Goal: Information Seeking & Learning: Learn about a topic

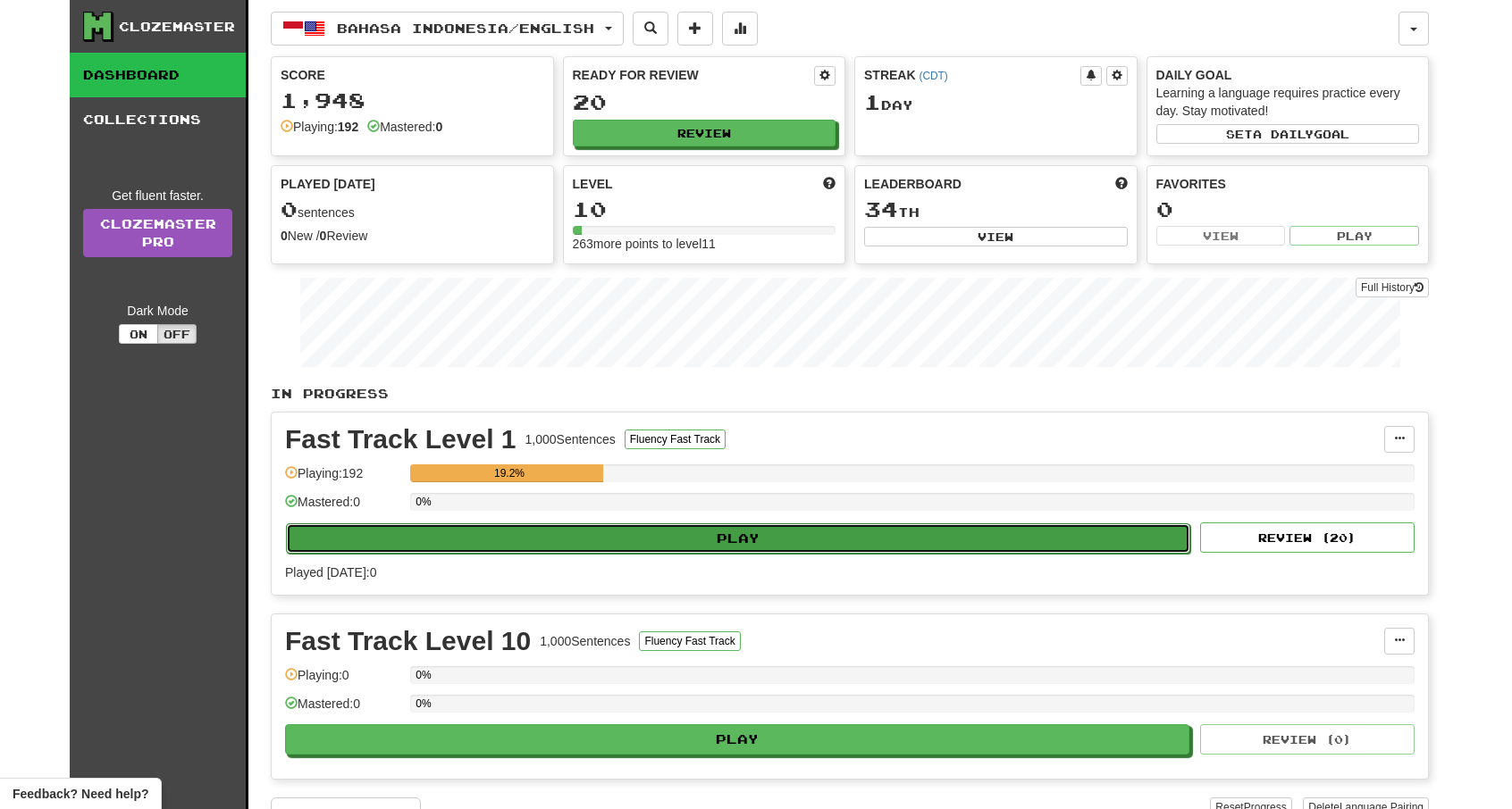
click at [604, 523] on button "Play" at bounding box center [738, 538] width 904 height 30
select select "**"
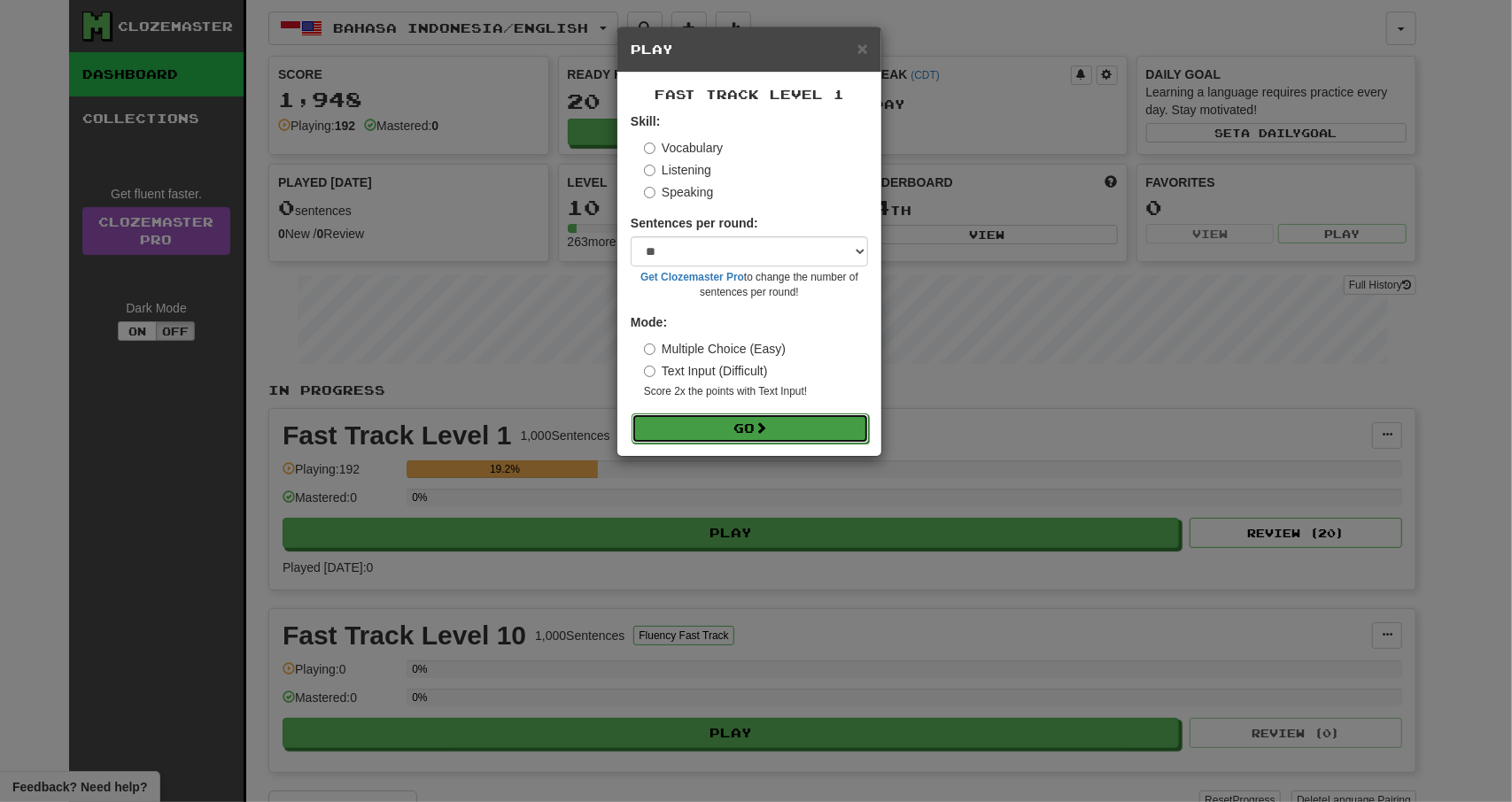
click at [788, 431] on button "Go" at bounding box center [750, 428] width 237 height 30
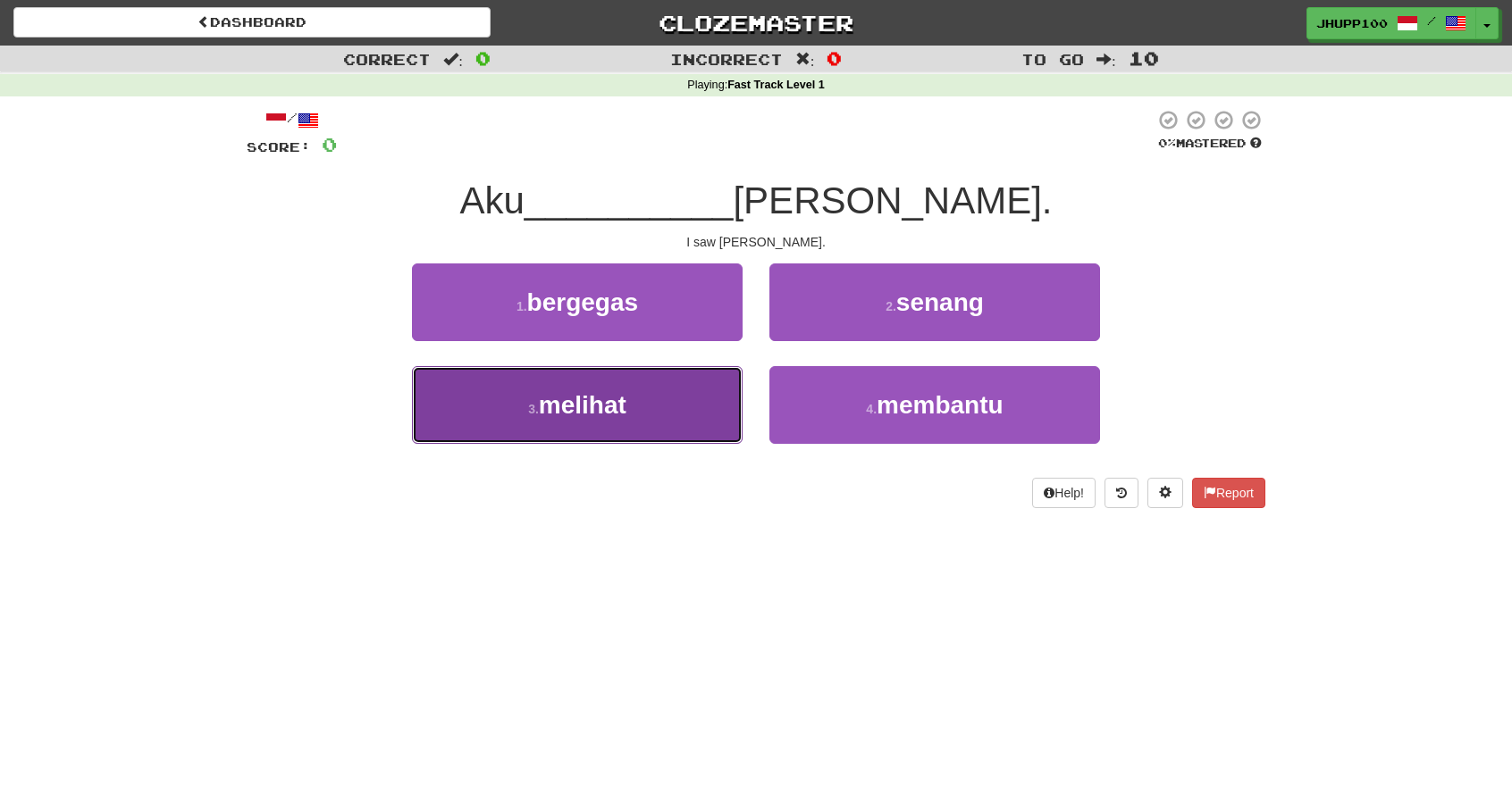
click at [661, 436] on button "3 . melihat" at bounding box center [577, 405] width 331 height 78
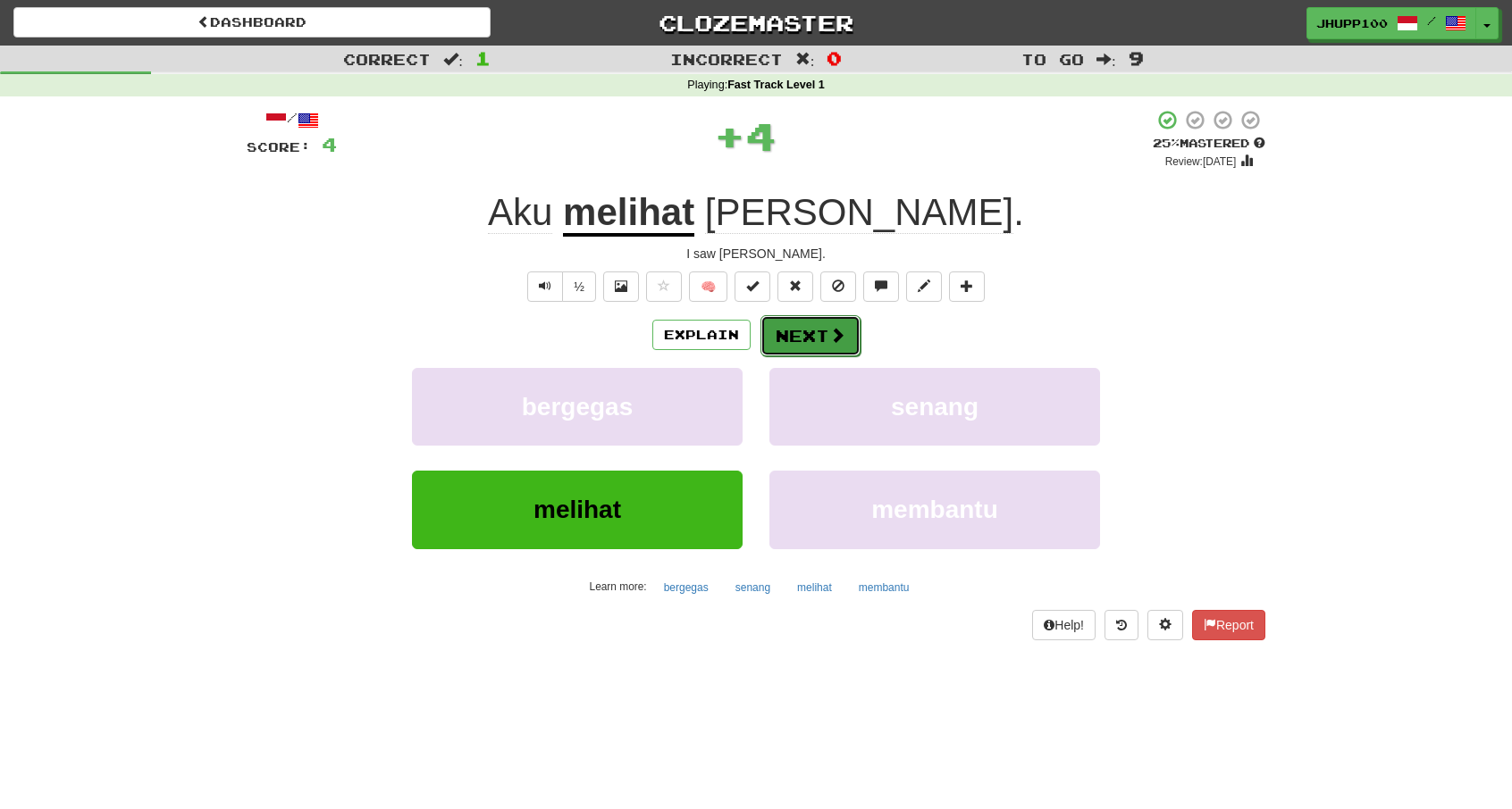
click at [818, 349] on button "Next" at bounding box center [809, 335] width 100 height 41
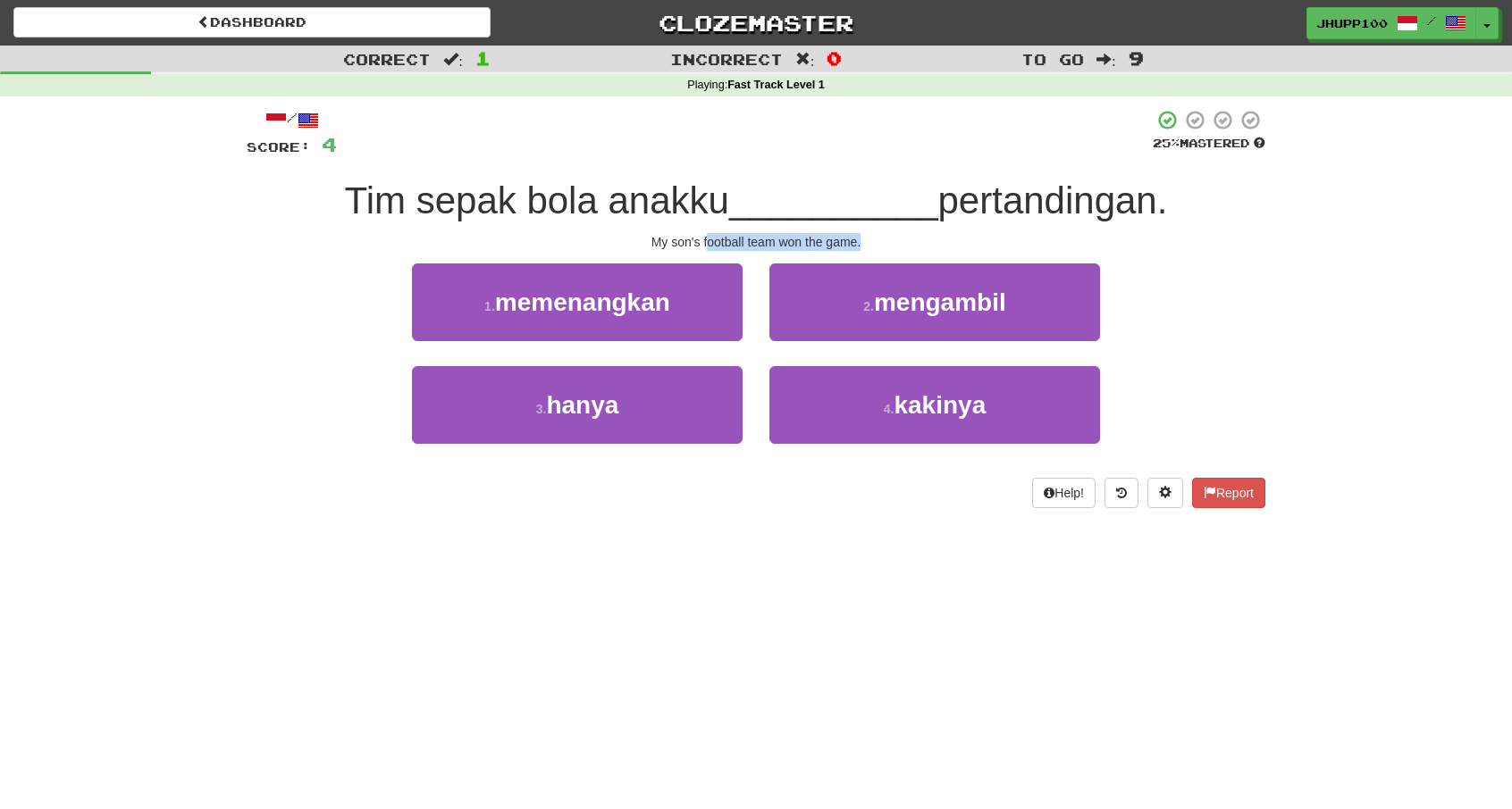
drag, startPoint x: 709, startPoint y: 240, endPoint x: 861, endPoint y: 244, distance: 152.1
click at [861, 244] on div "My son's football team won the game." at bounding box center [756, 242] width 1018 height 18
click at [854, 247] on div "My son's football team won the game." at bounding box center [756, 242] width 1018 height 18
drag, startPoint x: 651, startPoint y: 239, endPoint x: 743, endPoint y: 242, distance: 92.0
click at [743, 242] on div "My son's football team won the game." at bounding box center [756, 242] width 1018 height 18
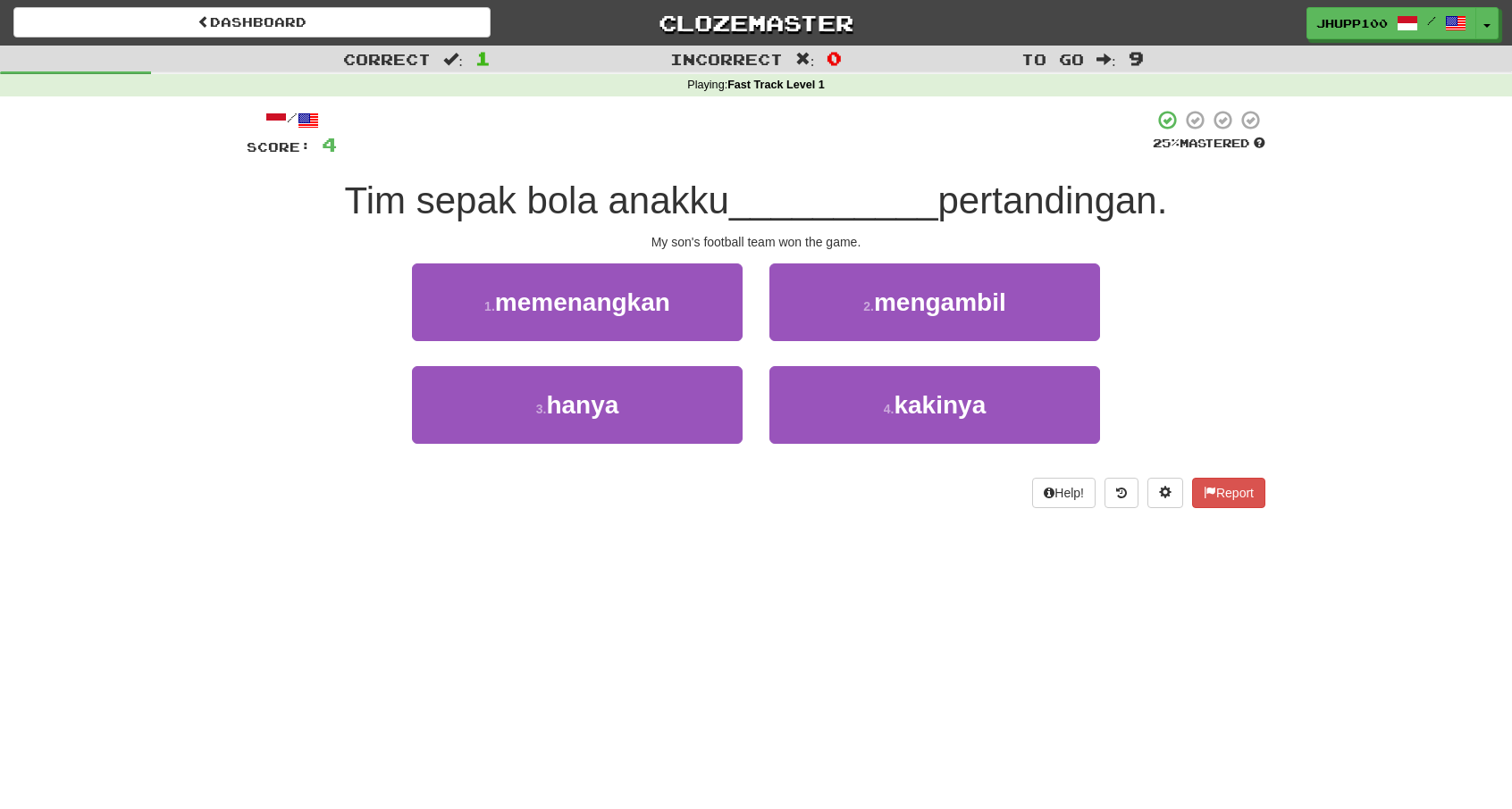
click at [771, 246] on div "My son's football team won the game." at bounding box center [756, 242] width 1018 height 18
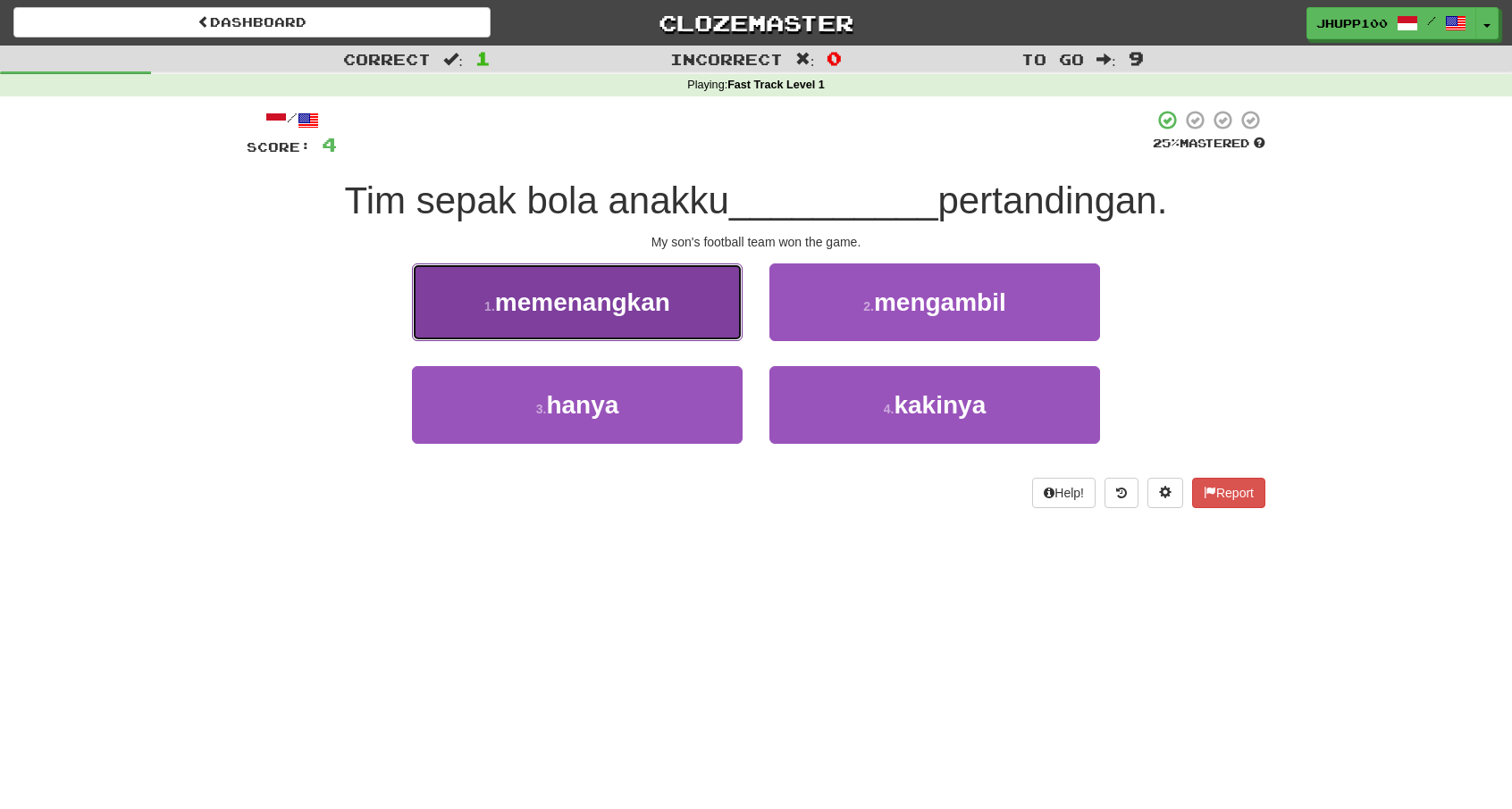
click at [662, 295] on span "memenangkan" at bounding box center [582, 302] width 175 height 28
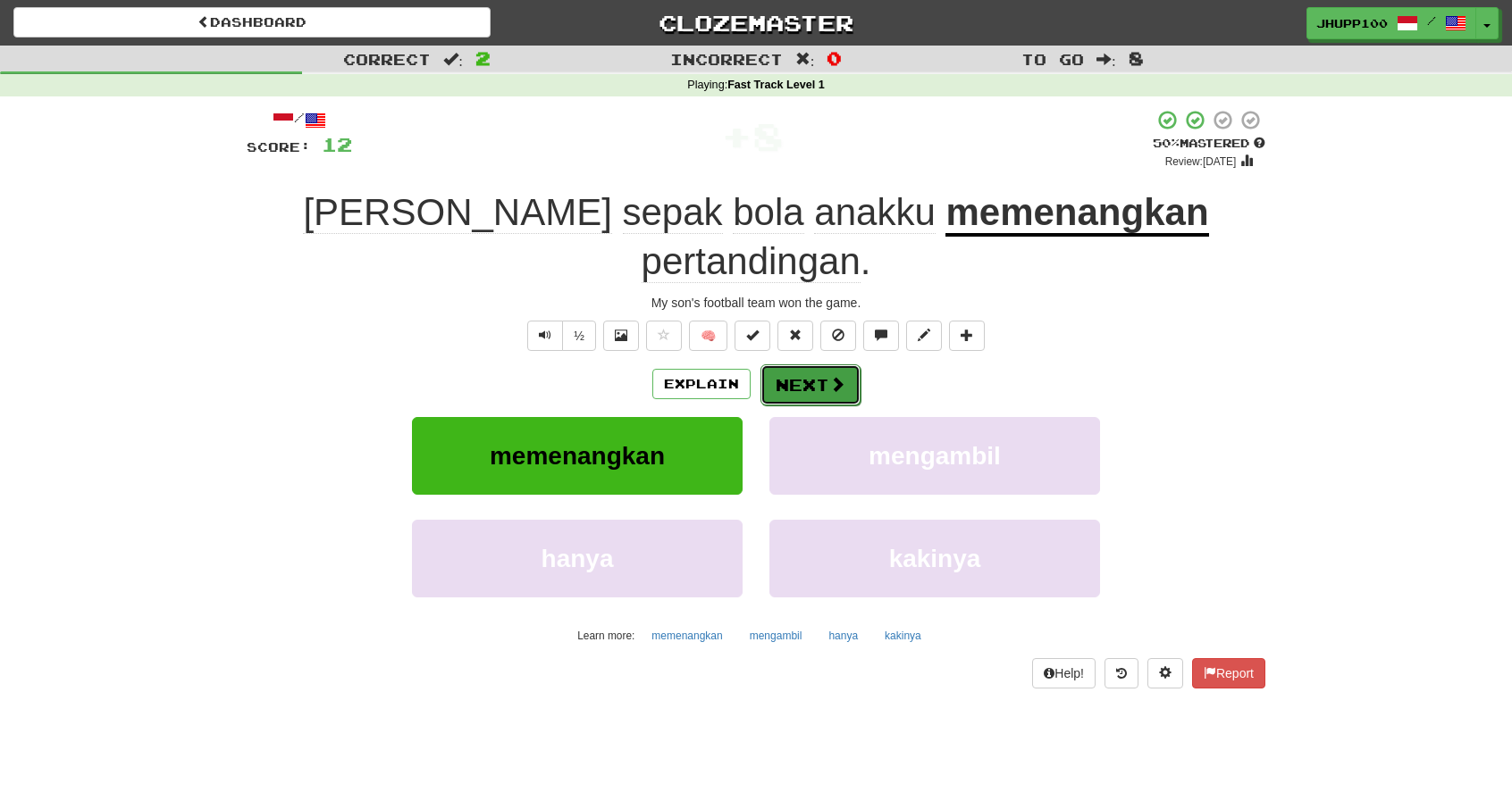
click at [823, 365] on button "Next" at bounding box center [809, 385] width 100 height 41
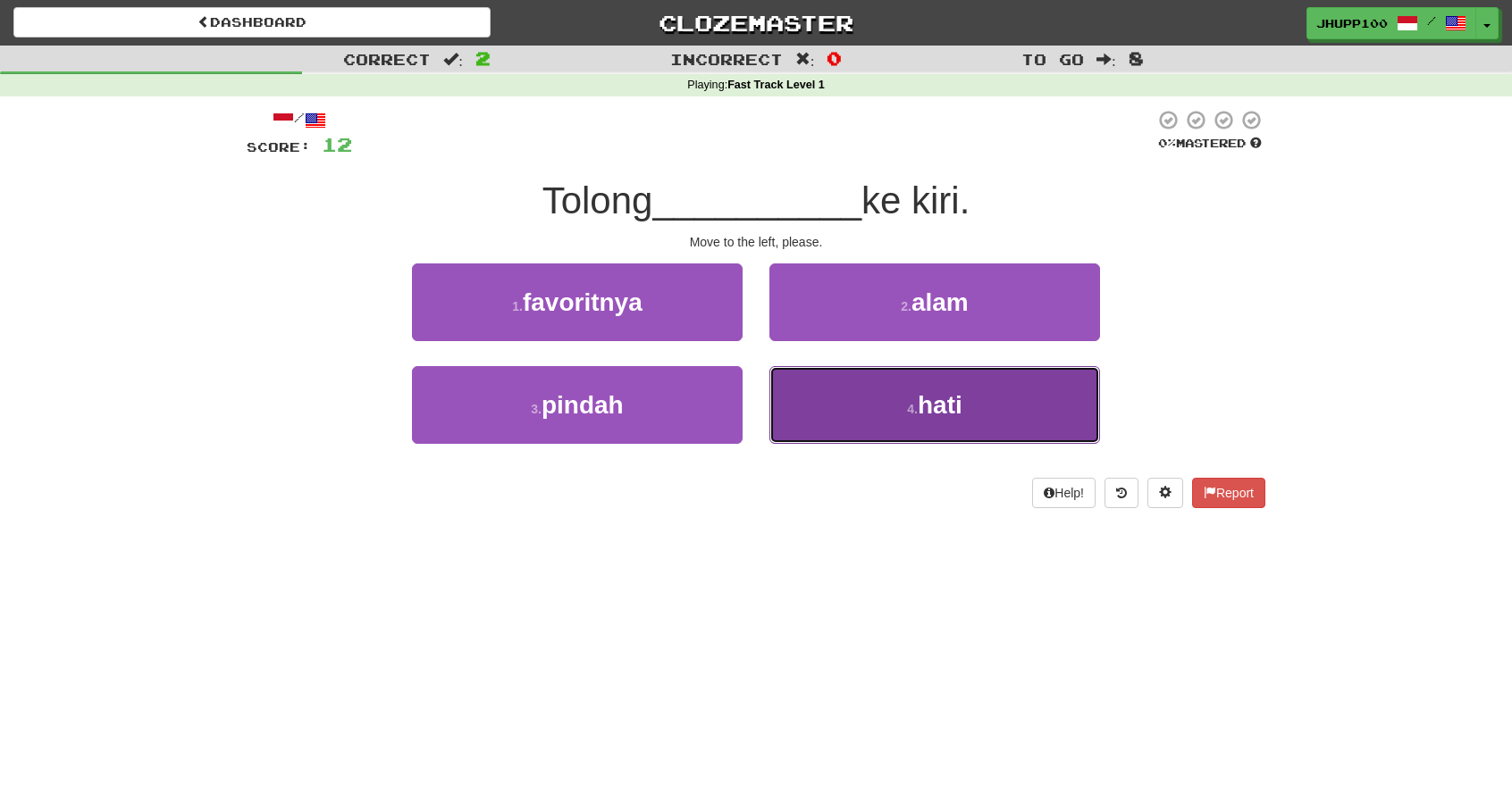
click at [996, 393] on button "4 . hati" at bounding box center [935, 405] width 331 height 78
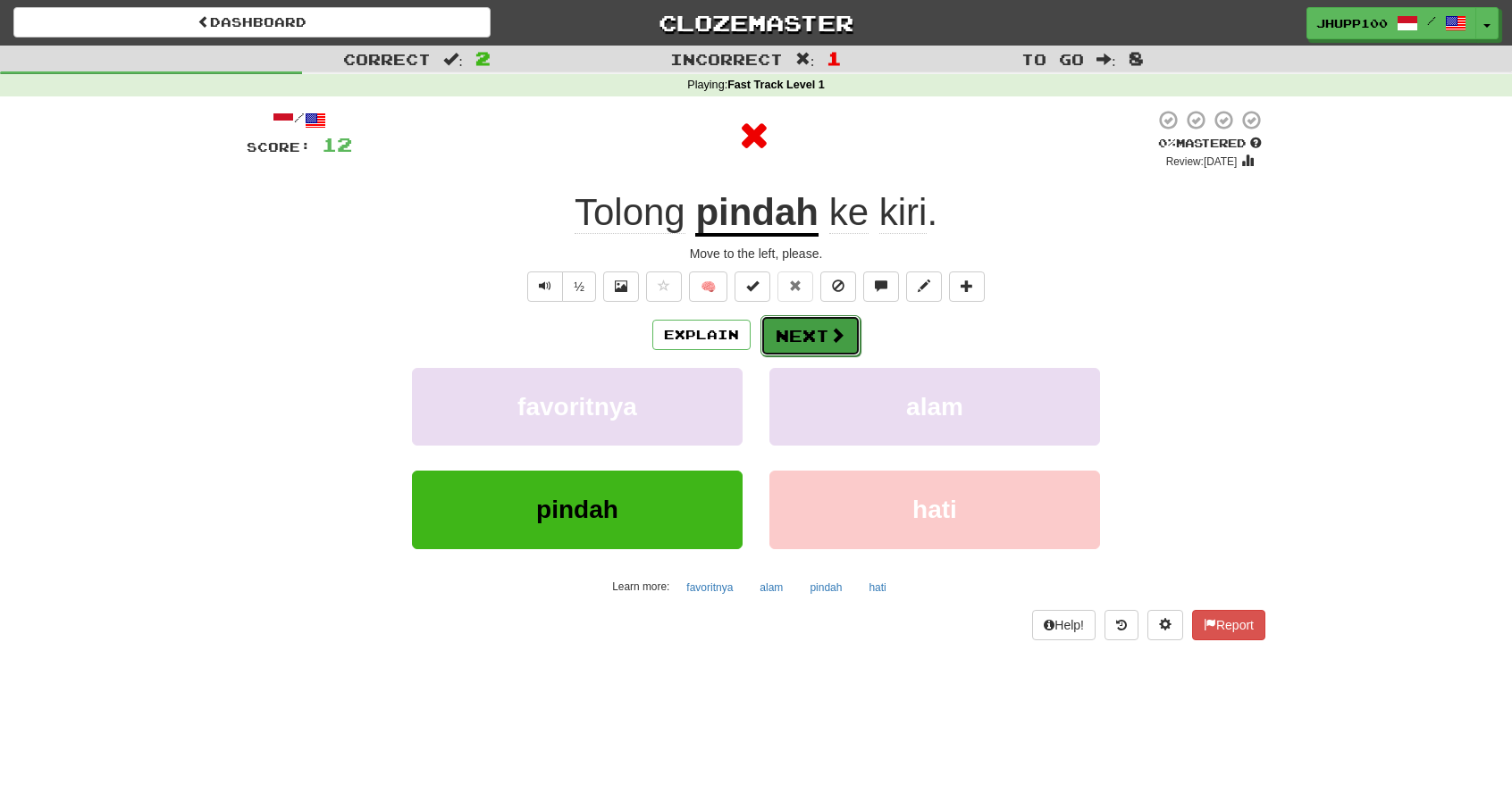
click at [813, 325] on button "Next" at bounding box center [809, 335] width 100 height 41
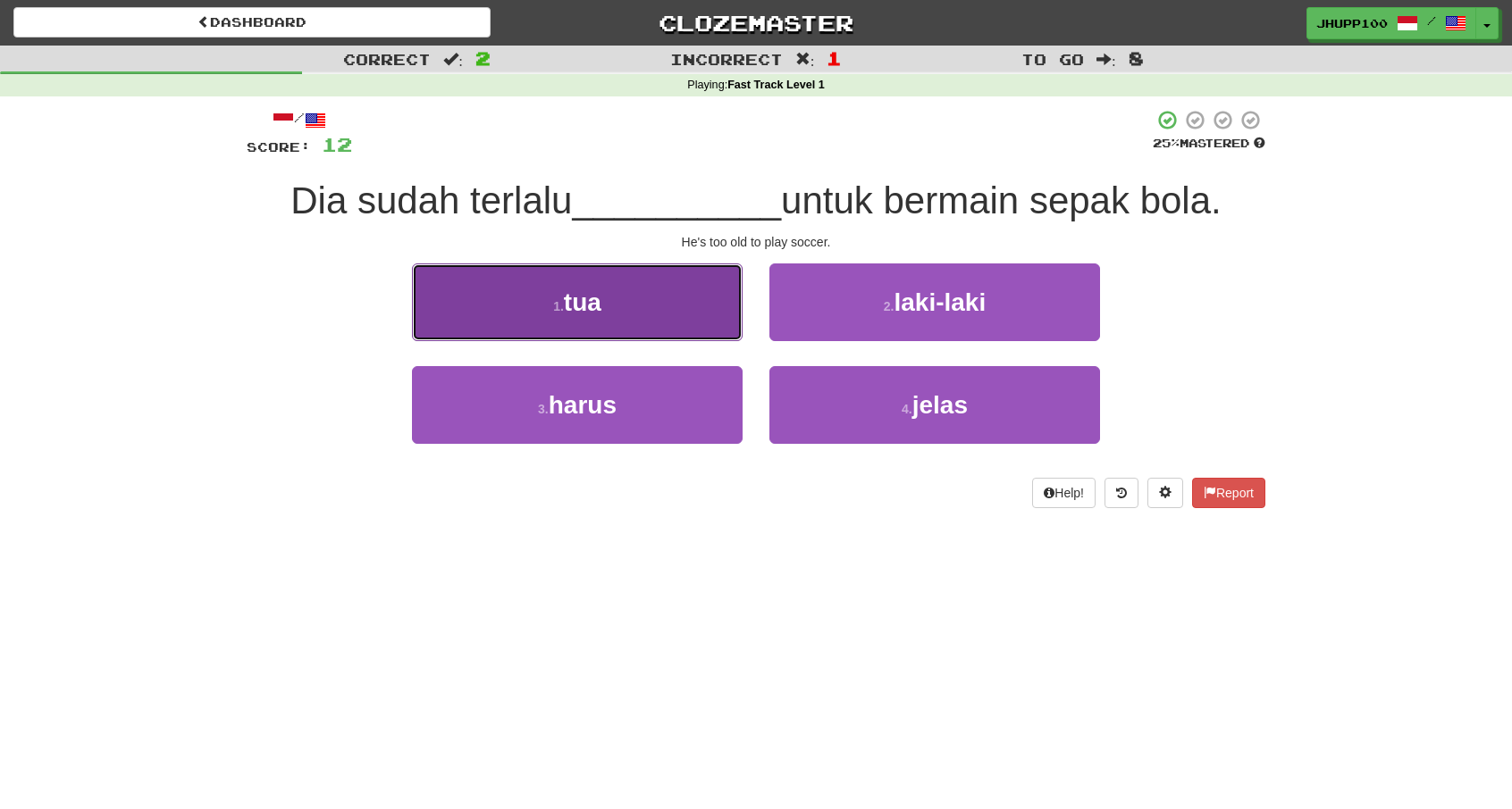
click at [649, 292] on button "1 . tua" at bounding box center [577, 302] width 331 height 78
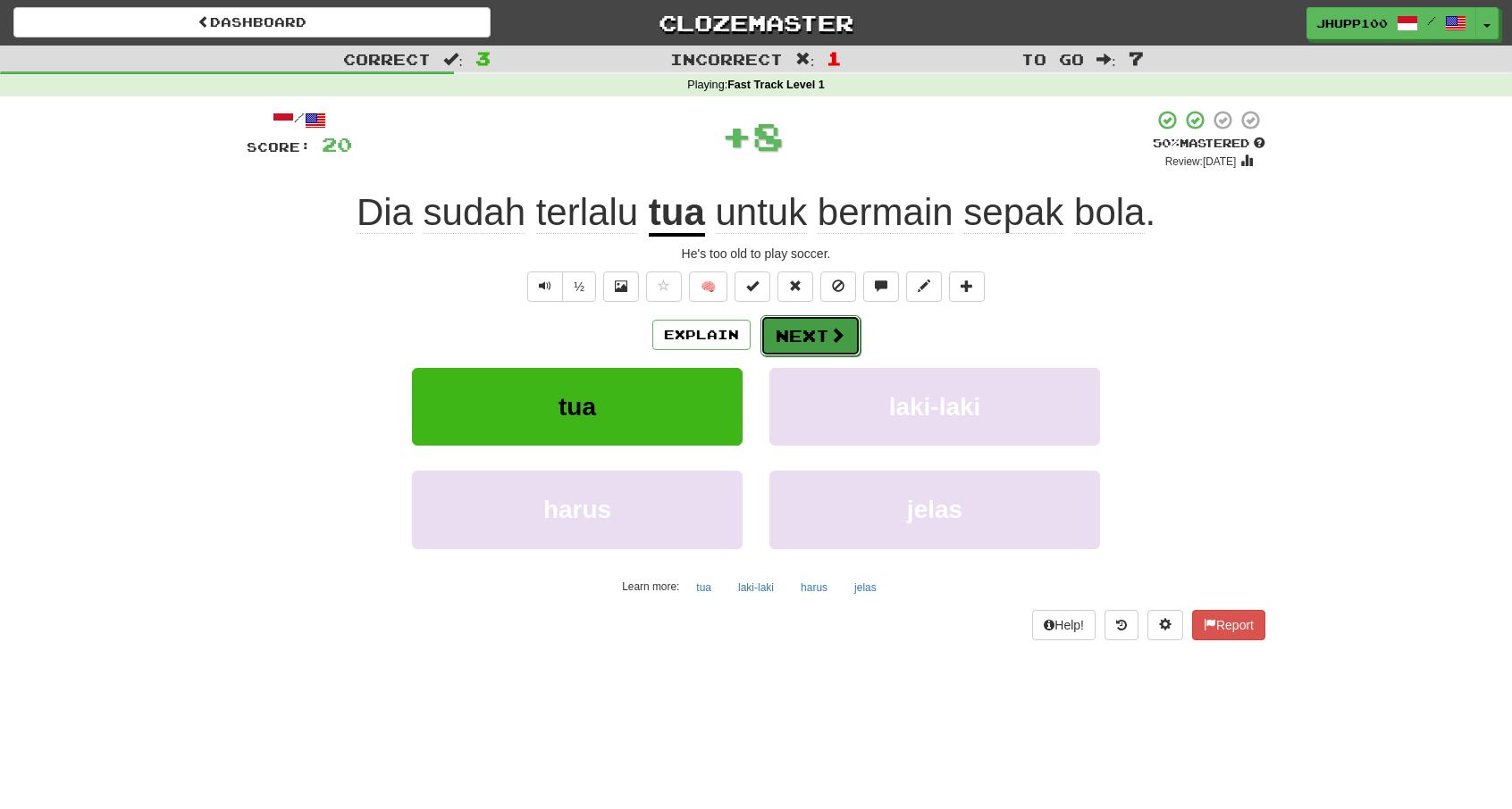
click at [802, 341] on button "Next" at bounding box center [809, 335] width 100 height 41
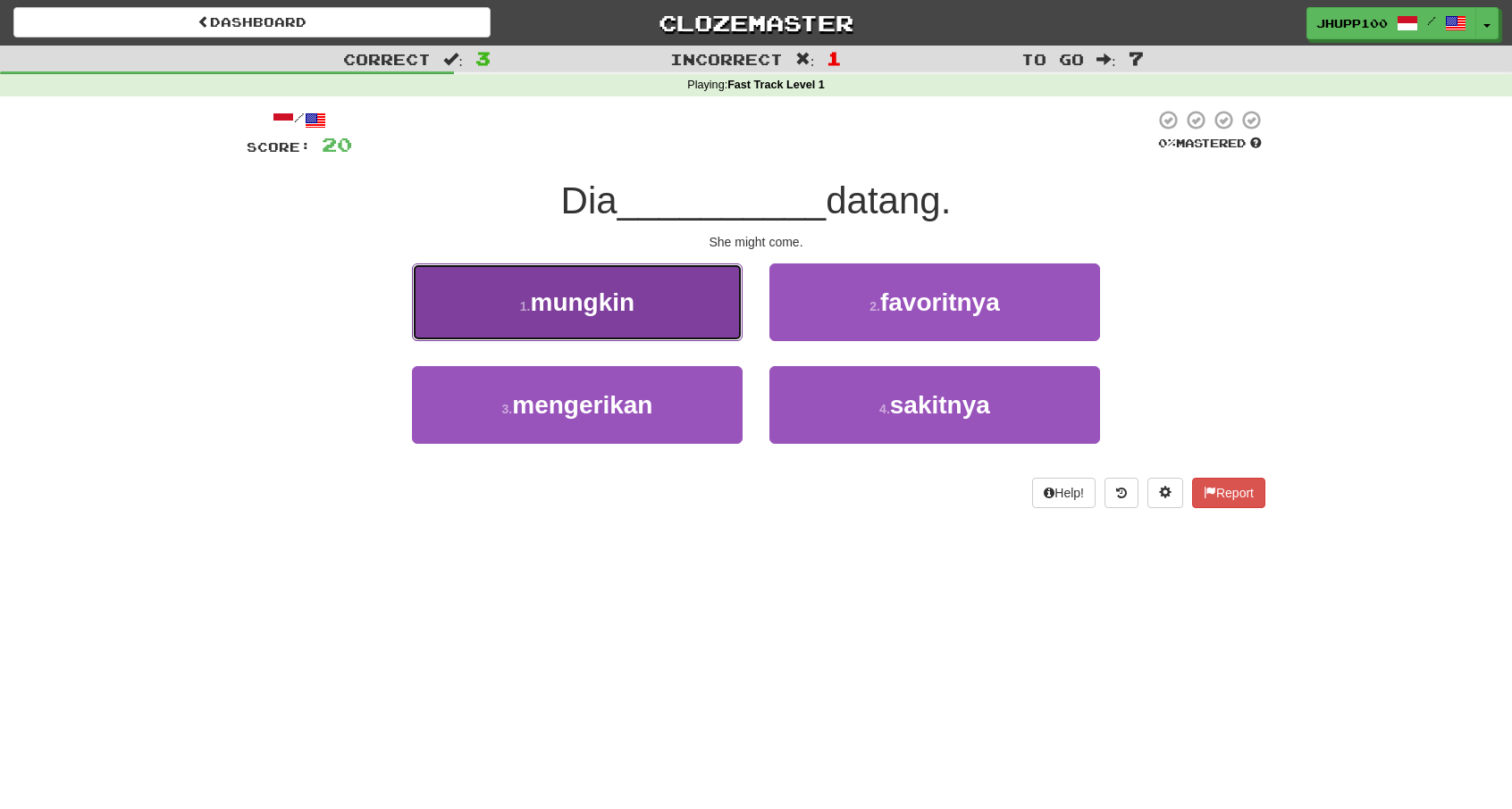
click at [699, 306] on button "1 . mungkin" at bounding box center [577, 302] width 331 height 78
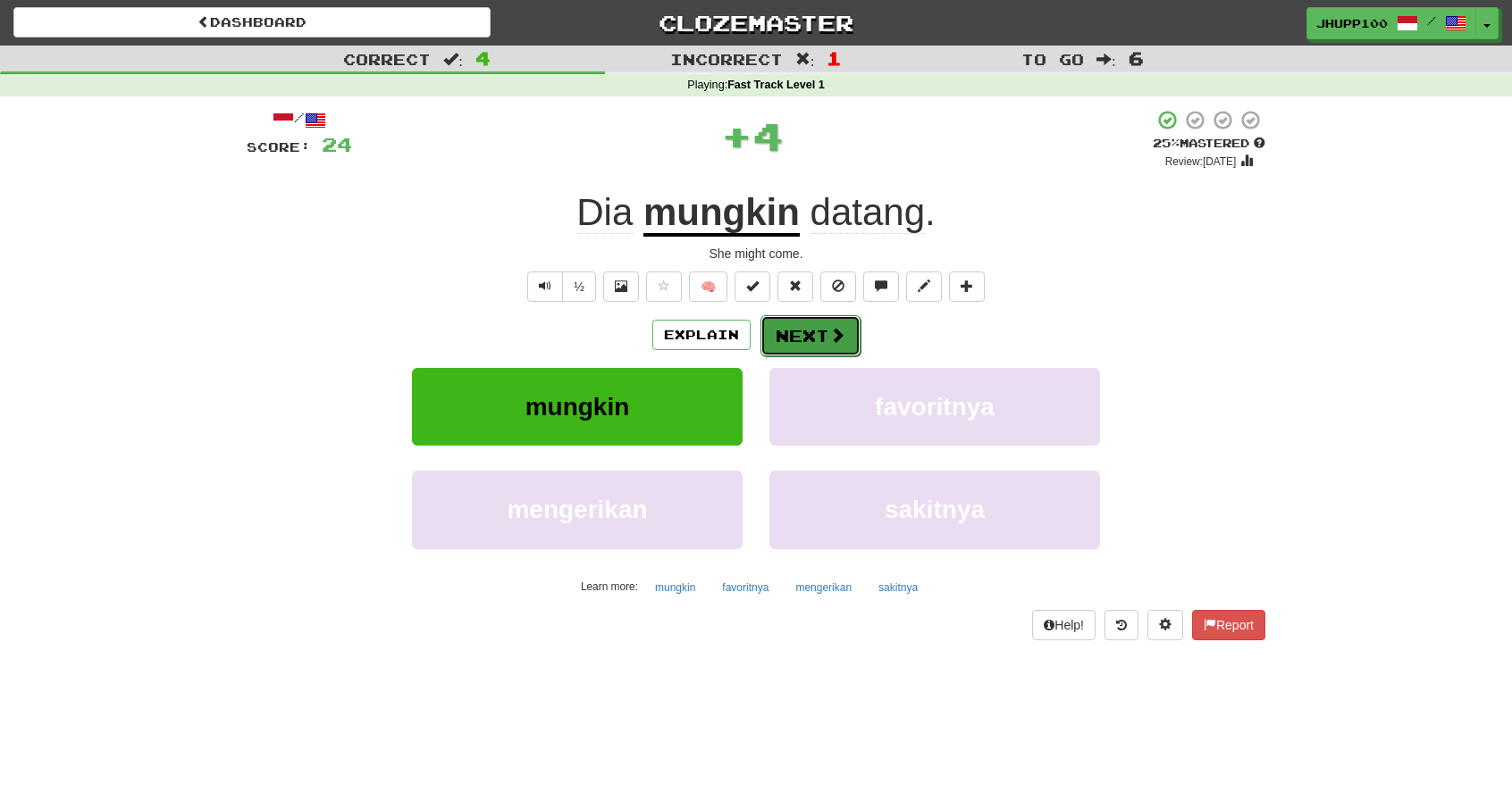
click at [838, 337] on span at bounding box center [837, 334] width 16 height 16
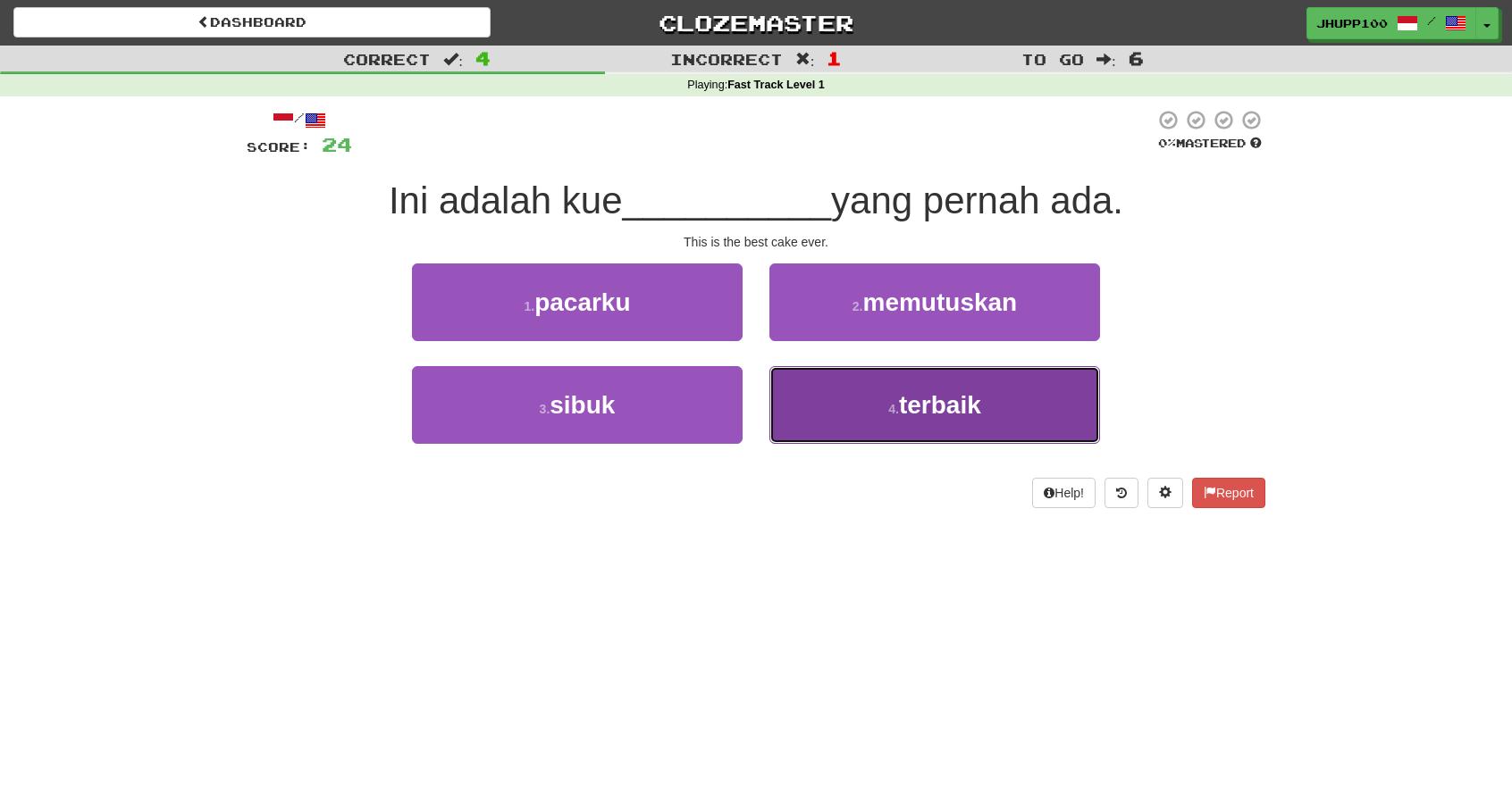
click at [927, 385] on button "4 . terbaik" at bounding box center [935, 405] width 331 height 78
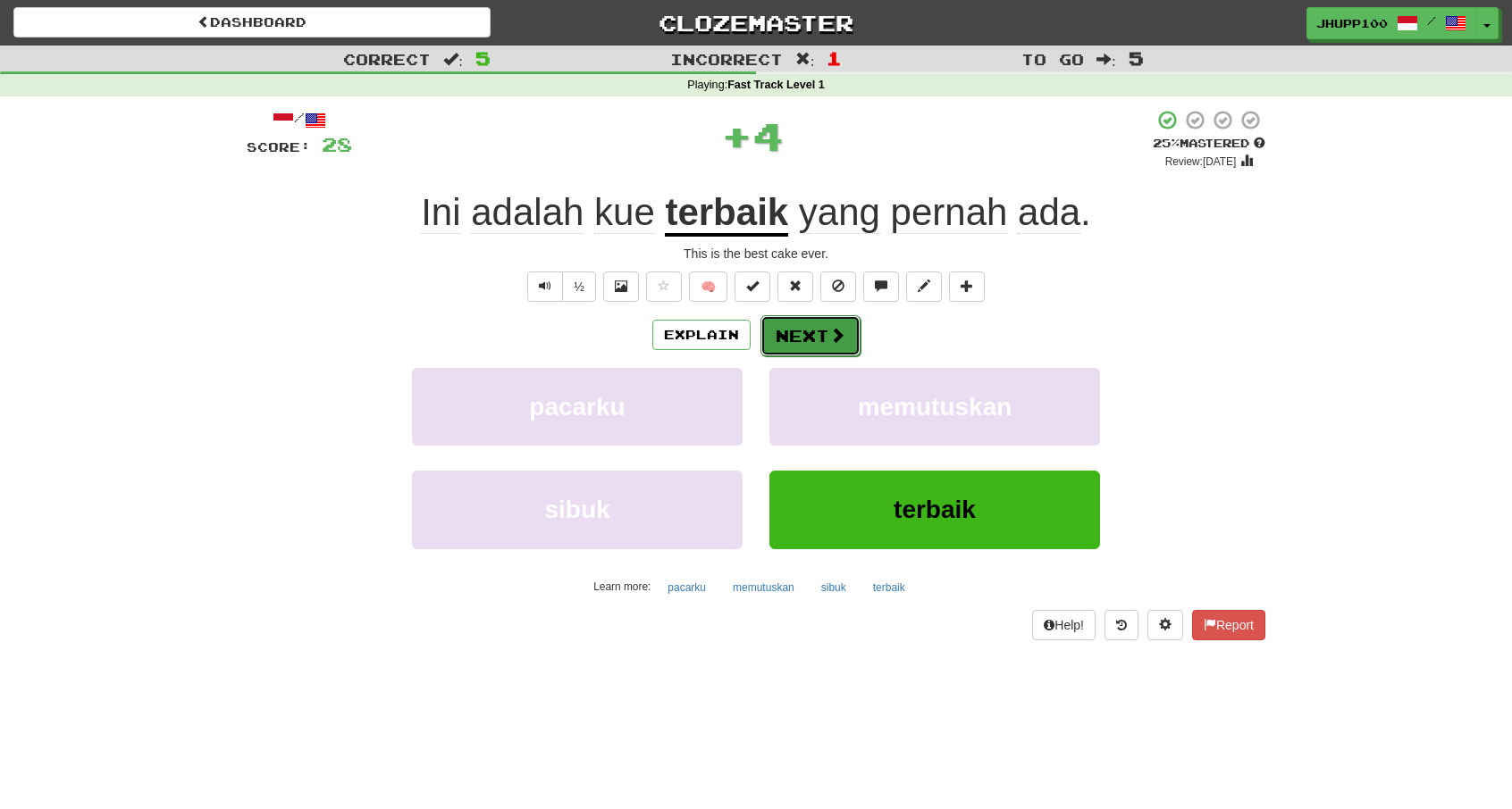
click at [842, 331] on span at bounding box center [837, 334] width 16 height 16
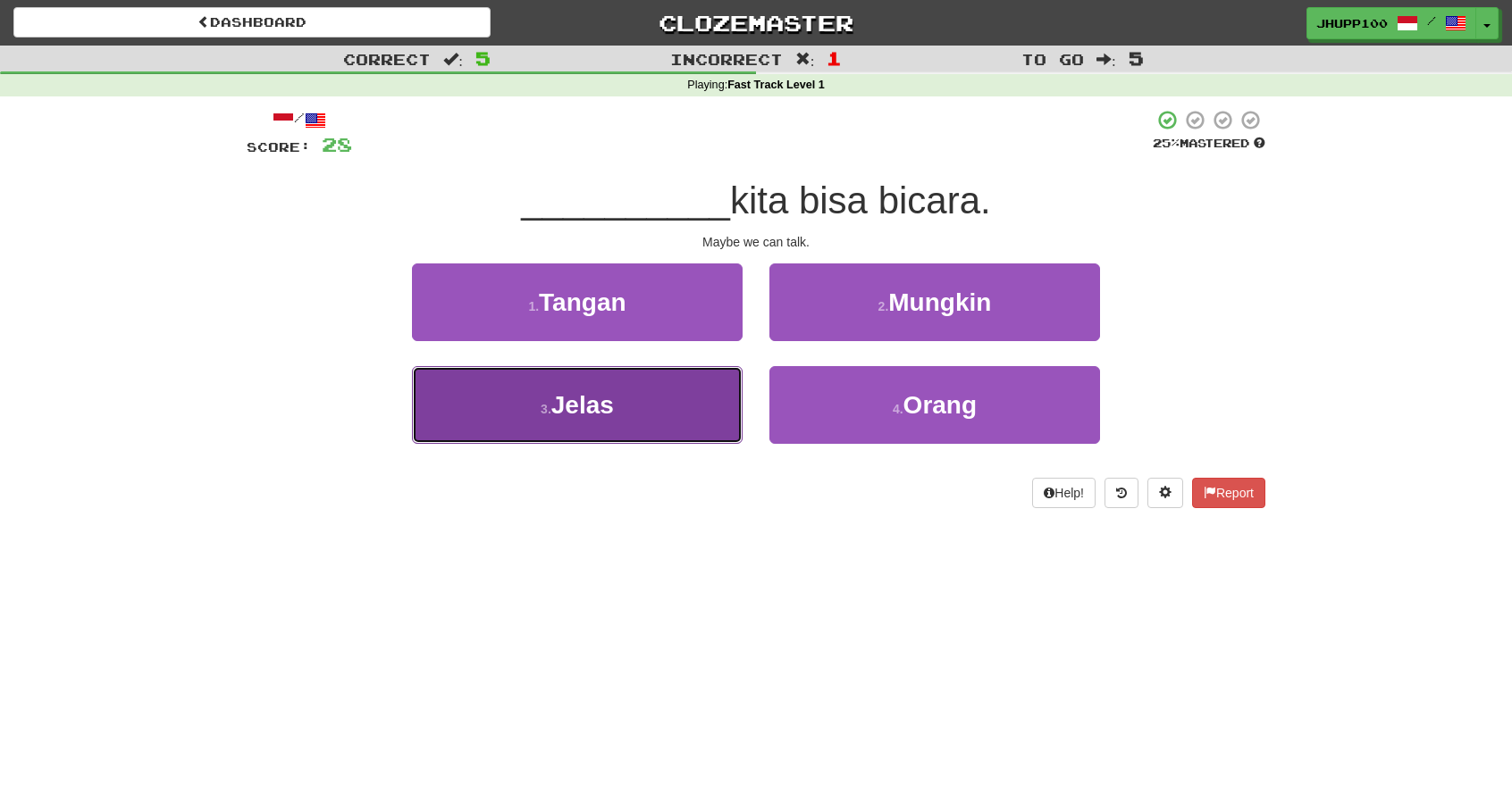
click at [661, 401] on button "3 . [GEOGRAPHIC_DATA]" at bounding box center [577, 405] width 331 height 78
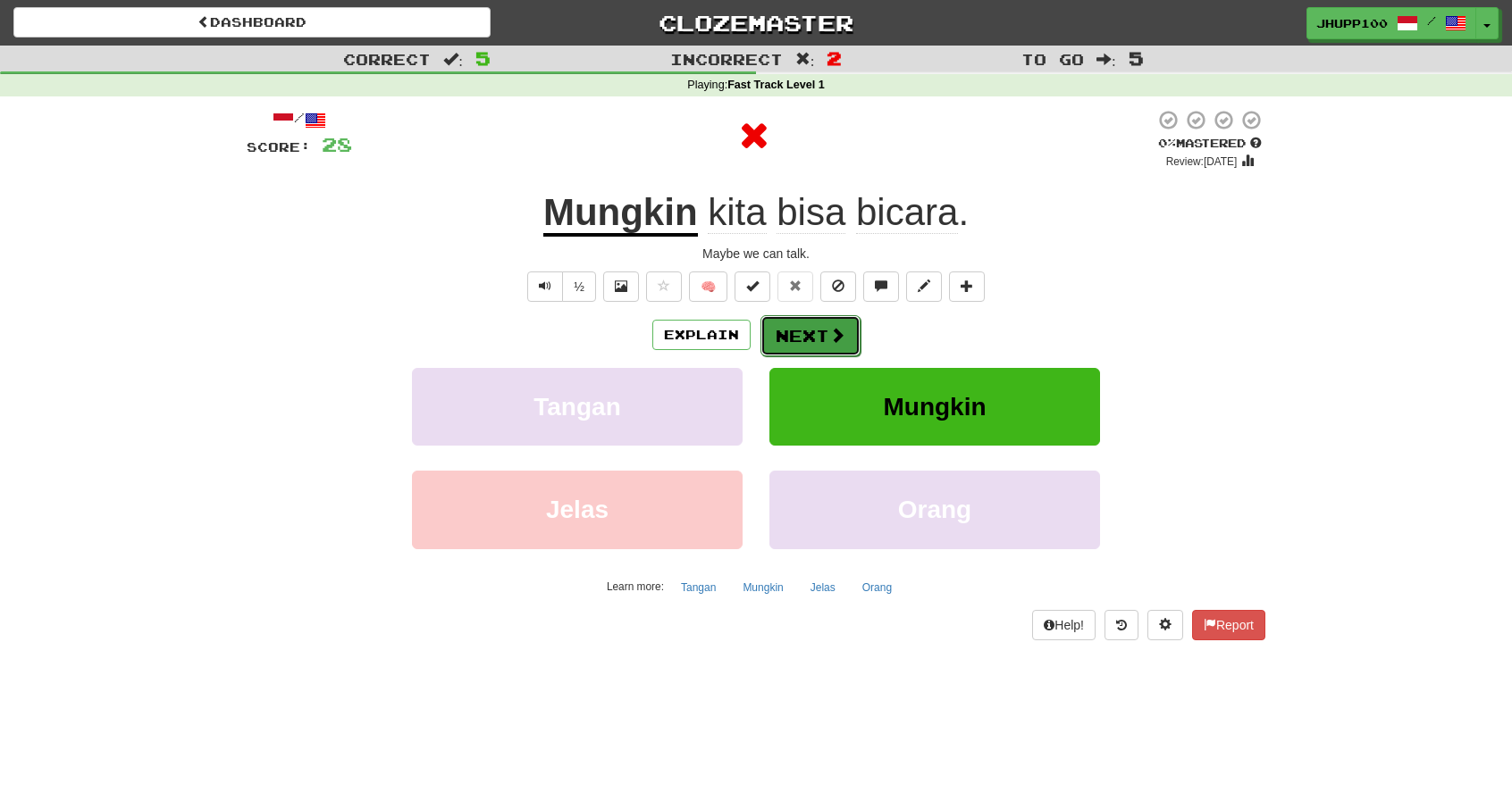
click at [813, 335] on button "Next" at bounding box center [809, 335] width 100 height 41
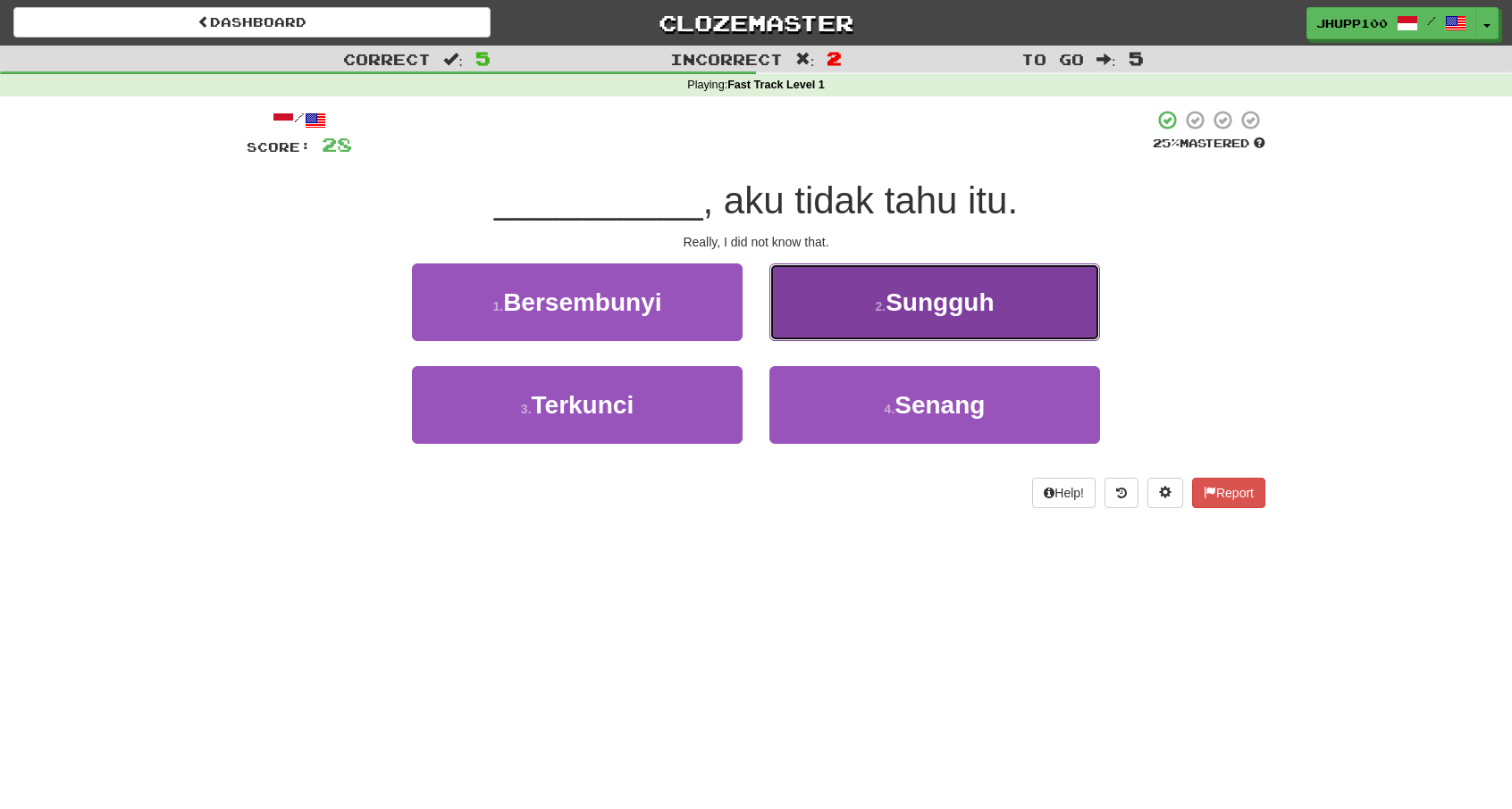
click at [924, 315] on span "Sungguh" at bounding box center [939, 302] width 108 height 28
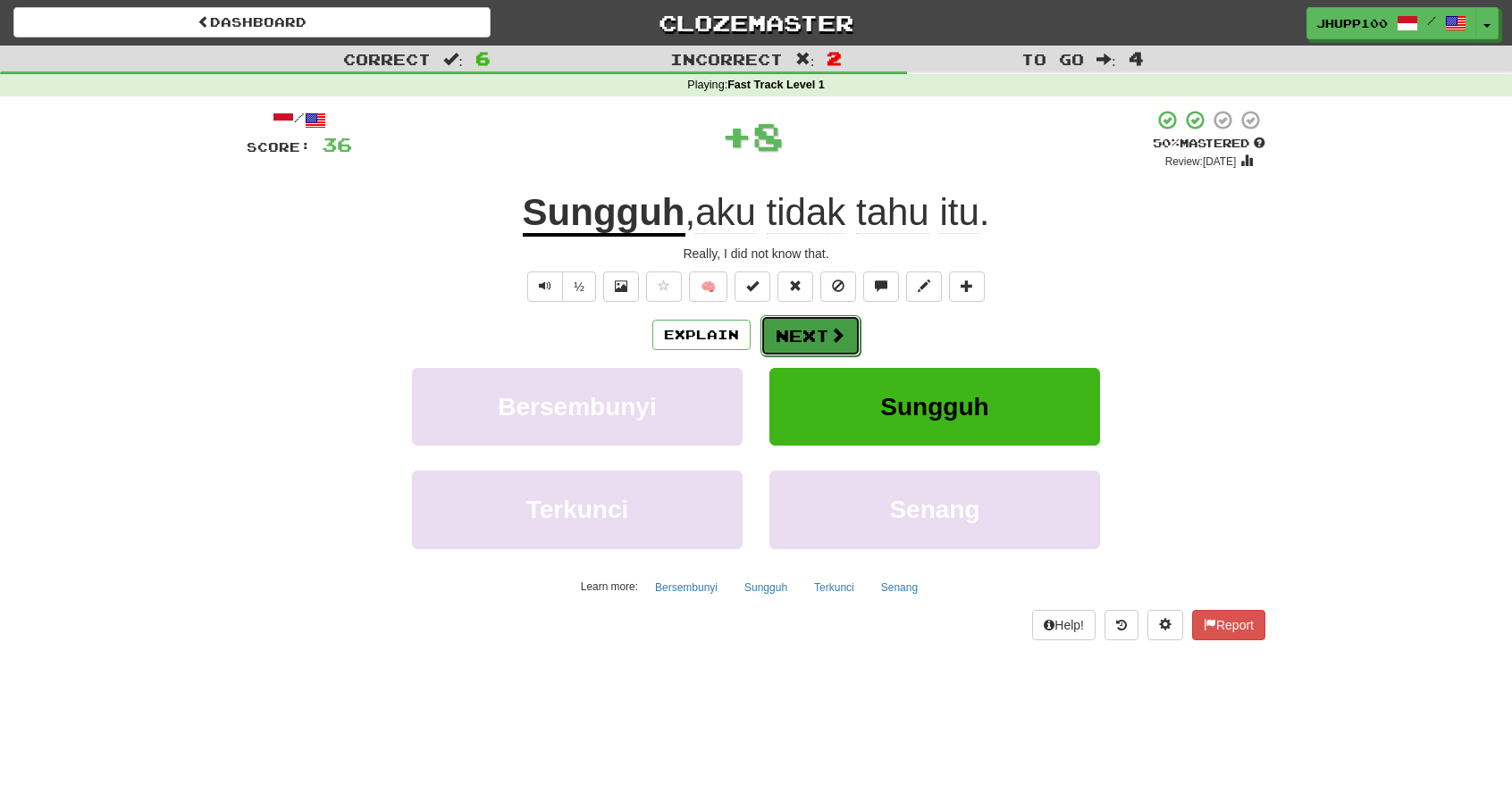
click at [821, 341] on button "Next" at bounding box center [809, 335] width 100 height 41
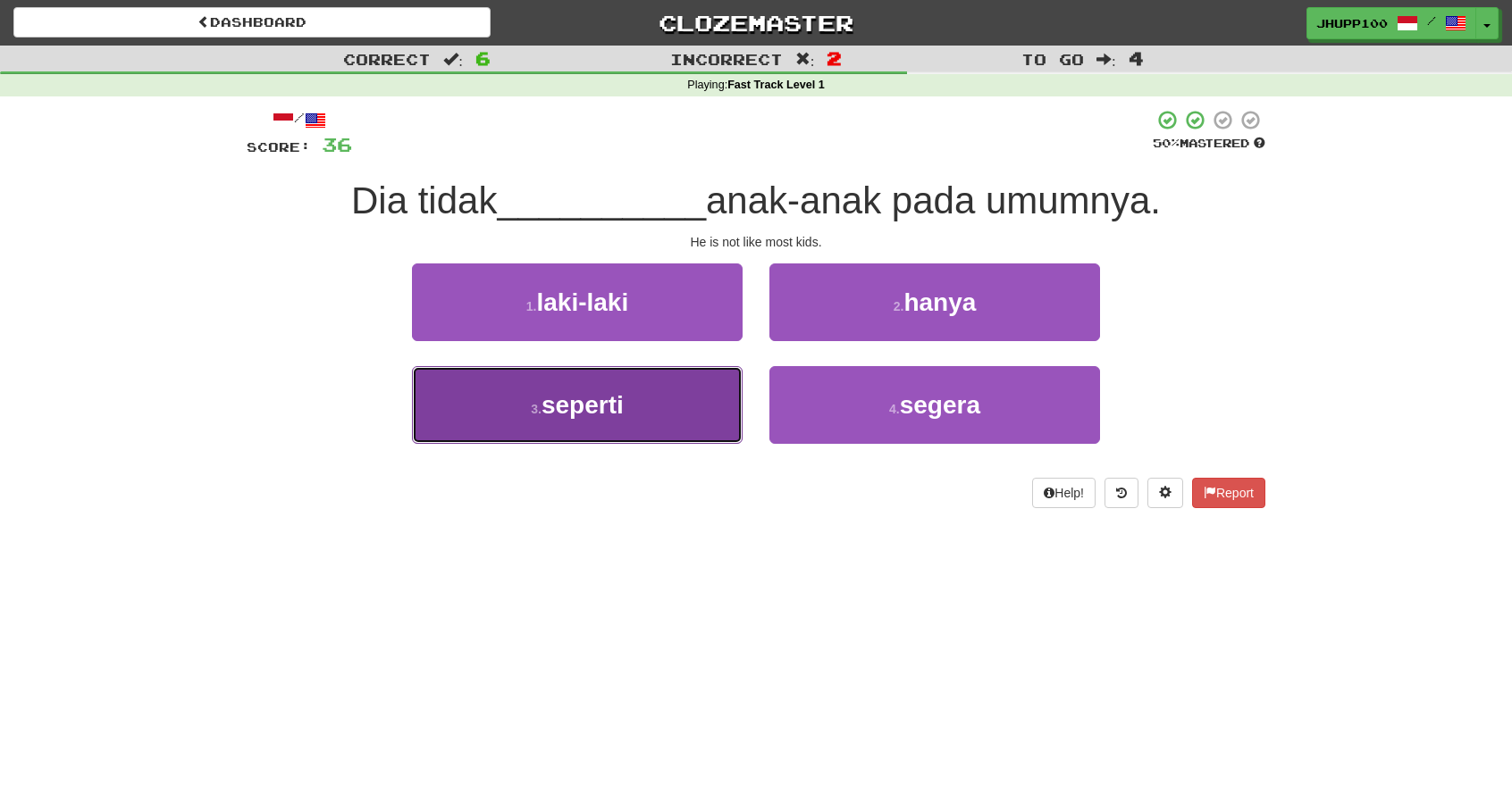
click at [624, 401] on span "seperti" at bounding box center [582, 404] width 83 height 28
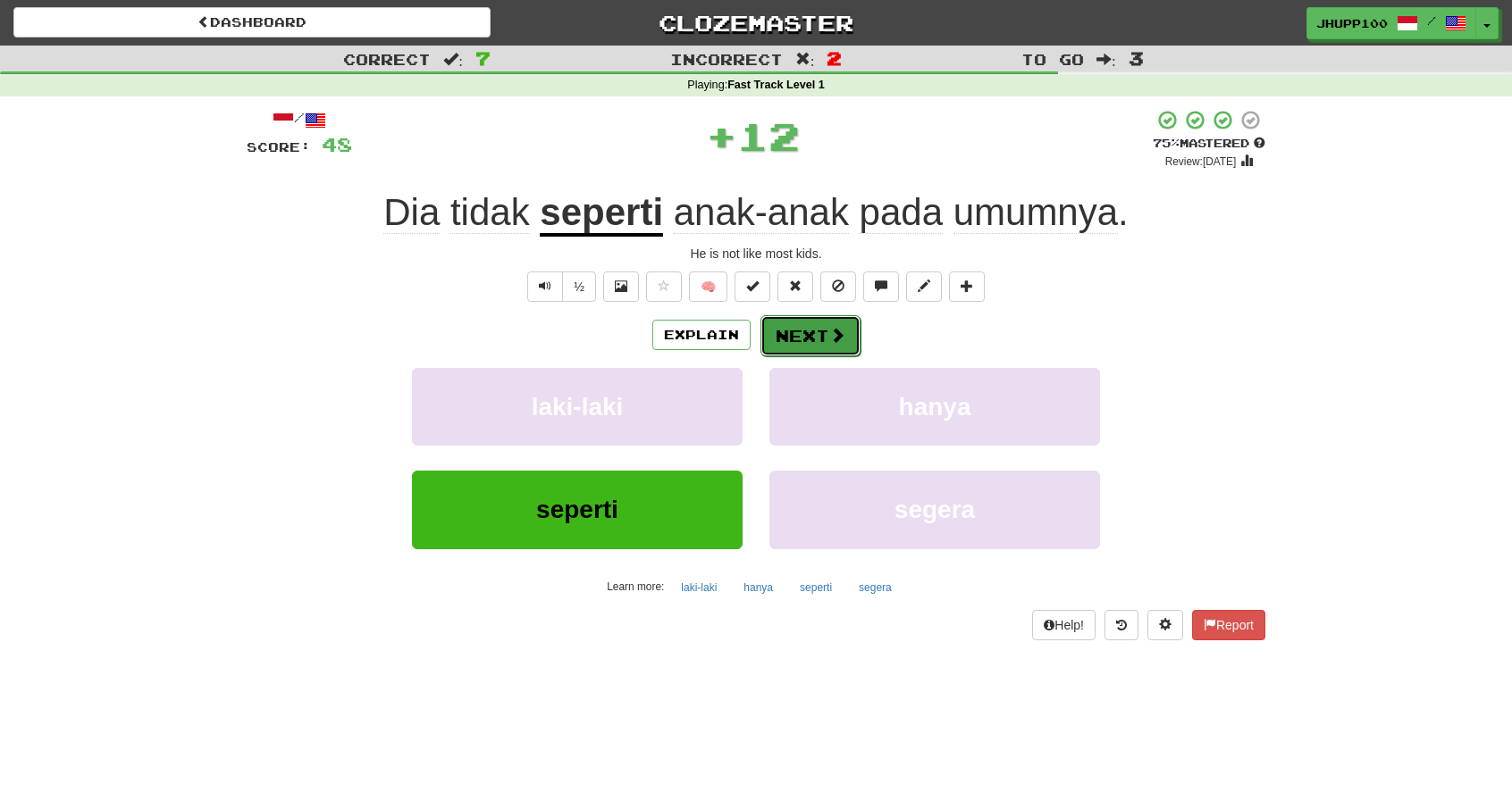
click at [833, 338] on span at bounding box center [837, 334] width 16 height 16
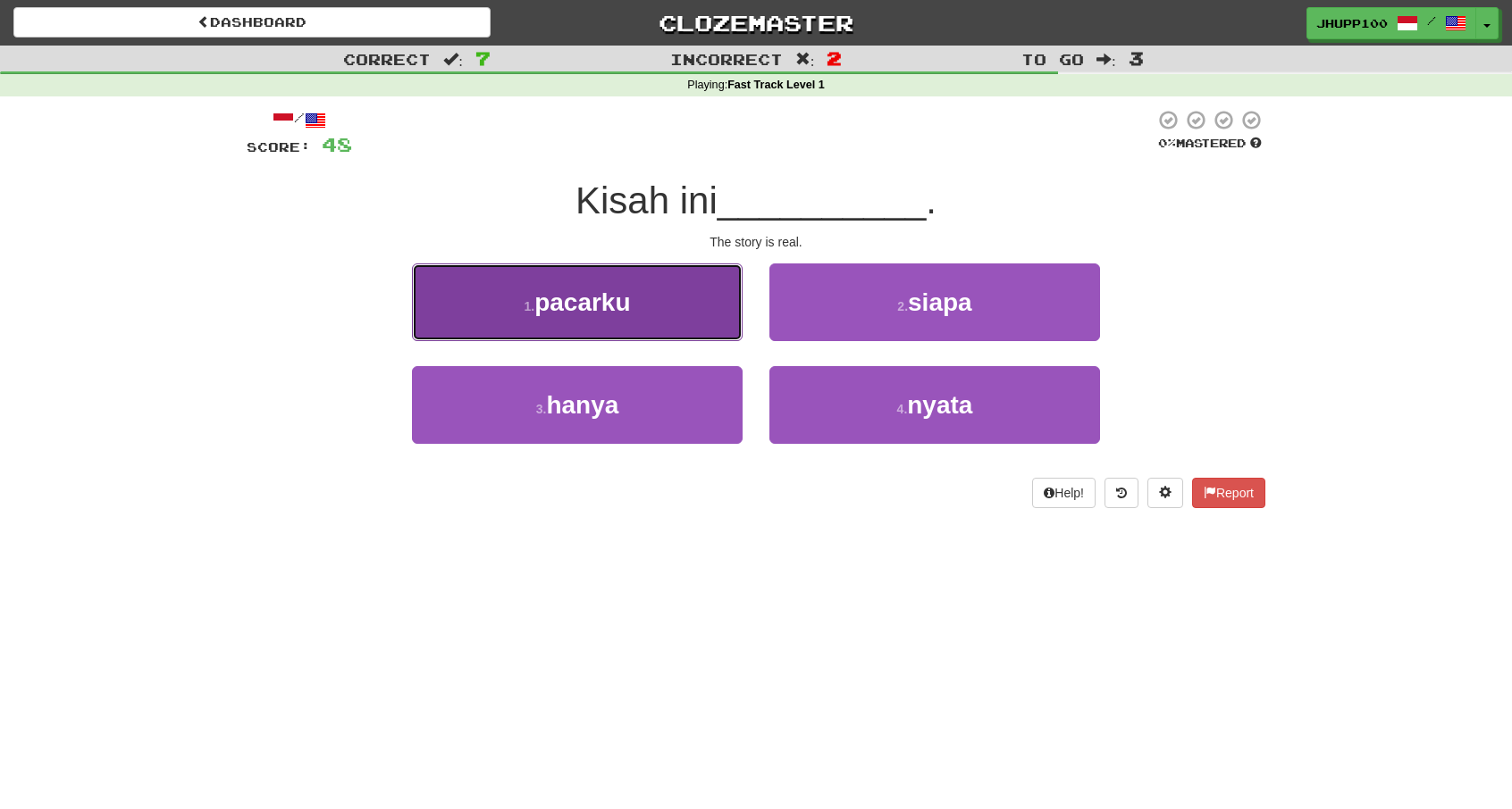
click at [643, 306] on button "1 . pacarku" at bounding box center [577, 302] width 331 height 78
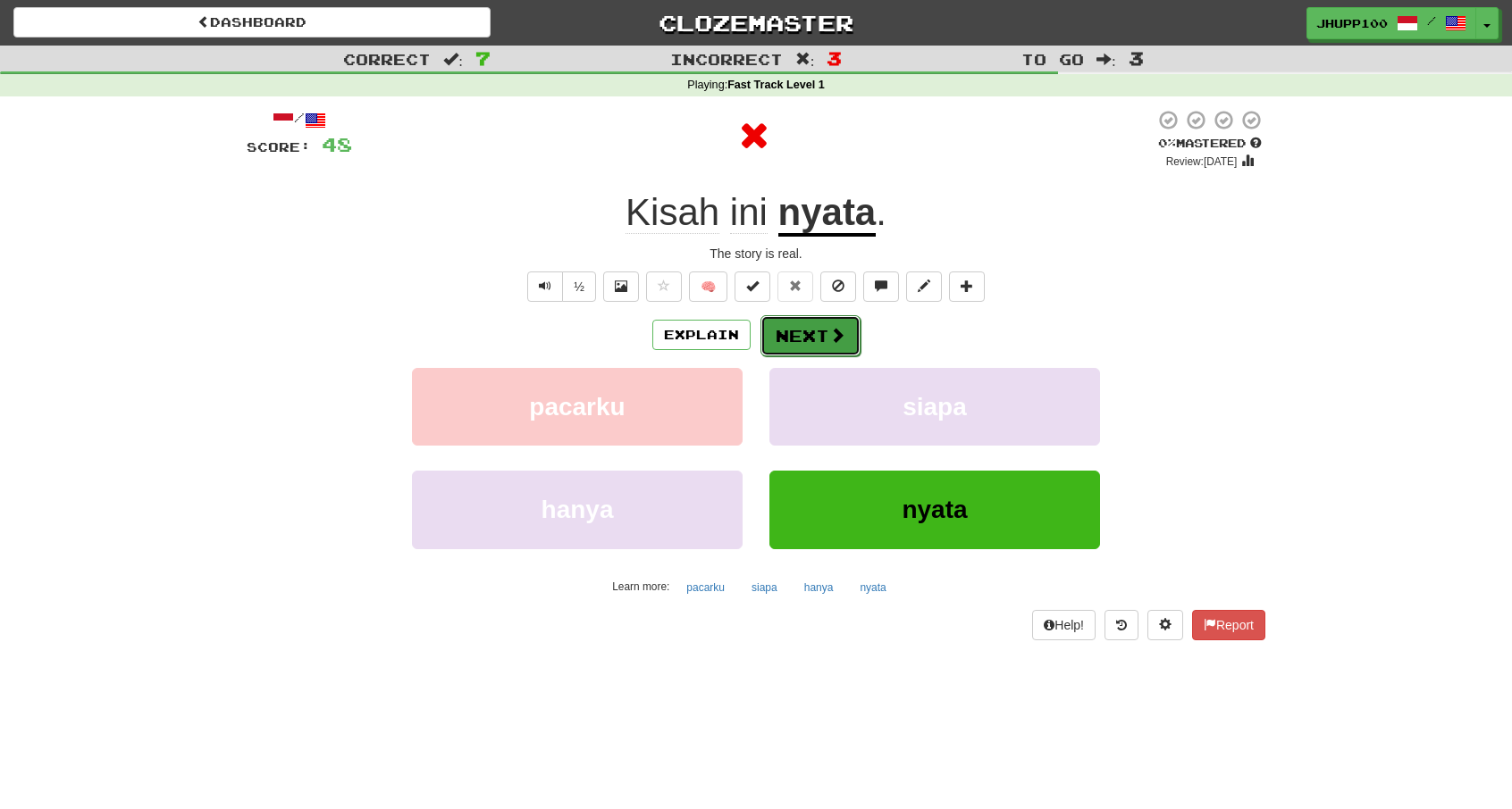
click at [840, 331] on span at bounding box center [837, 334] width 16 height 16
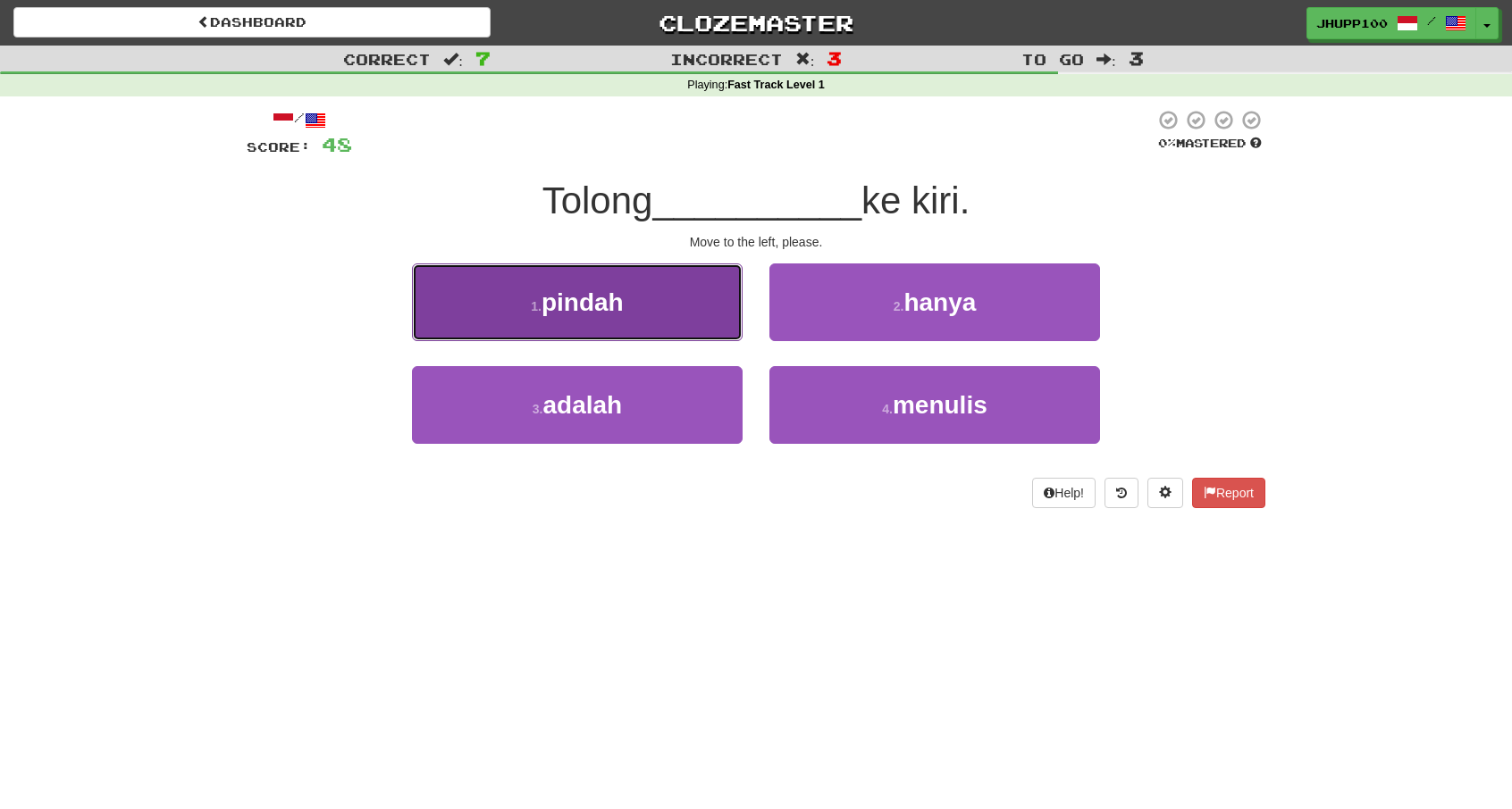
click at [688, 317] on button "1 . pindah" at bounding box center [577, 302] width 331 height 78
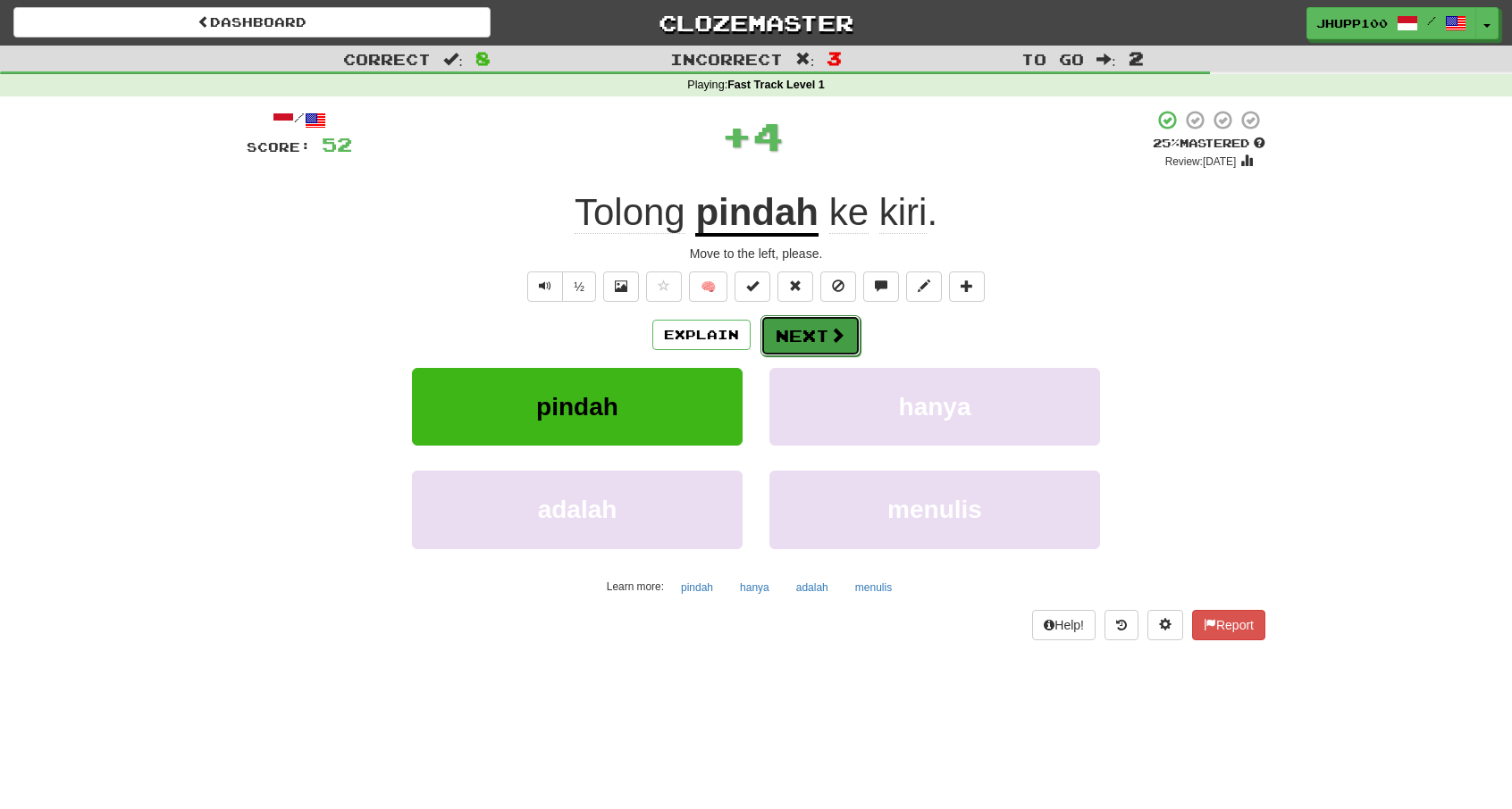
click at [856, 344] on button "Next" at bounding box center [809, 335] width 100 height 41
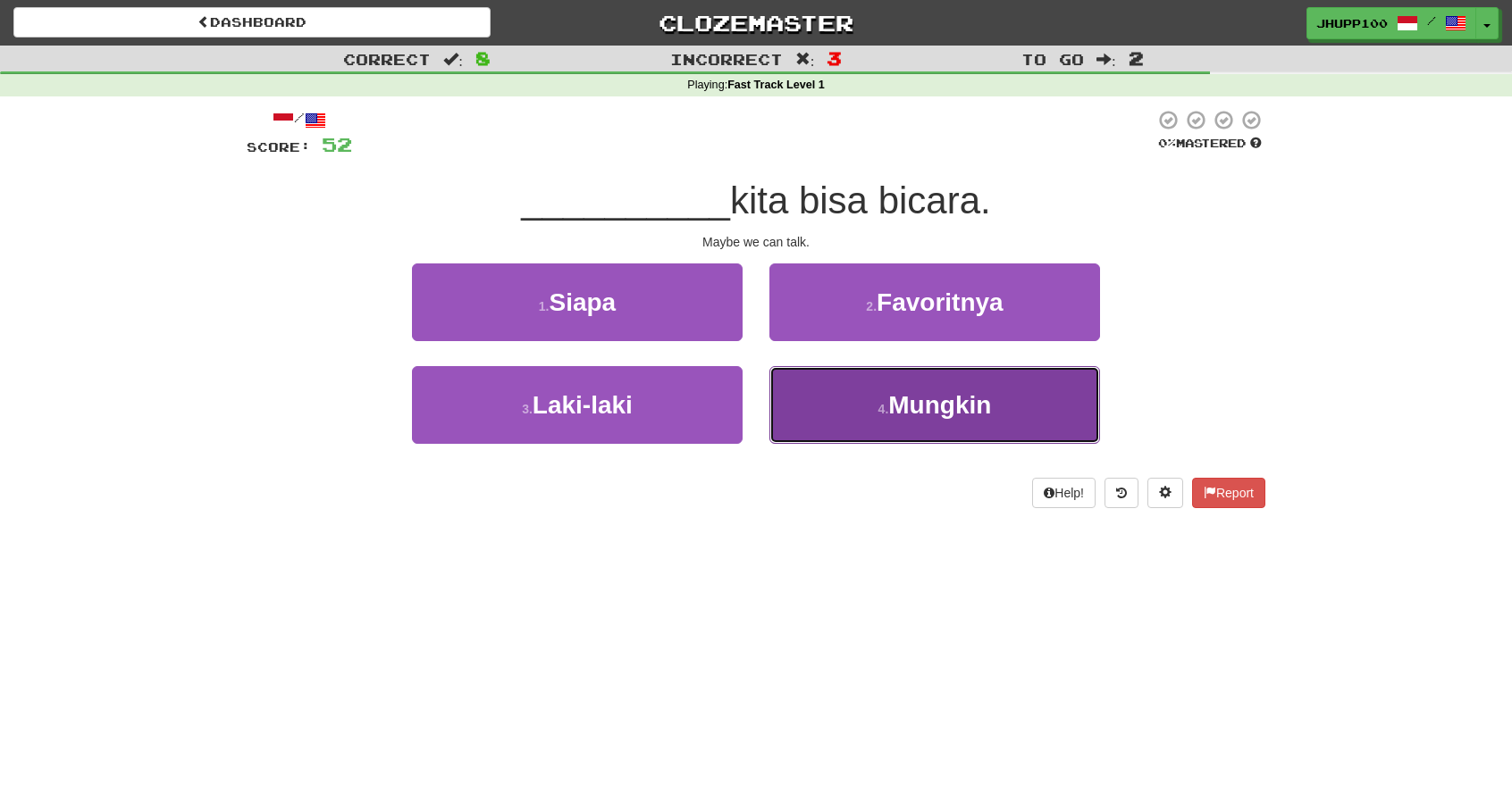
click at [897, 392] on span "Mungkin" at bounding box center [939, 404] width 103 height 28
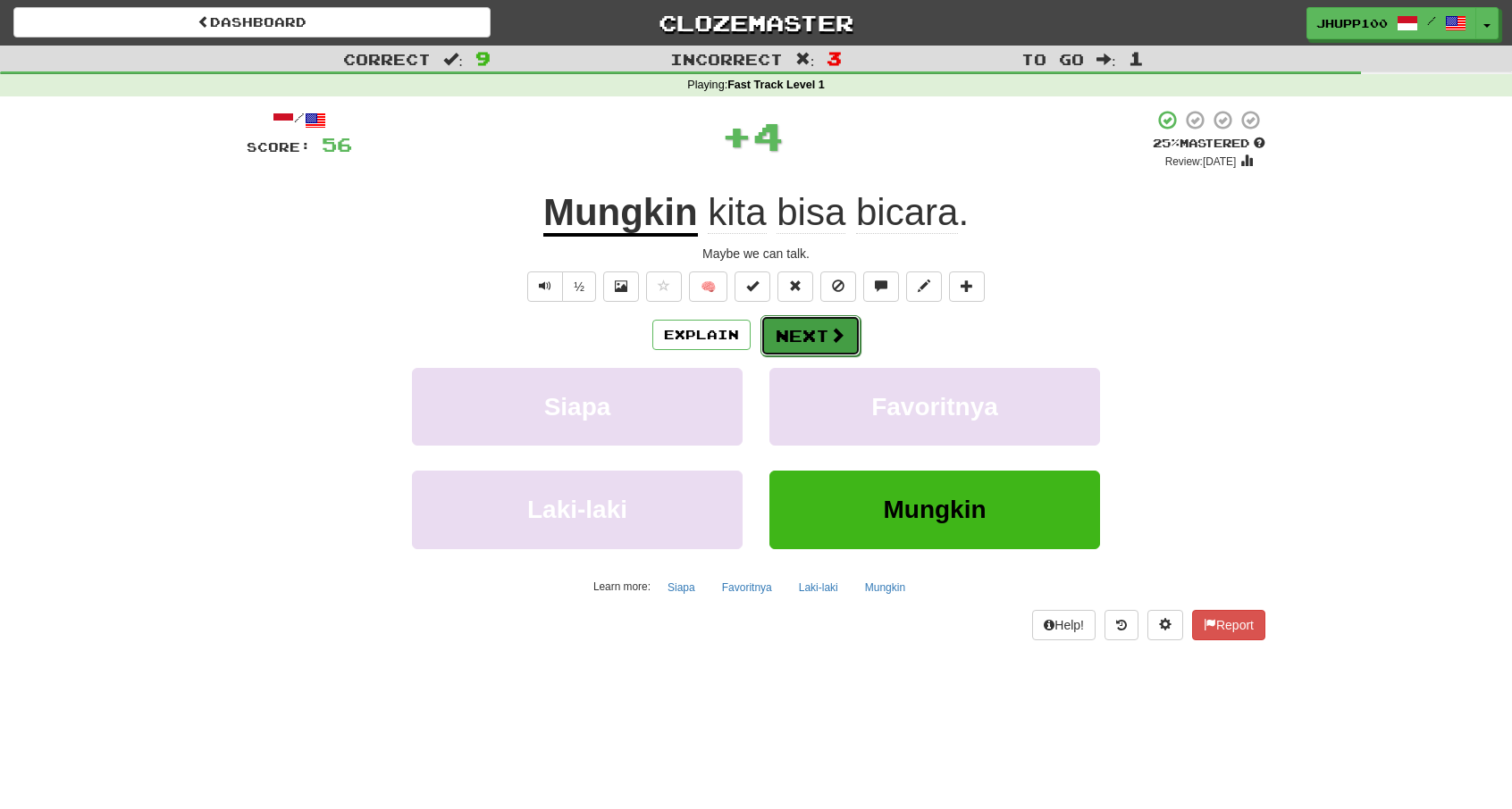
click at [850, 331] on button "Next" at bounding box center [809, 335] width 100 height 41
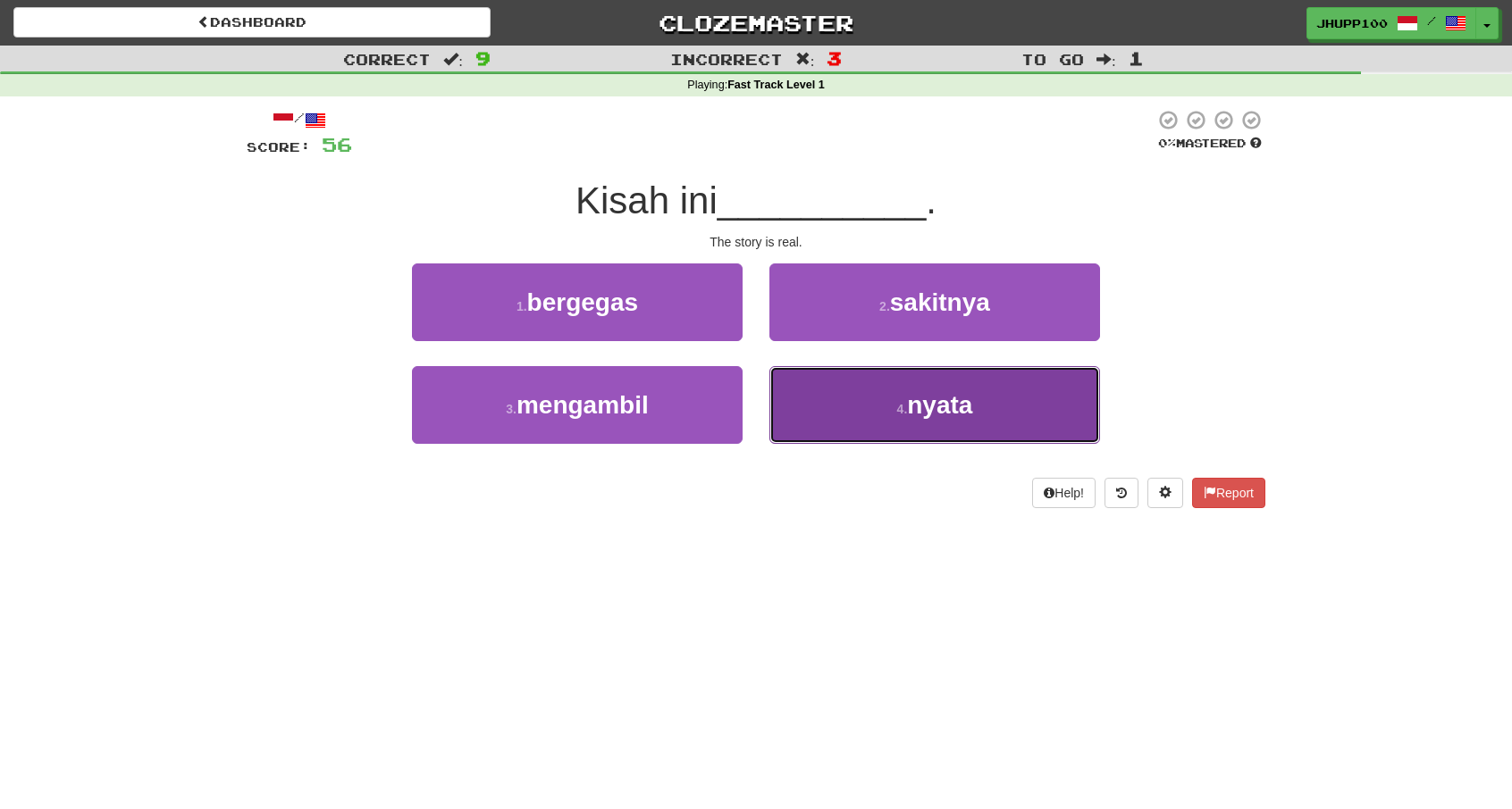
click at [876, 399] on button "4 . nyata" at bounding box center [935, 405] width 331 height 78
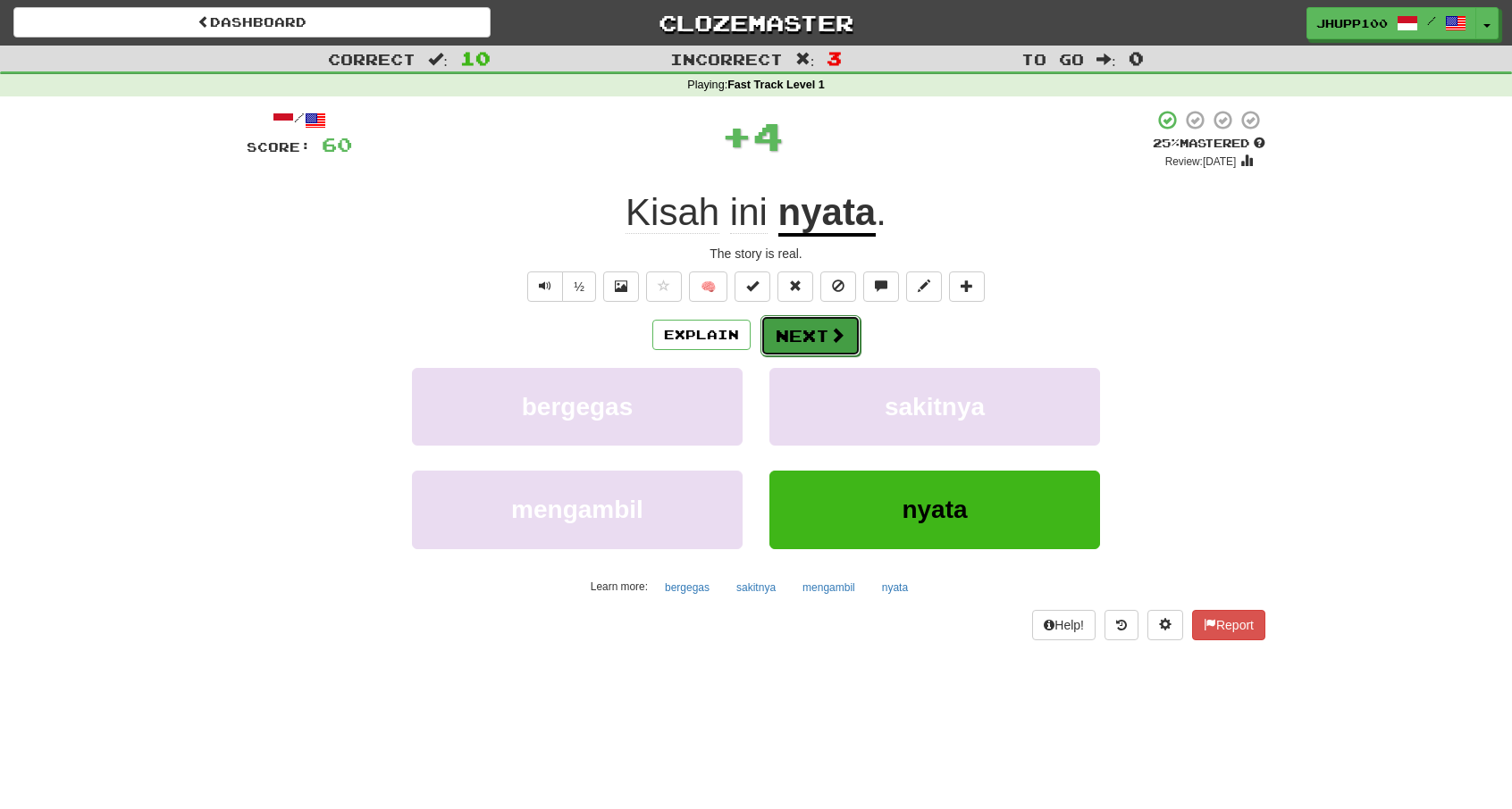
click at [820, 340] on button "Next" at bounding box center [809, 335] width 100 height 41
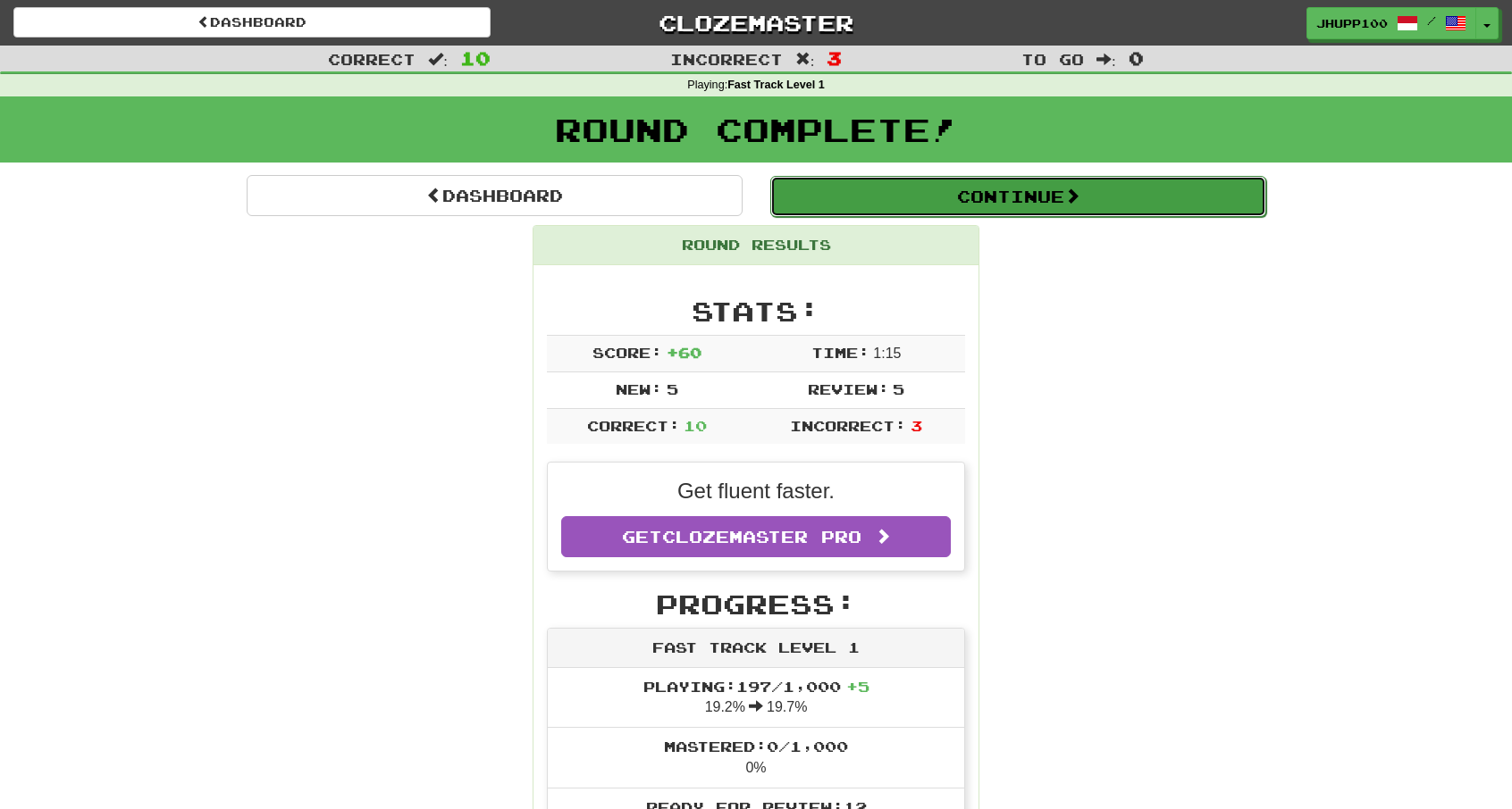
click at [1027, 206] on button "Continue" at bounding box center [1018, 196] width 496 height 41
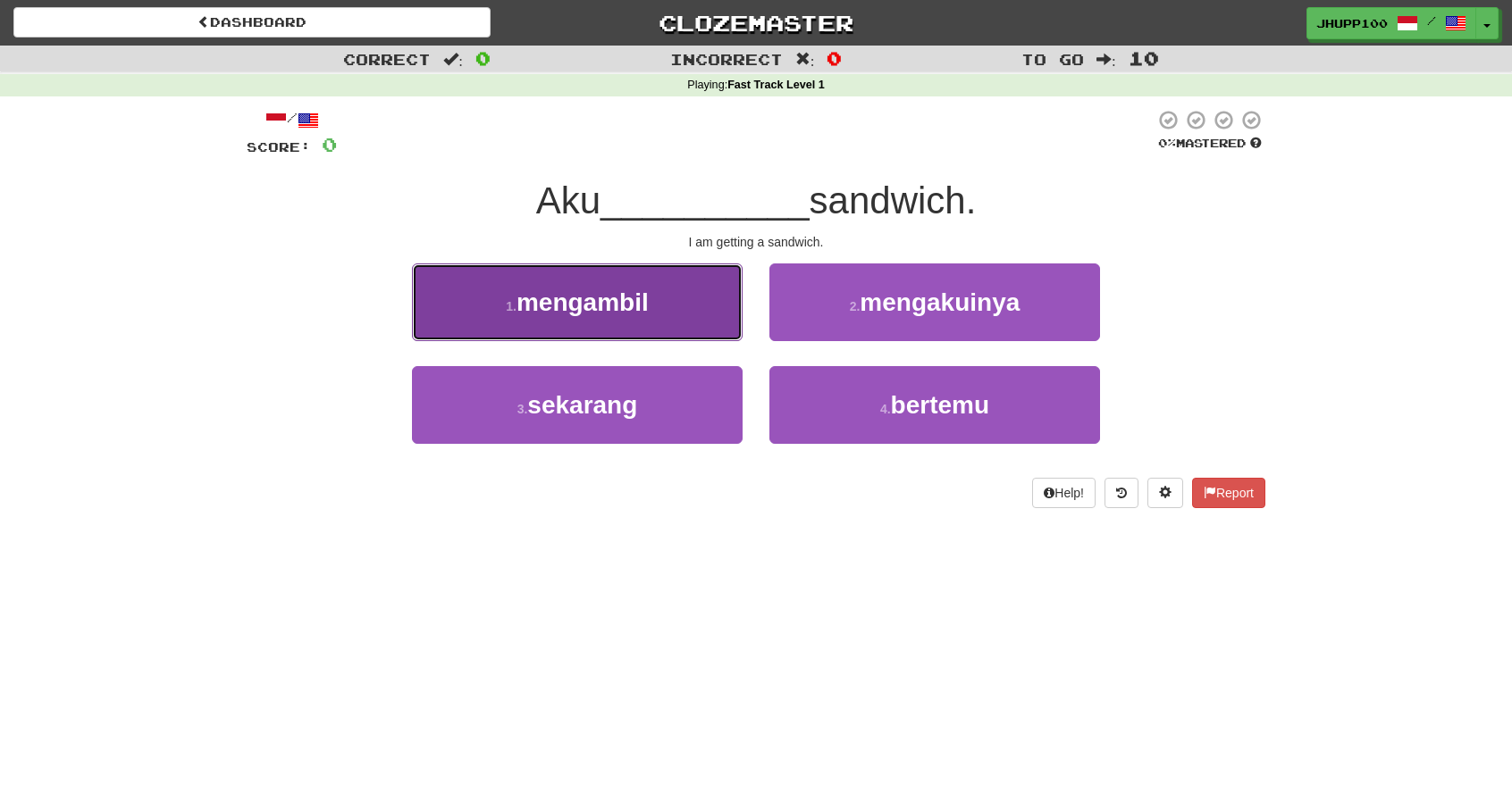
click at [673, 333] on button "1 . mengambil" at bounding box center [577, 302] width 331 height 78
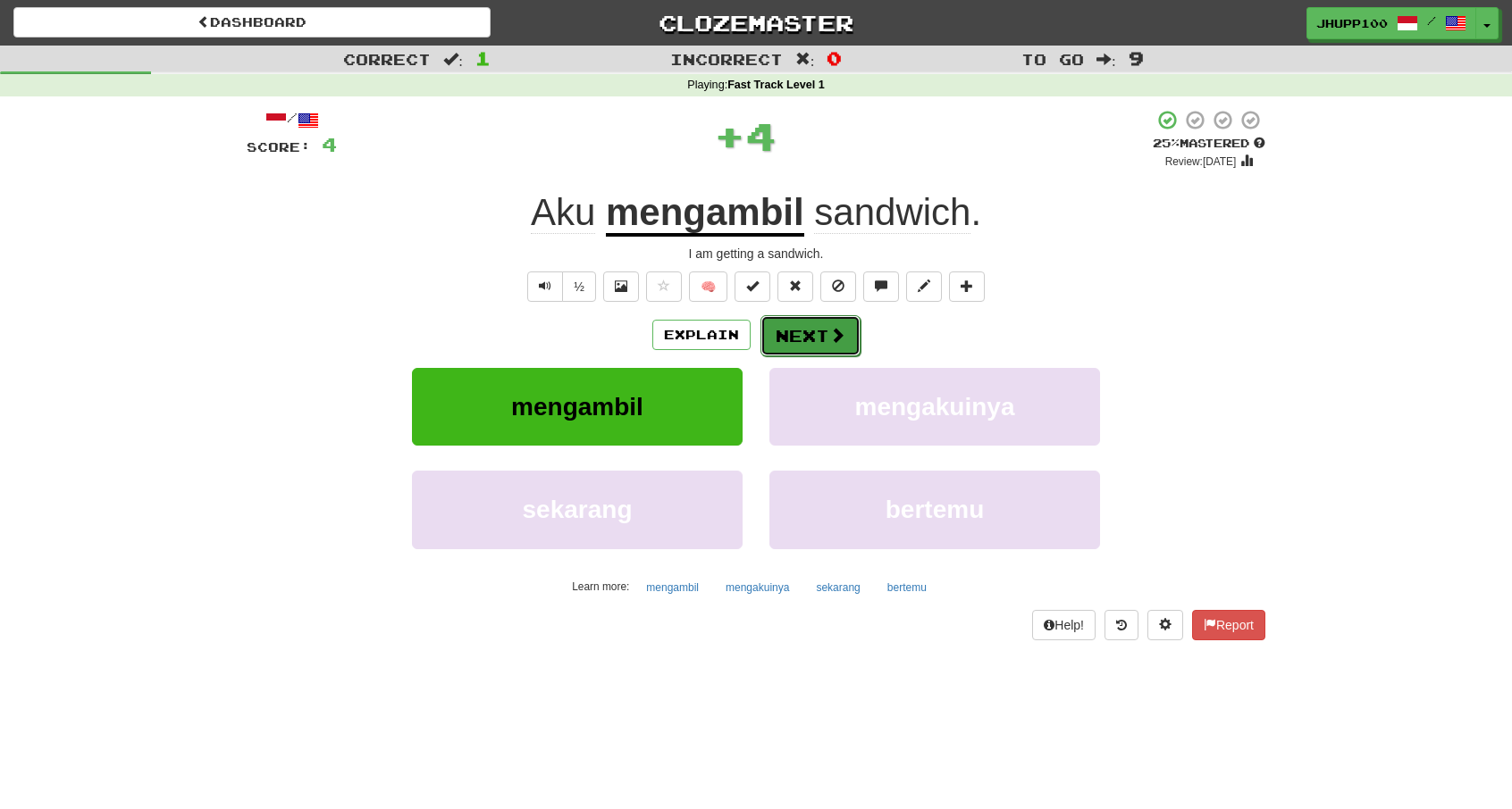
click at [829, 329] on span at bounding box center [837, 334] width 16 height 16
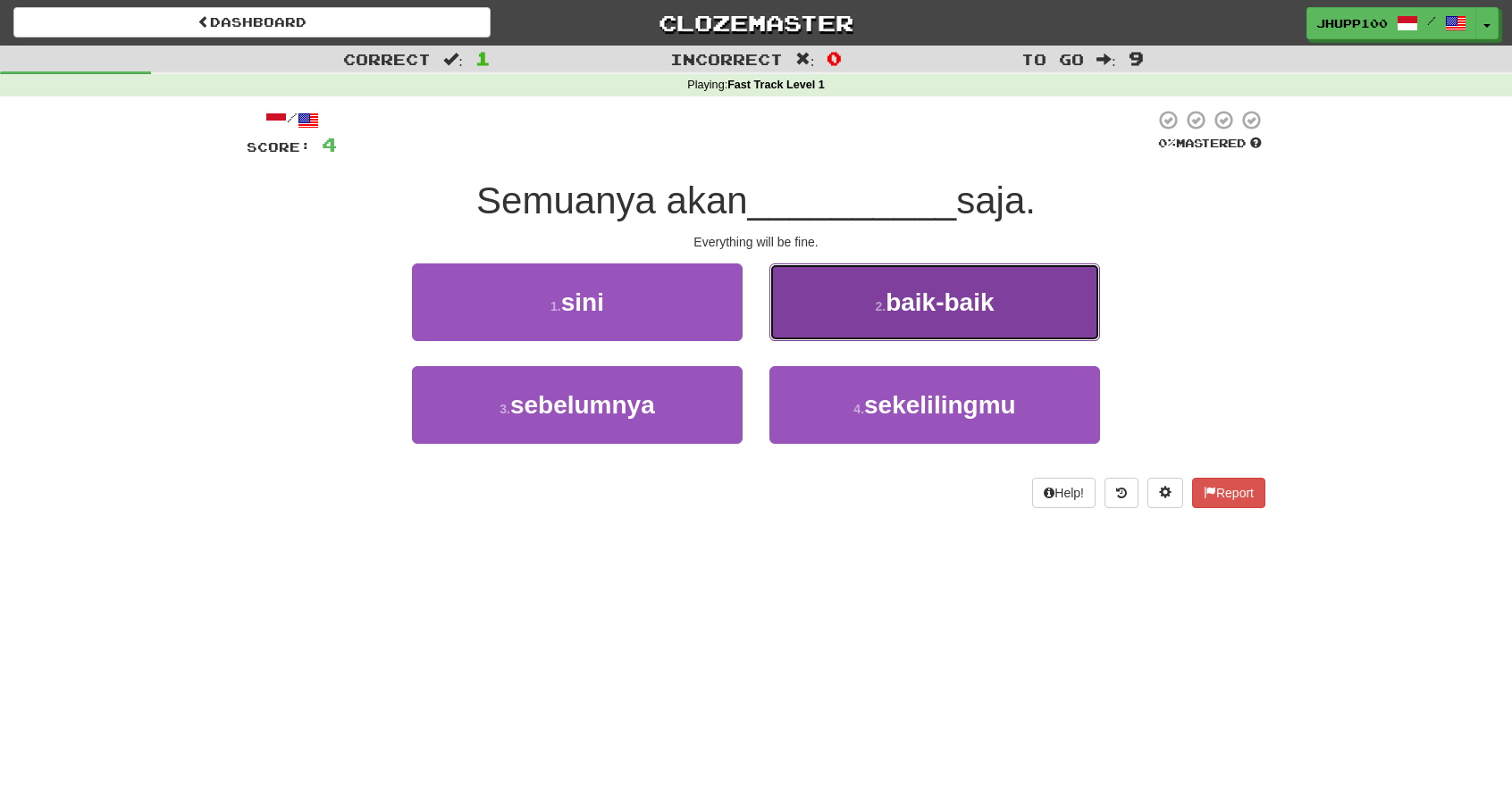
click at [869, 293] on button "2 . baik-baik" at bounding box center [935, 302] width 331 height 78
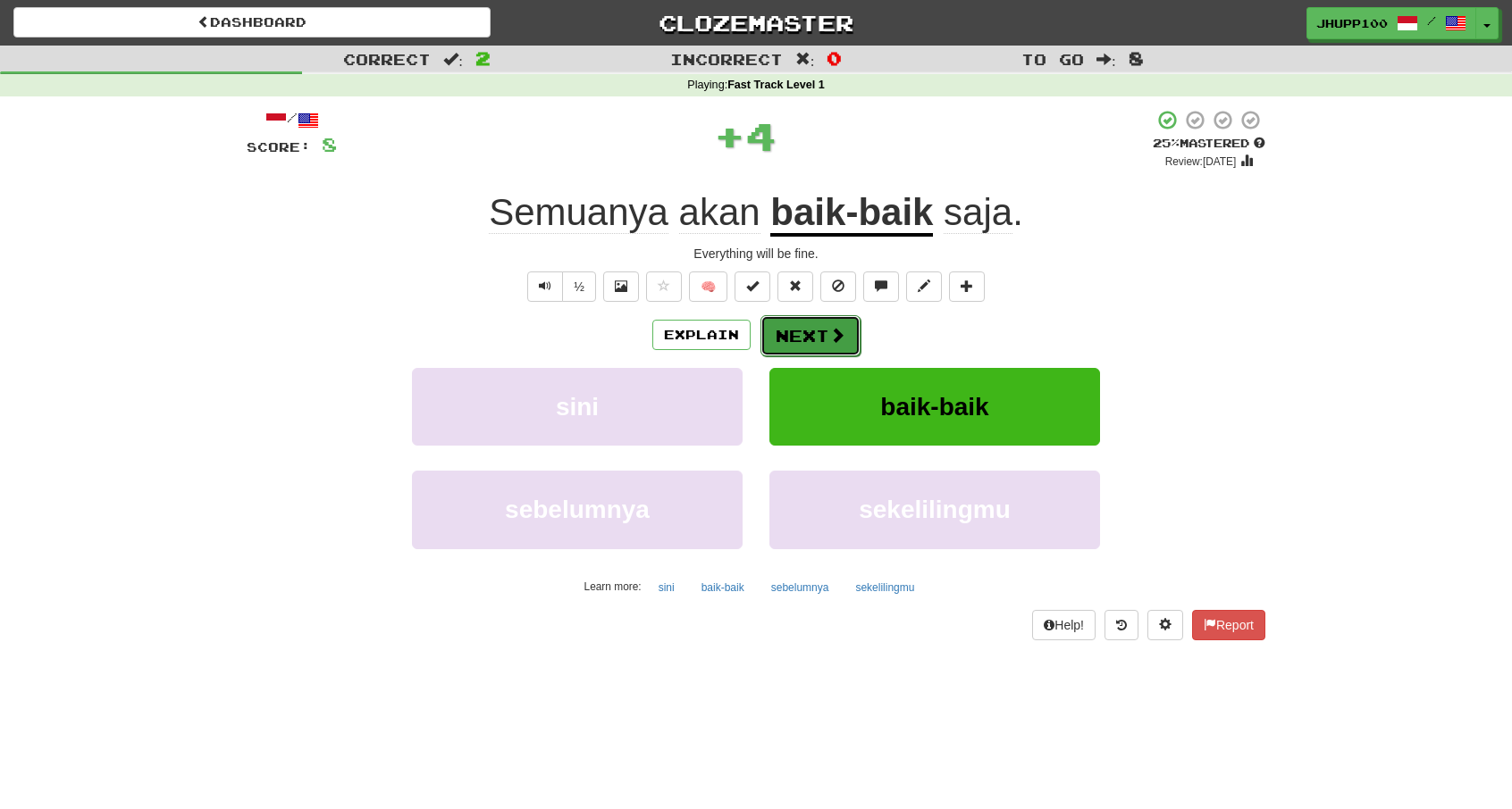
click at [809, 328] on button "Next" at bounding box center [809, 335] width 100 height 41
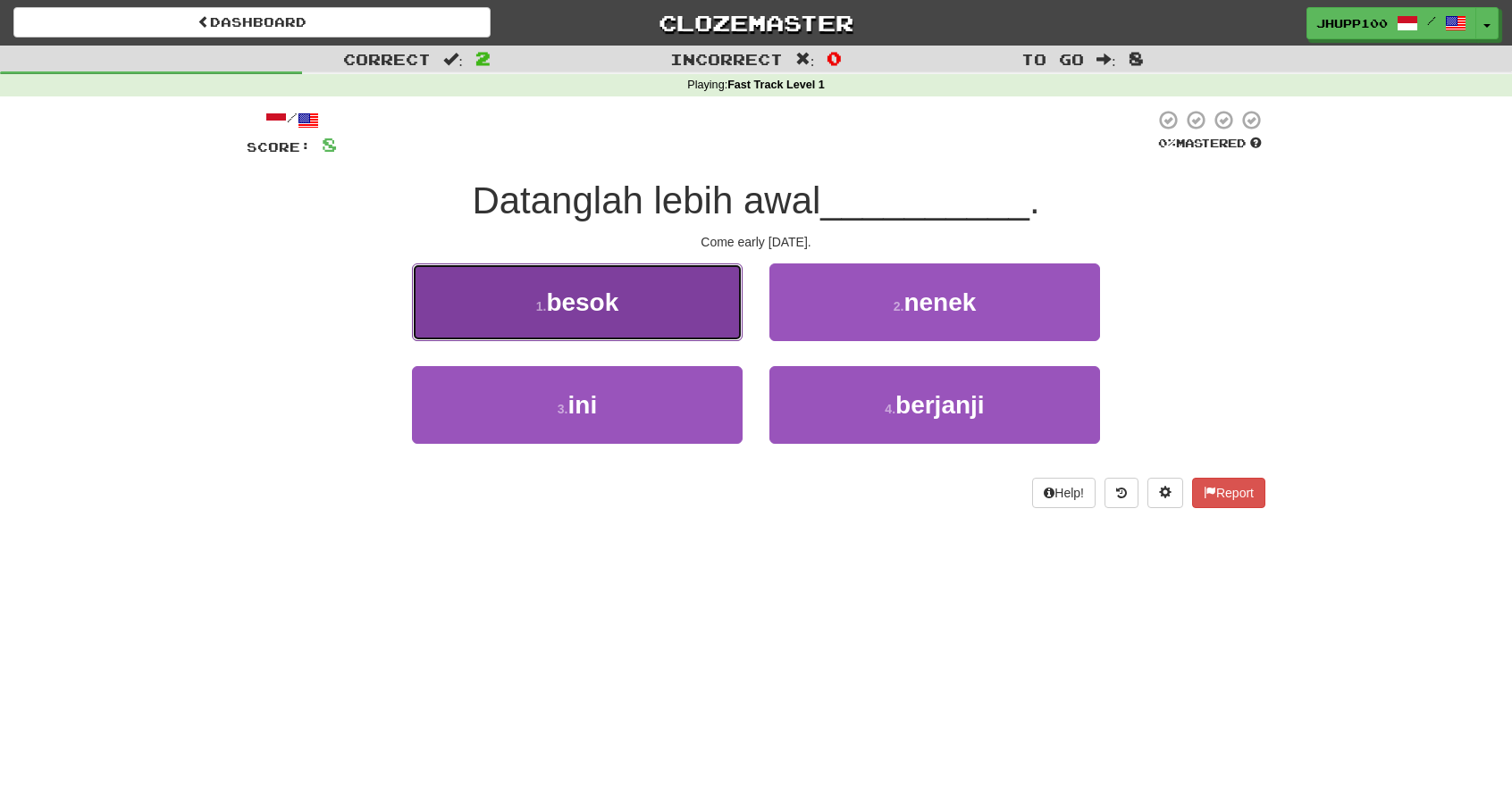
click at [582, 321] on button "1 . besok" at bounding box center [577, 302] width 331 height 78
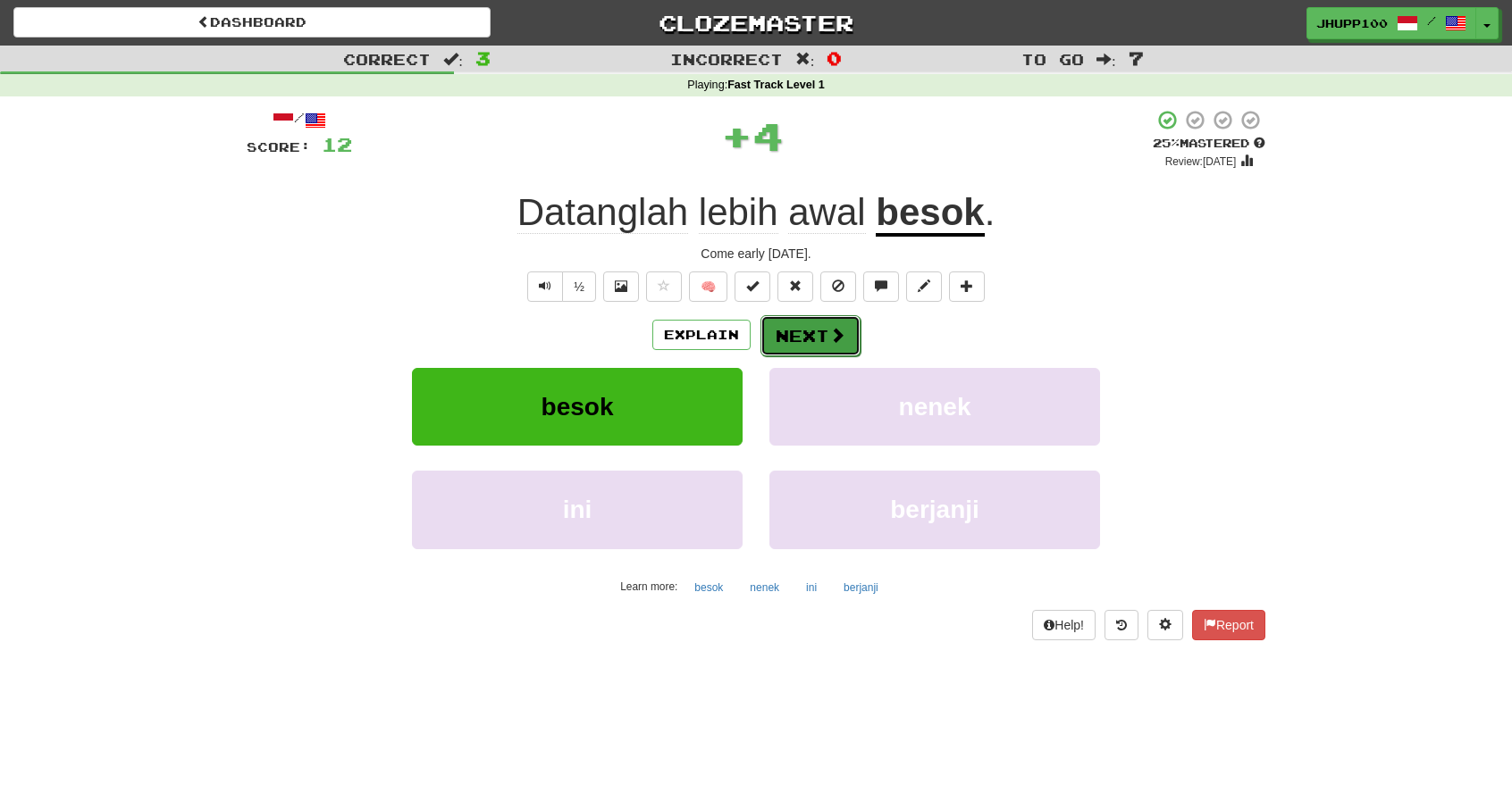
click at [784, 337] on button "Next" at bounding box center [809, 335] width 100 height 41
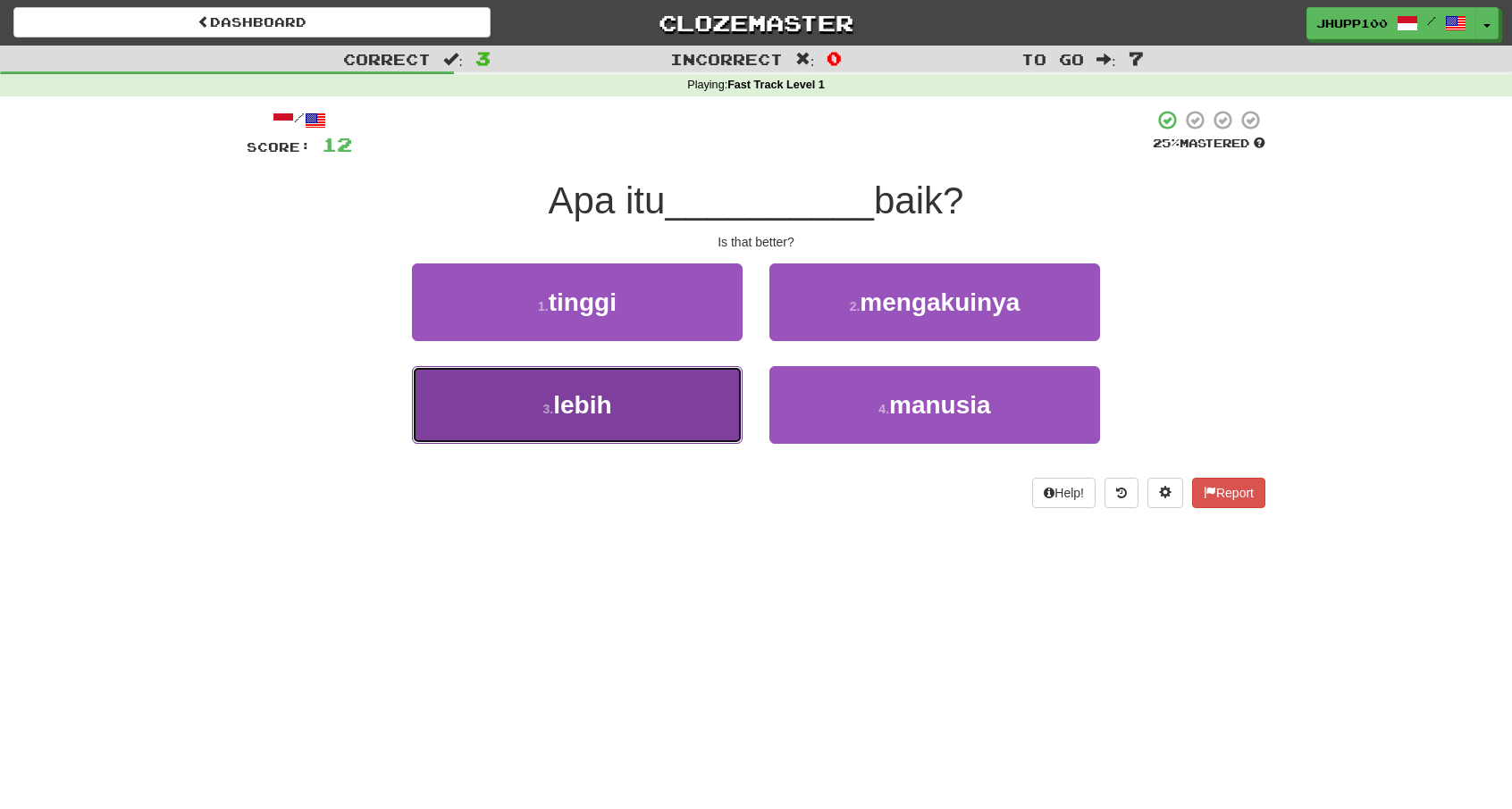
click at [630, 394] on button "3 . lebih" at bounding box center [577, 405] width 331 height 78
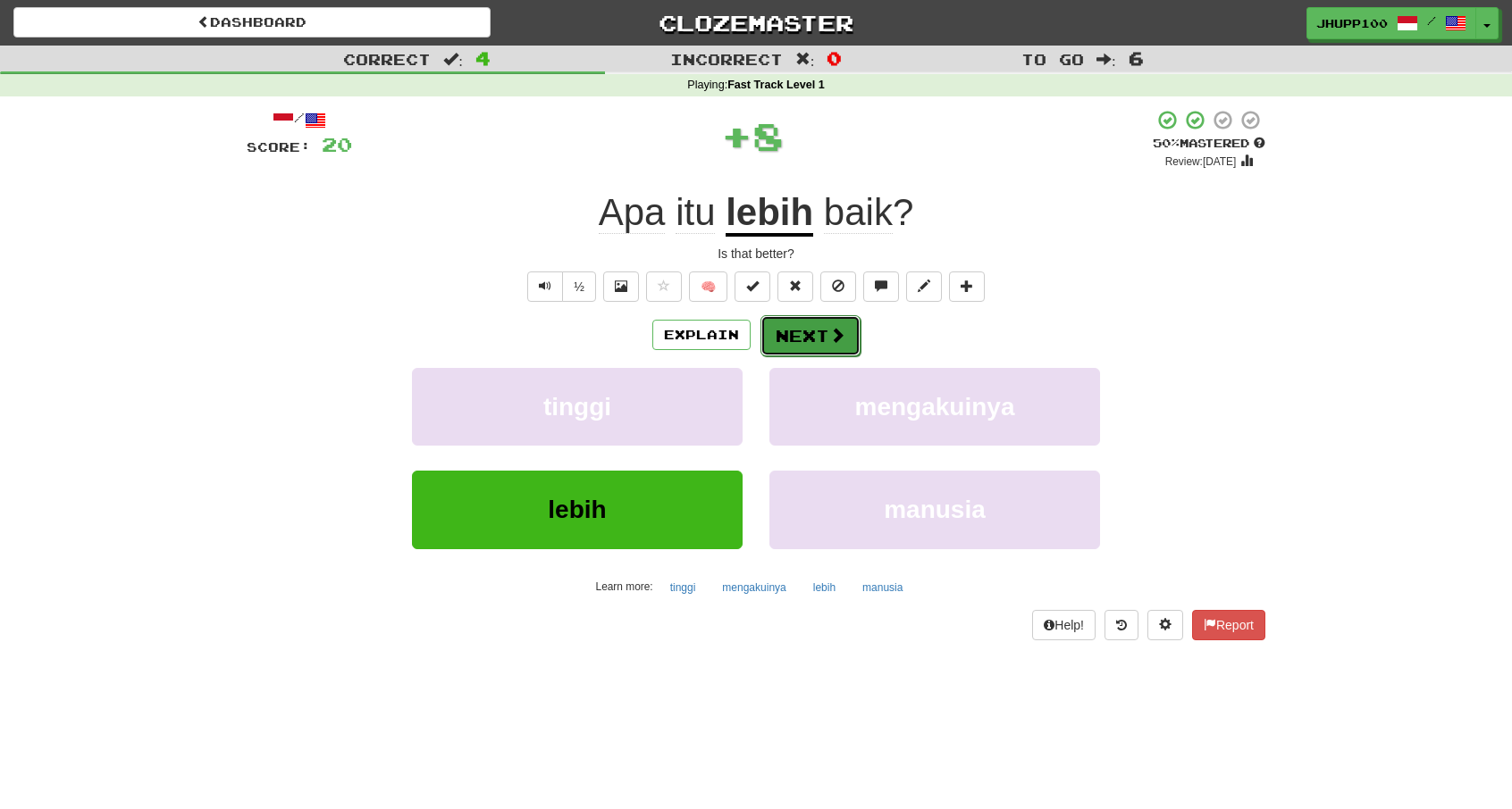
click at [809, 333] on button "Next" at bounding box center [809, 335] width 100 height 41
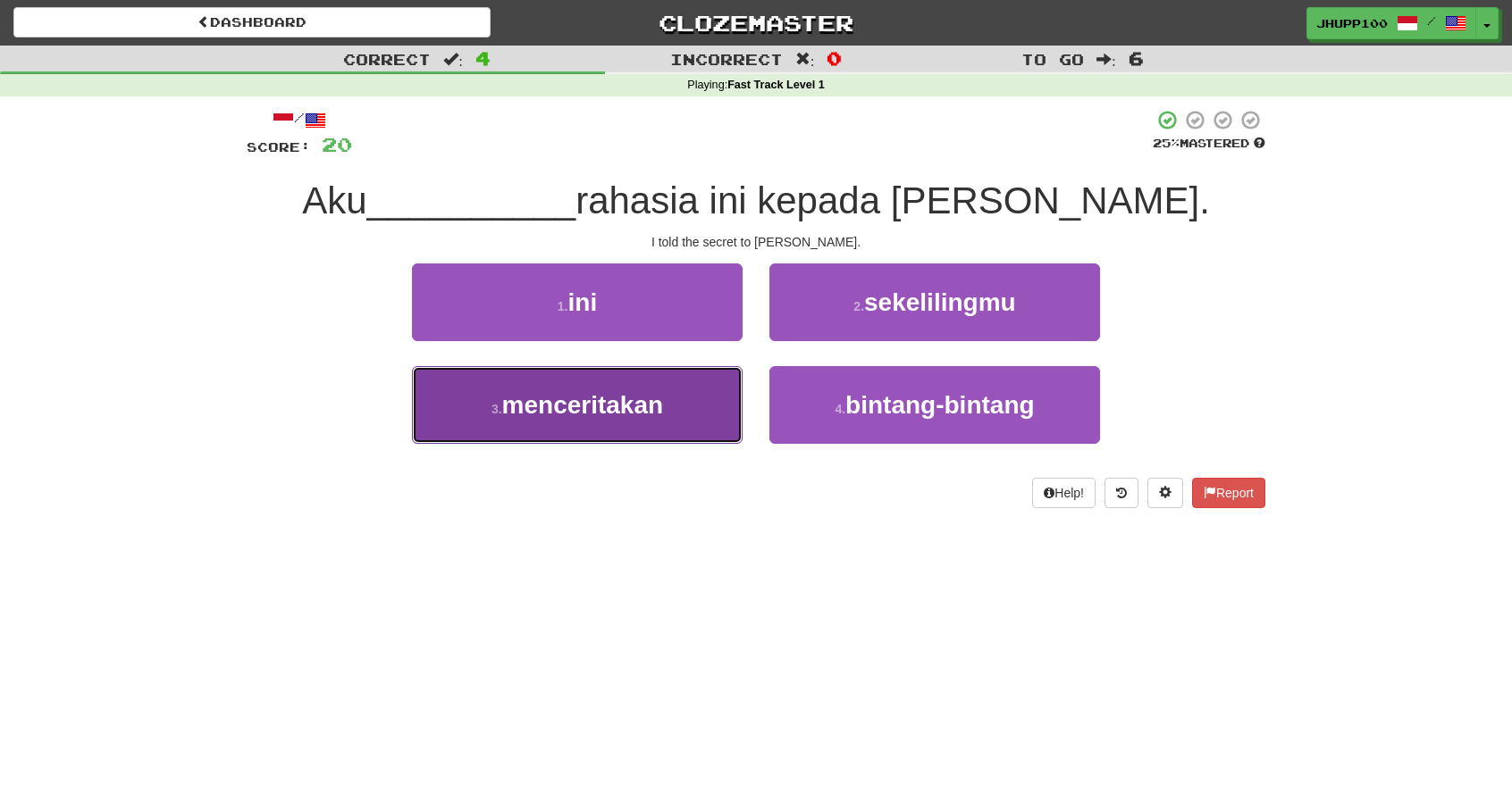
click at [613, 421] on button "3 . menceritakan" at bounding box center [577, 405] width 331 height 78
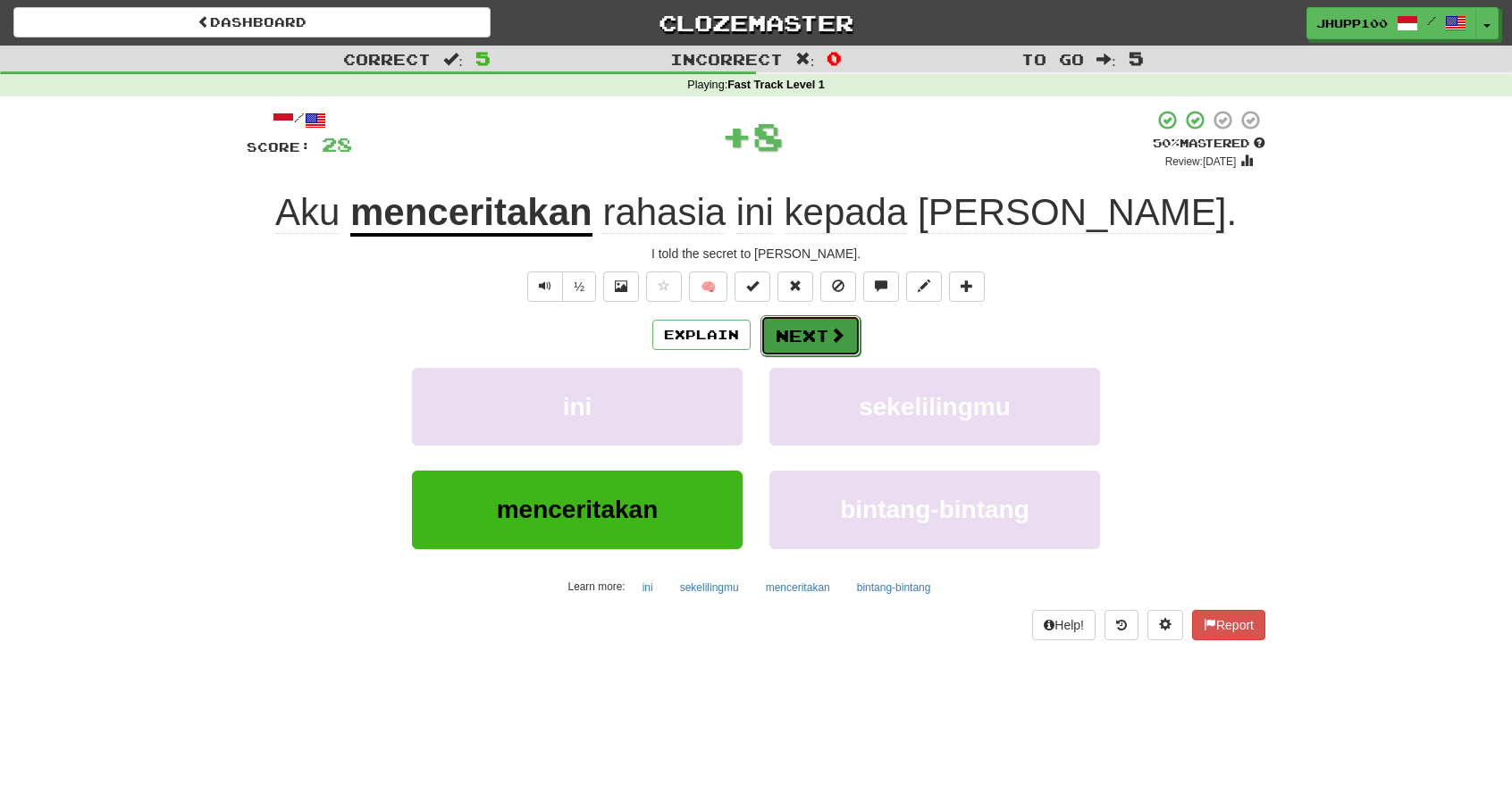
click at [804, 320] on button "Next" at bounding box center [809, 335] width 100 height 41
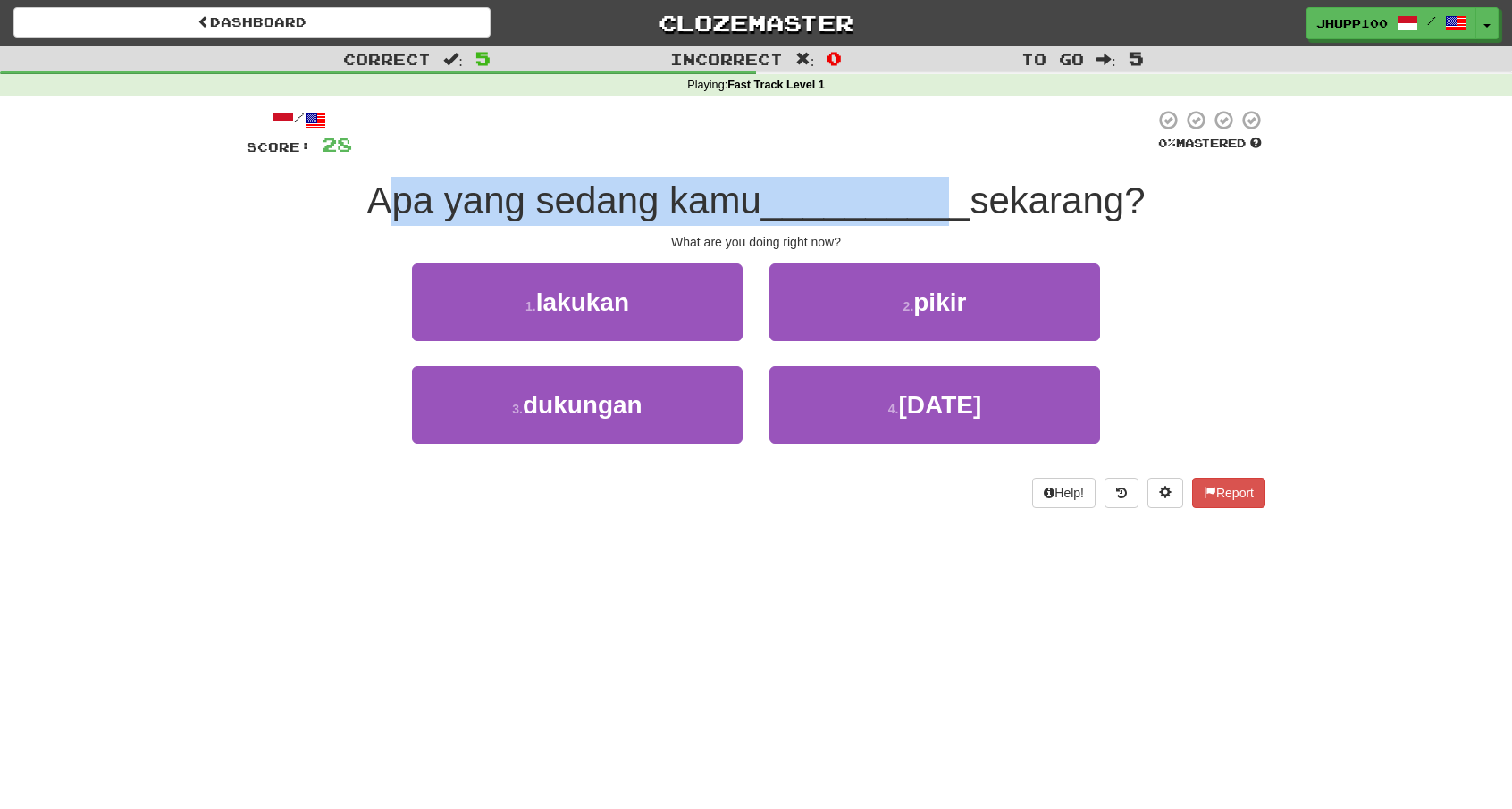
drag, startPoint x: 379, startPoint y: 203, endPoint x: 984, endPoint y: 214, distance: 605.1
click at [943, 216] on div "Apa yang sedang kamu __________ sekarang?" at bounding box center [756, 201] width 1018 height 49
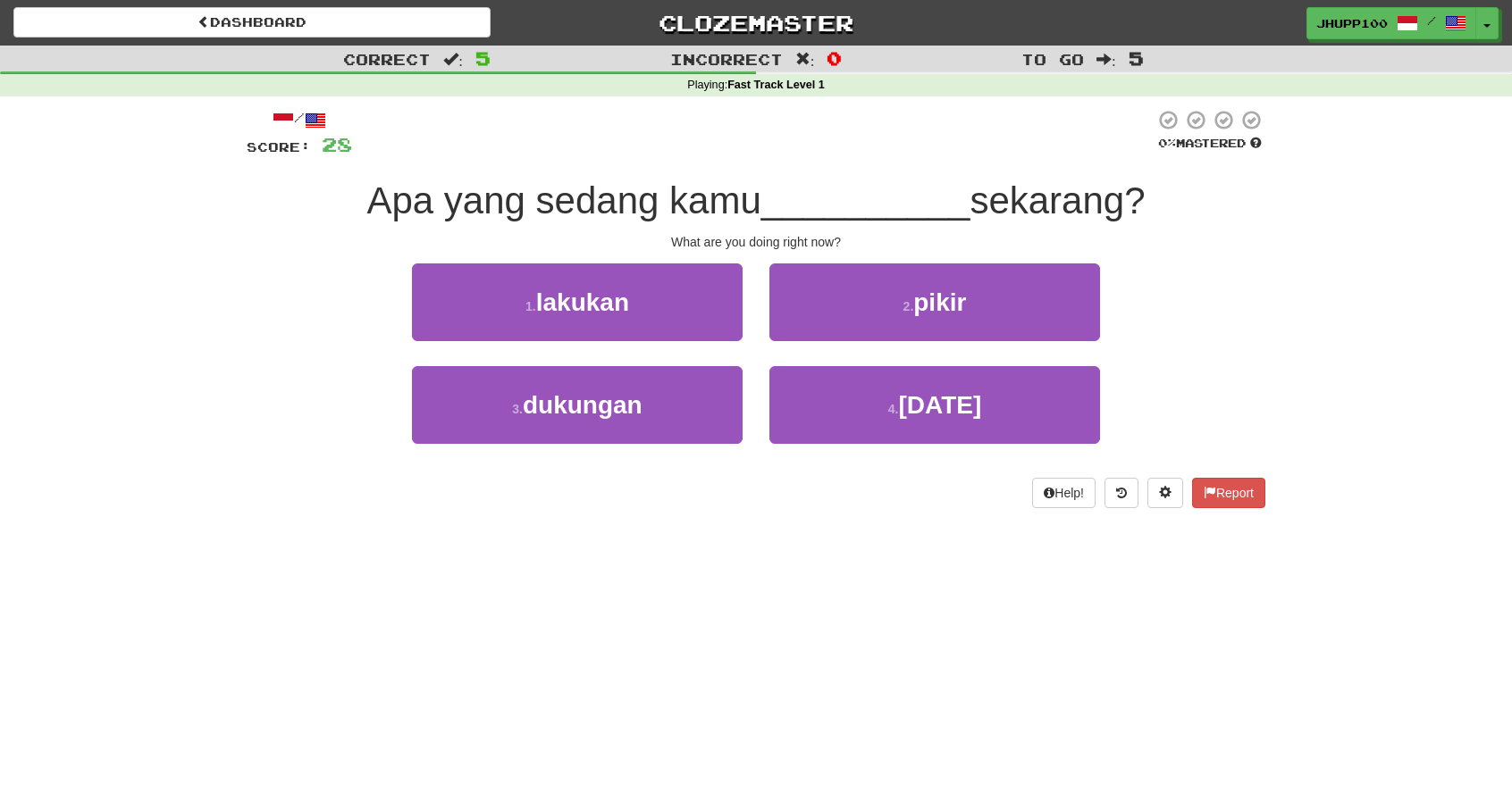
click at [991, 214] on span "sekarang?" at bounding box center [1057, 200] width 175 height 42
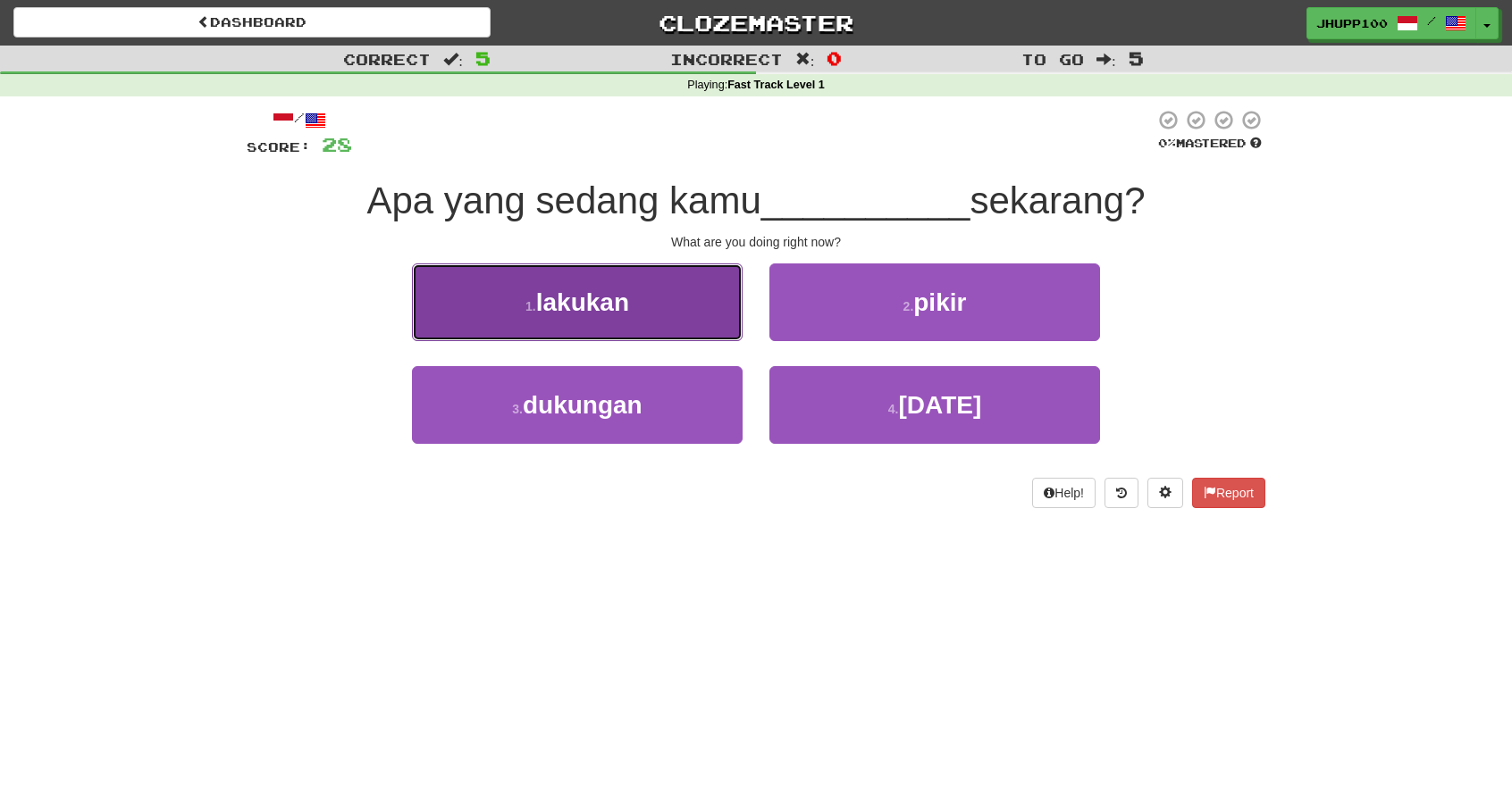
click at [642, 297] on button "1 . lakukan" at bounding box center [577, 302] width 331 height 78
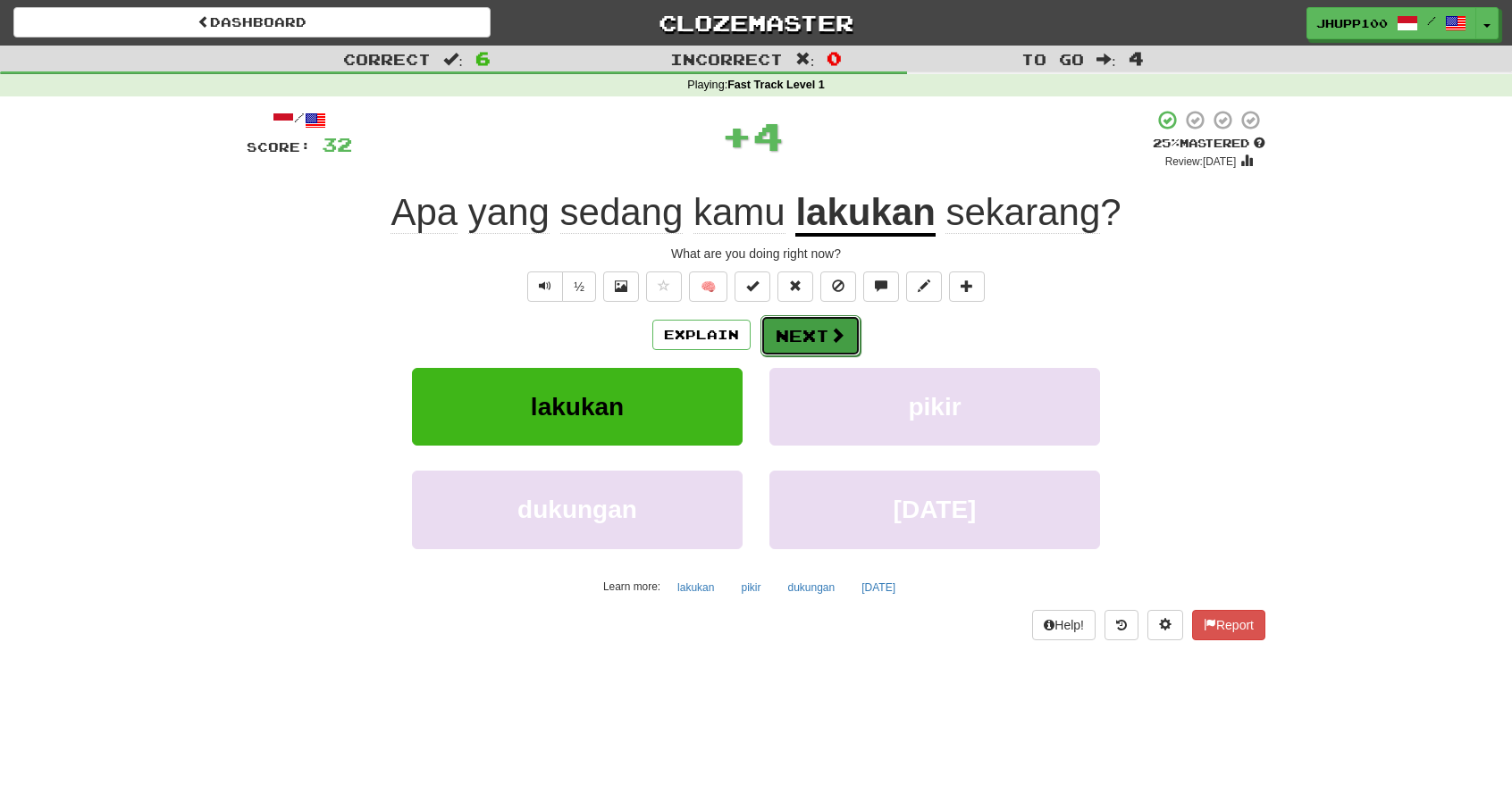
click at [802, 327] on button "Next" at bounding box center [809, 335] width 100 height 41
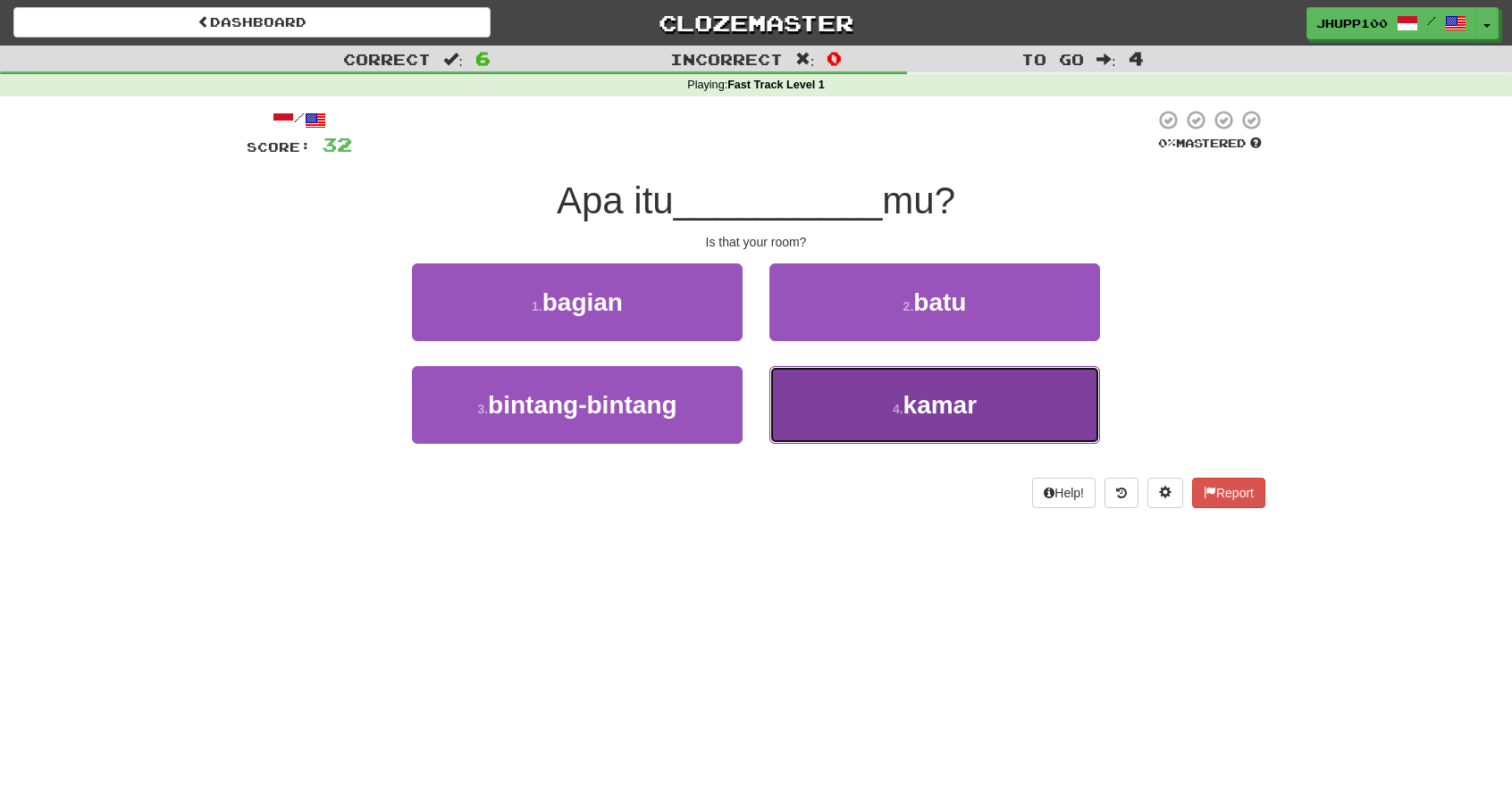
click at [1020, 425] on button "4 . kamar" at bounding box center [935, 405] width 331 height 78
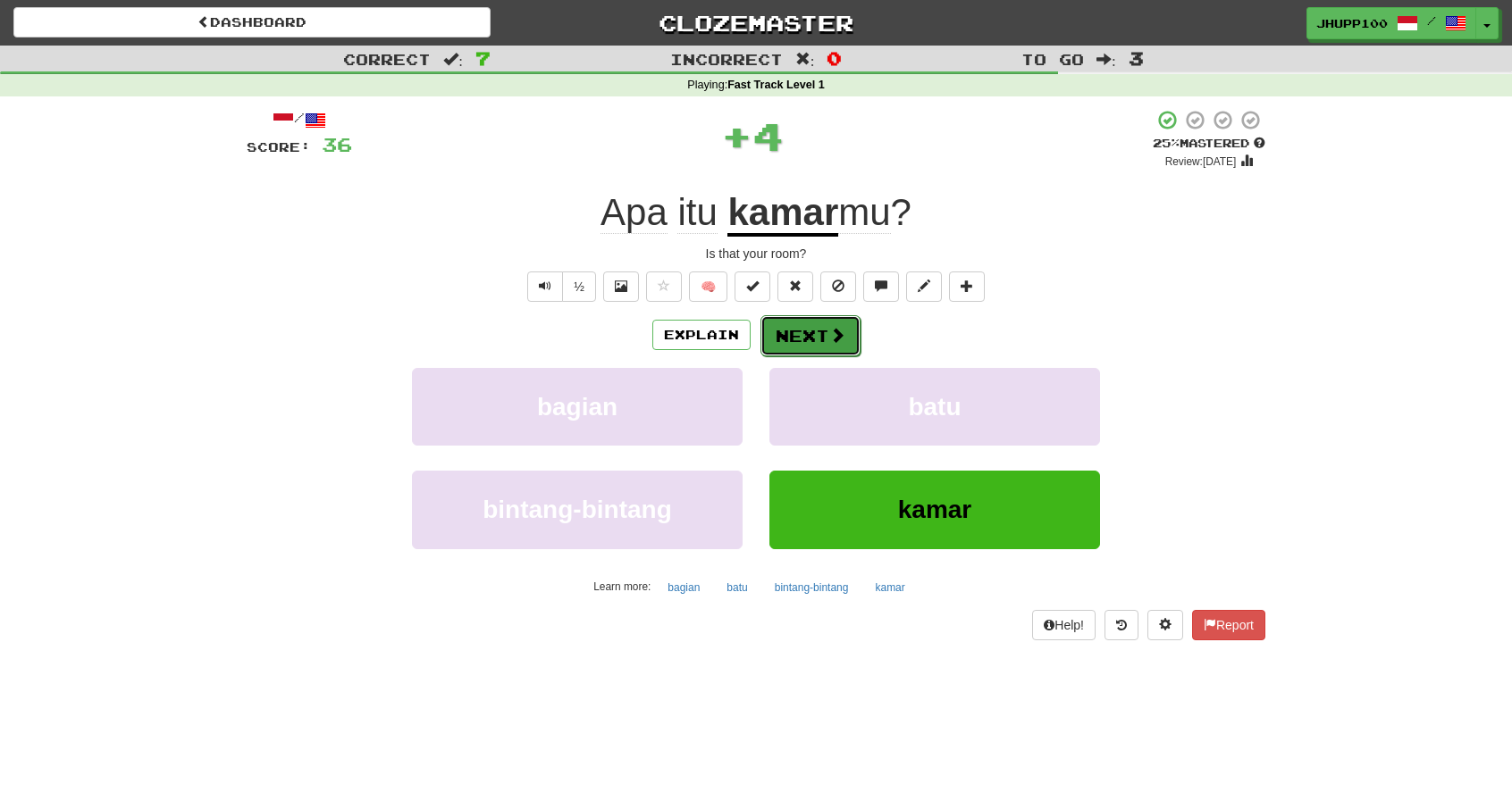
click at [829, 329] on span at bounding box center [837, 334] width 16 height 16
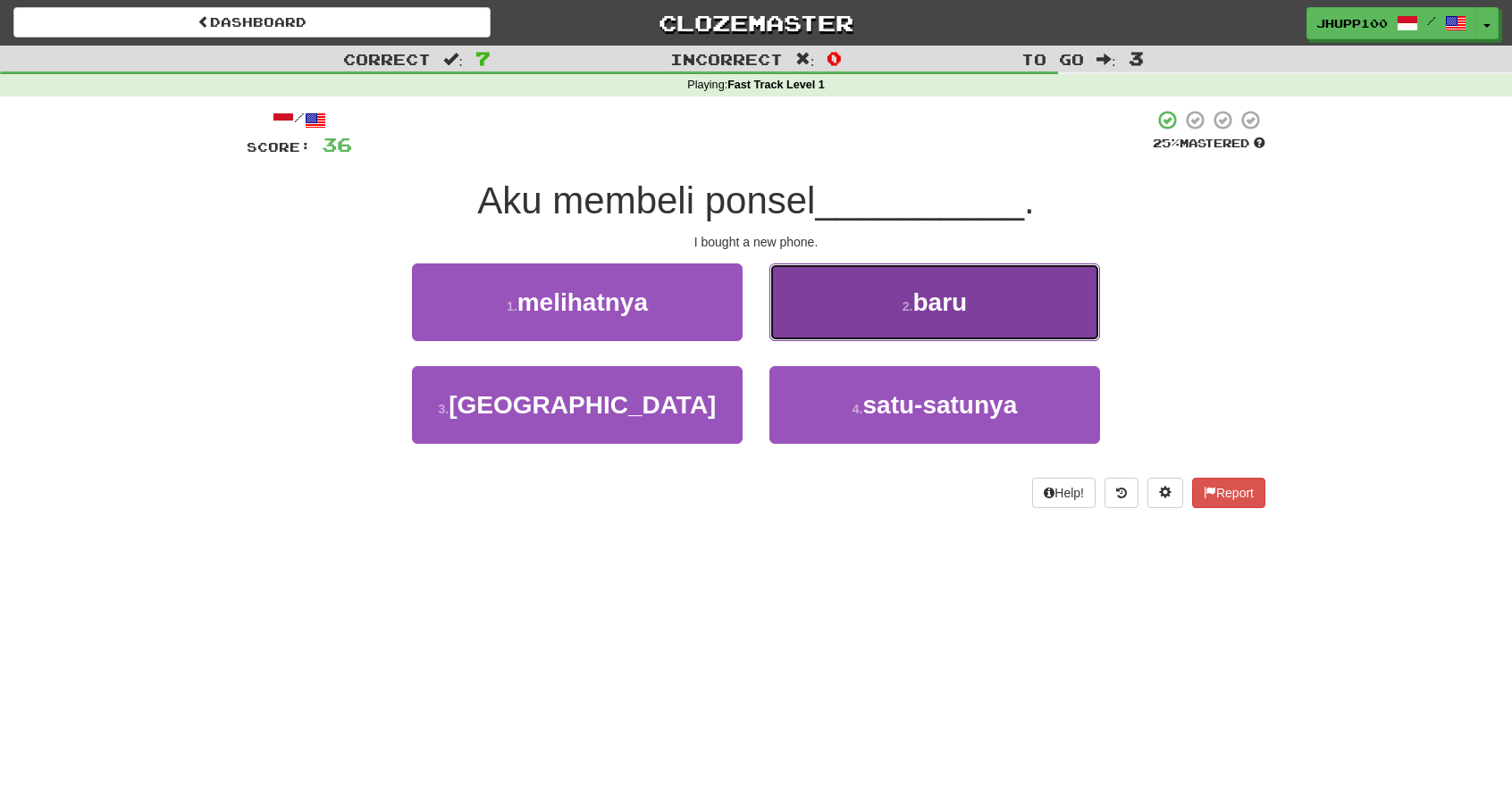
click at [945, 287] on button "2 . baru" at bounding box center [935, 302] width 331 height 78
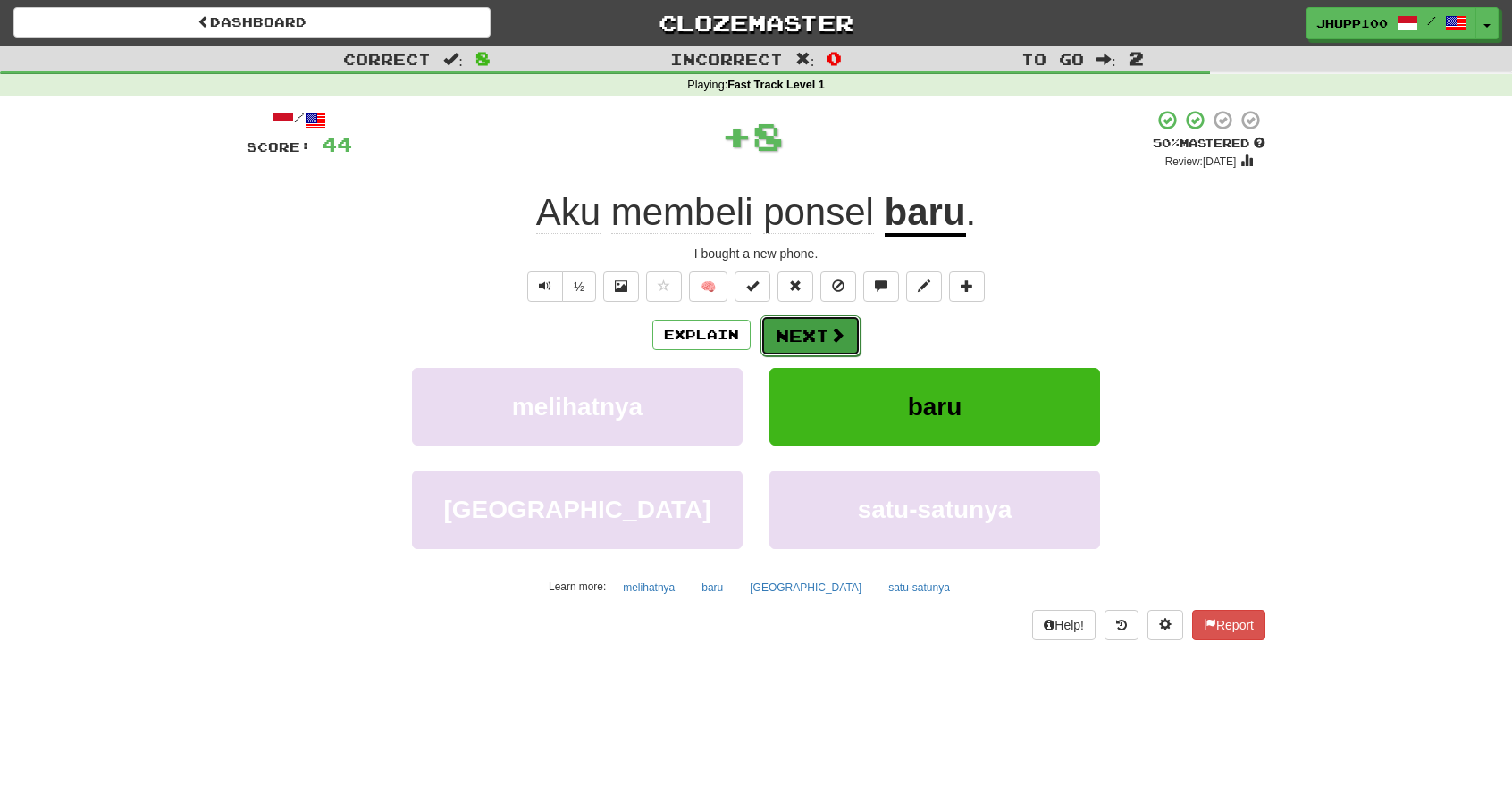
click at [840, 331] on span at bounding box center [837, 334] width 16 height 16
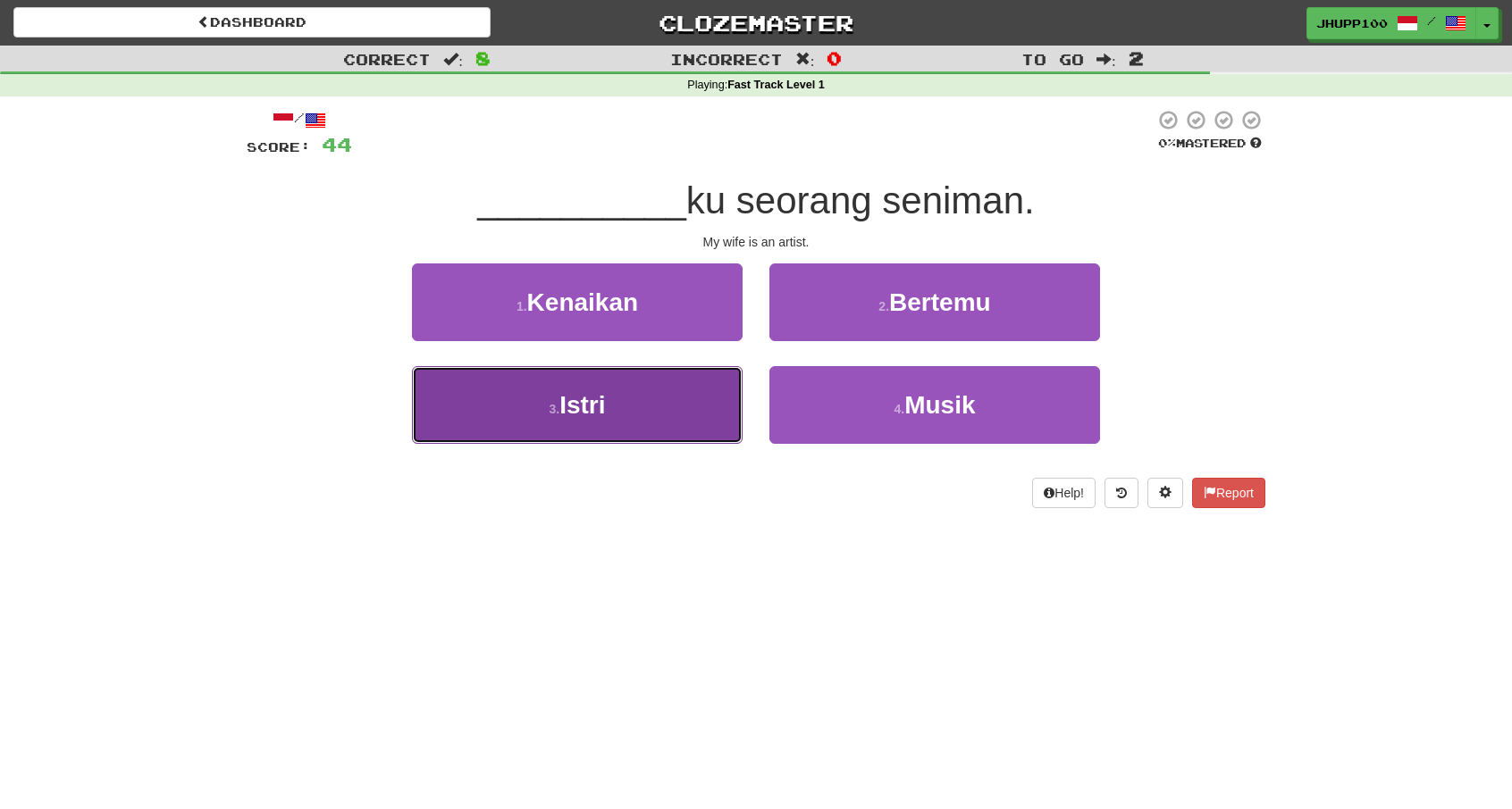
click at [671, 388] on button "3 . [GEOGRAPHIC_DATA]" at bounding box center [577, 405] width 331 height 78
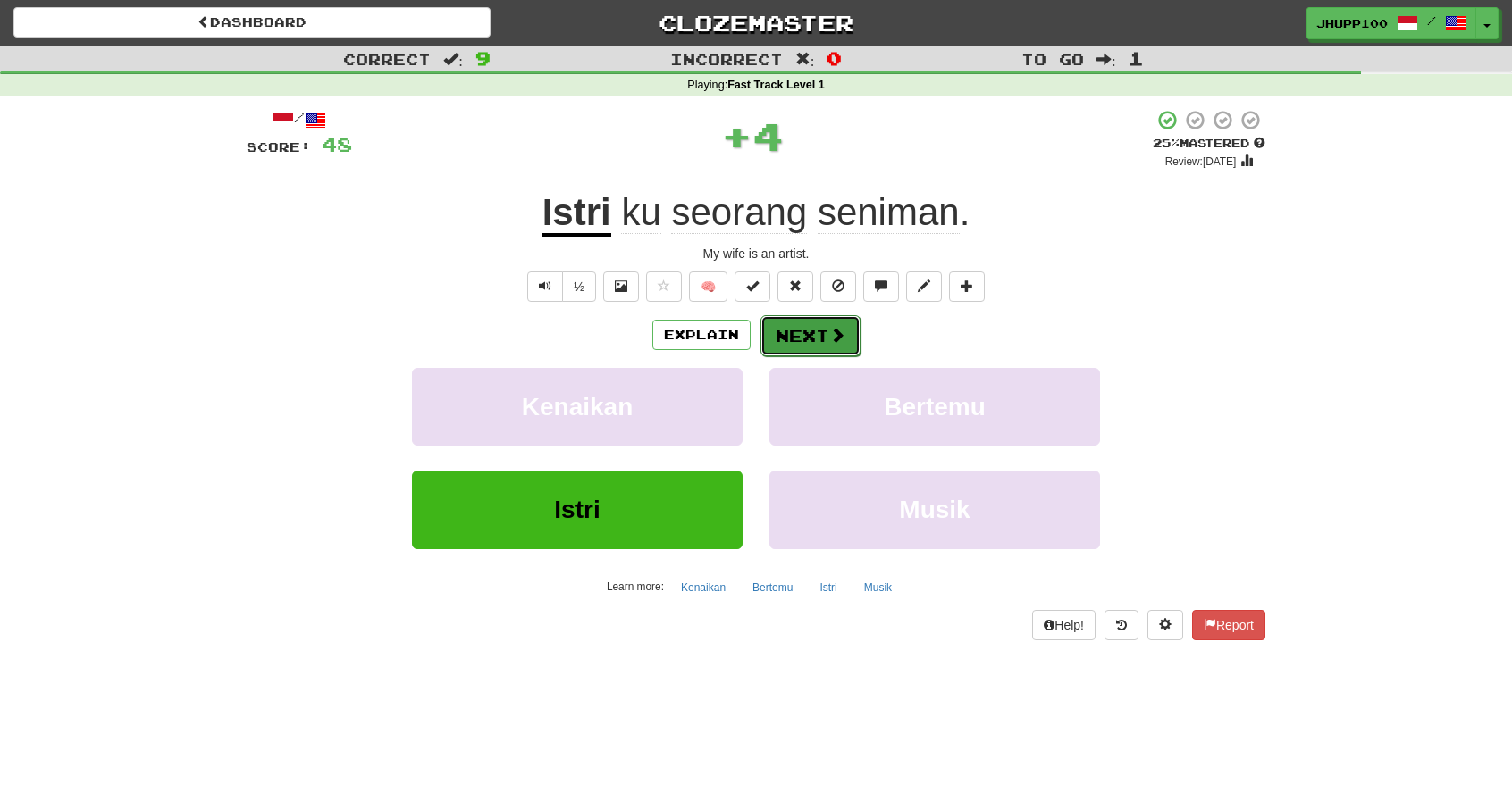
click at [823, 328] on button "Next" at bounding box center [809, 335] width 100 height 41
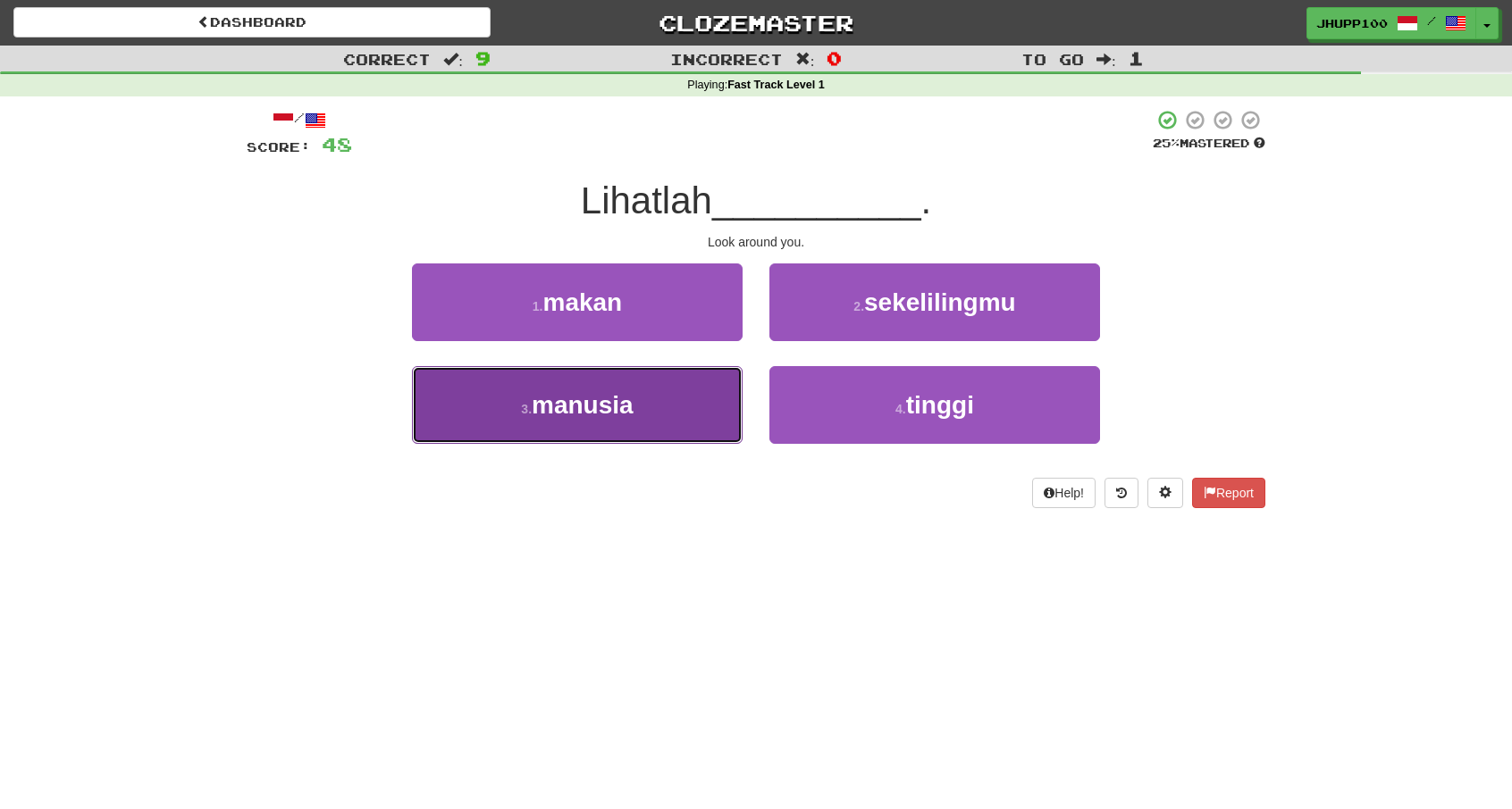
click at [675, 407] on button "3 . manusia" at bounding box center [577, 405] width 331 height 78
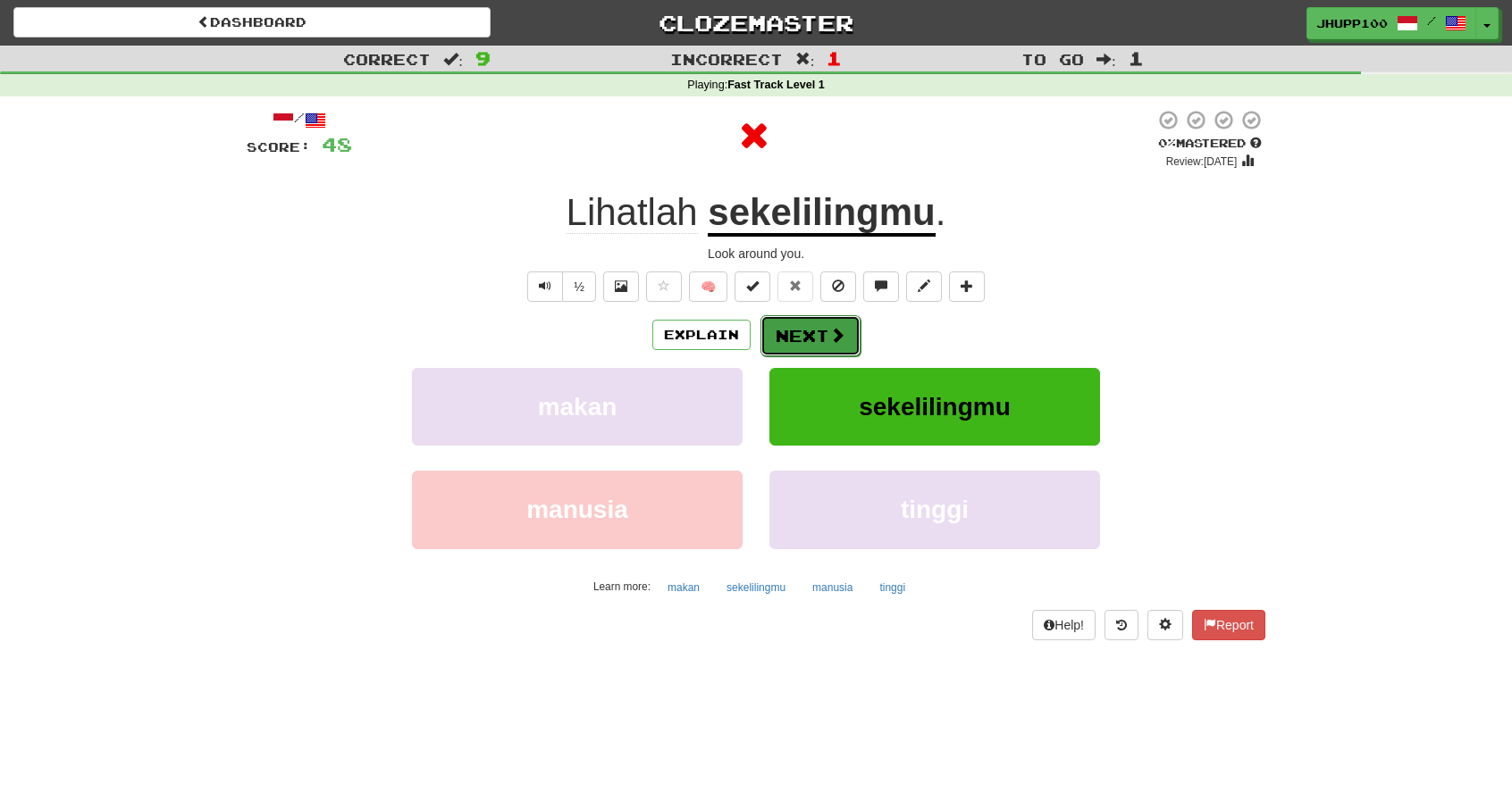
click at [825, 323] on button "Next" at bounding box center [809, 335] width 100 height 41
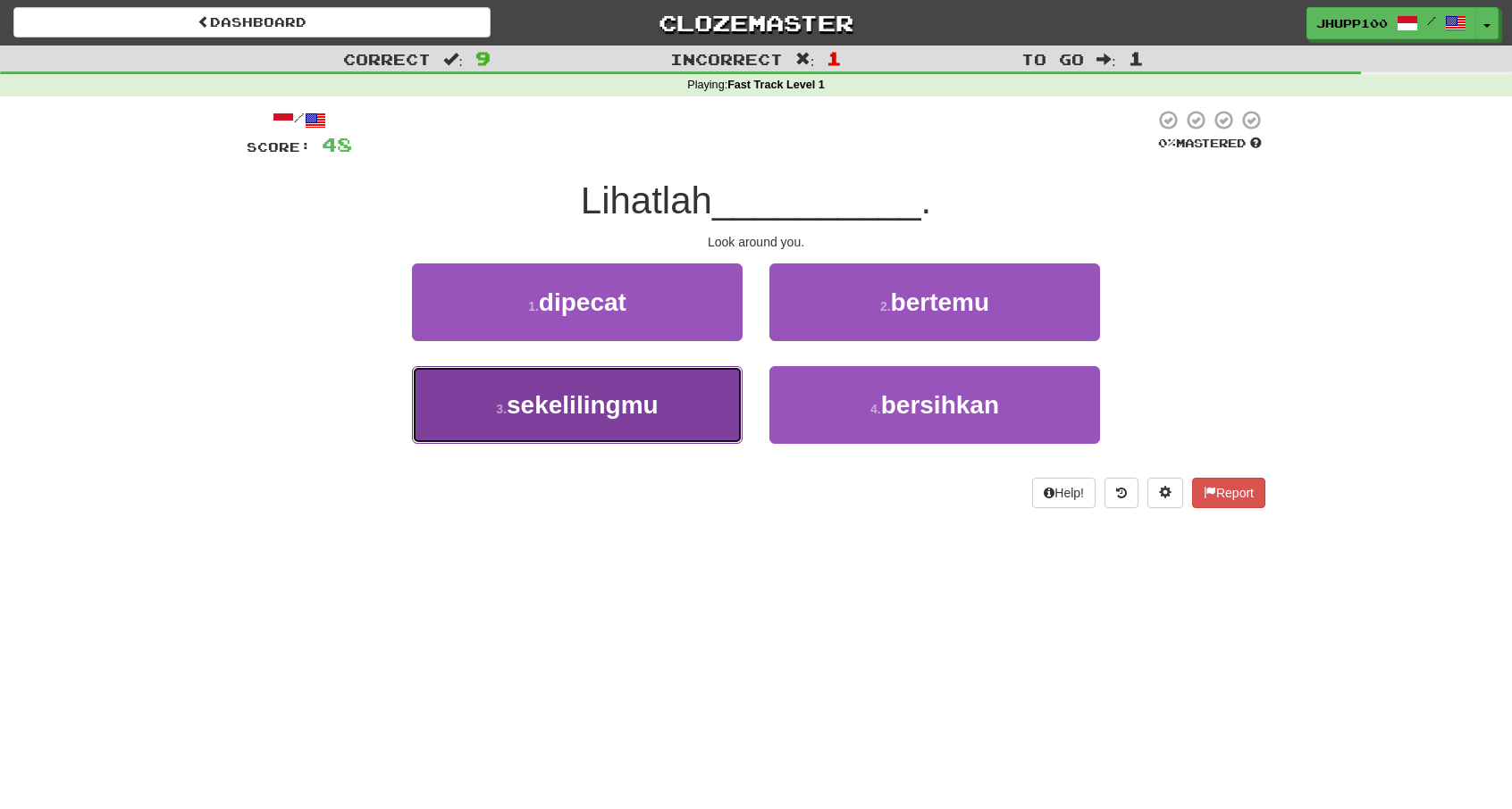
click at [671, 394] on button "3 . sekelilingmu" at bounding box center [577, 405] width 331 height 78
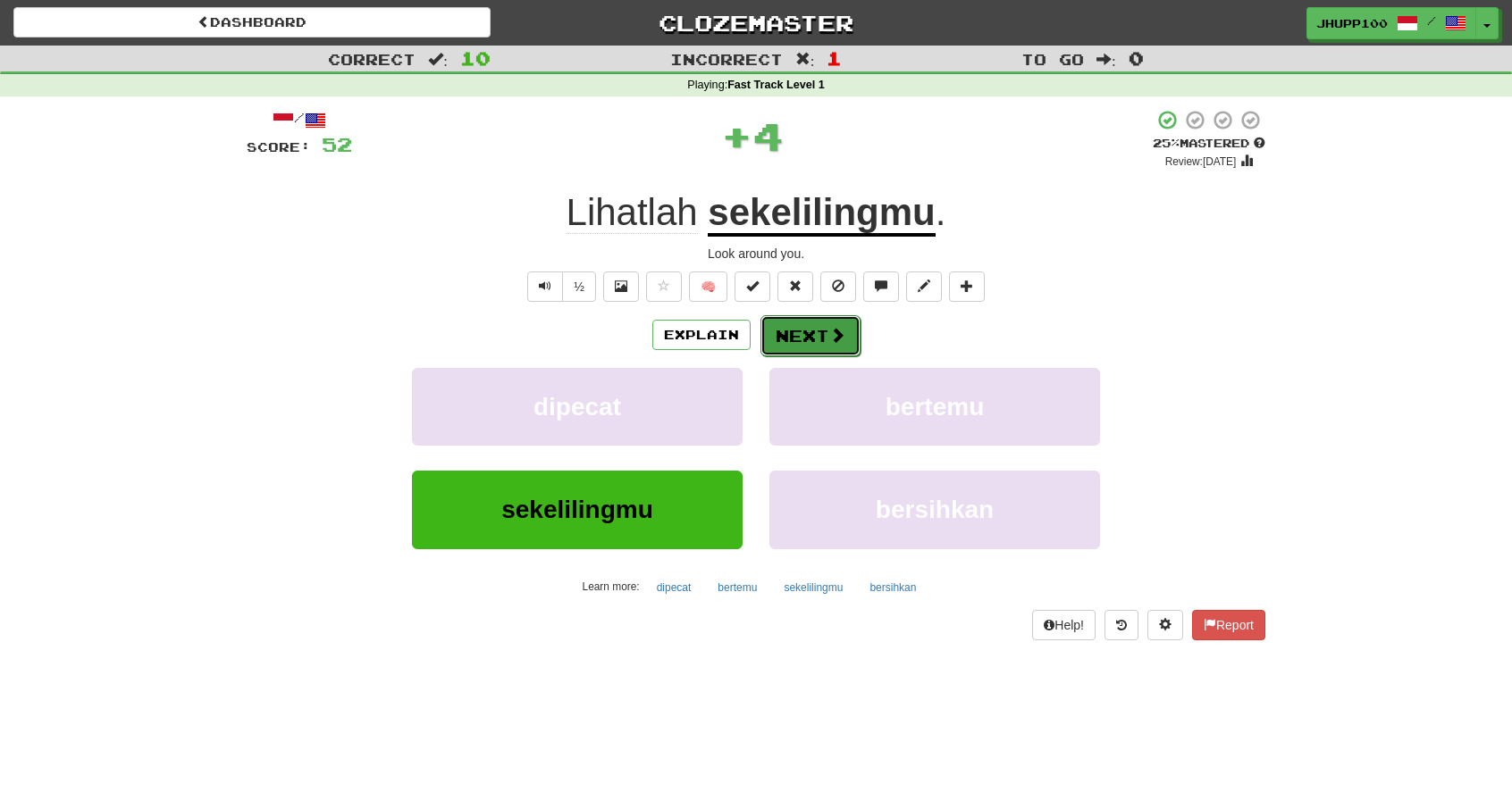
click at [829, 329] on span at bounding box center [837, 334] width 16 height 16
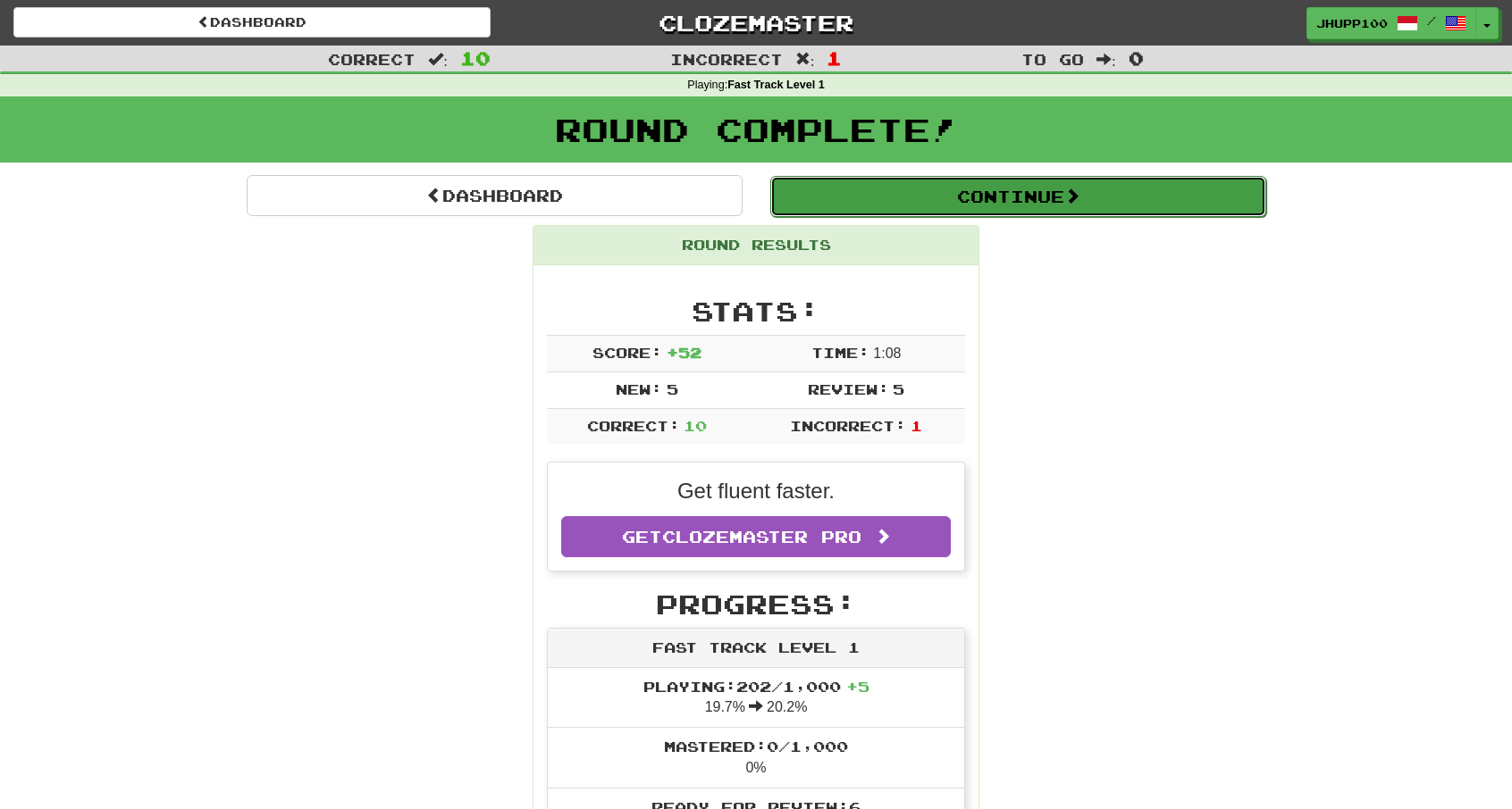
click at [1067, 186] on button "Continue" at bounding box center [1018, 196] width 496 height 41
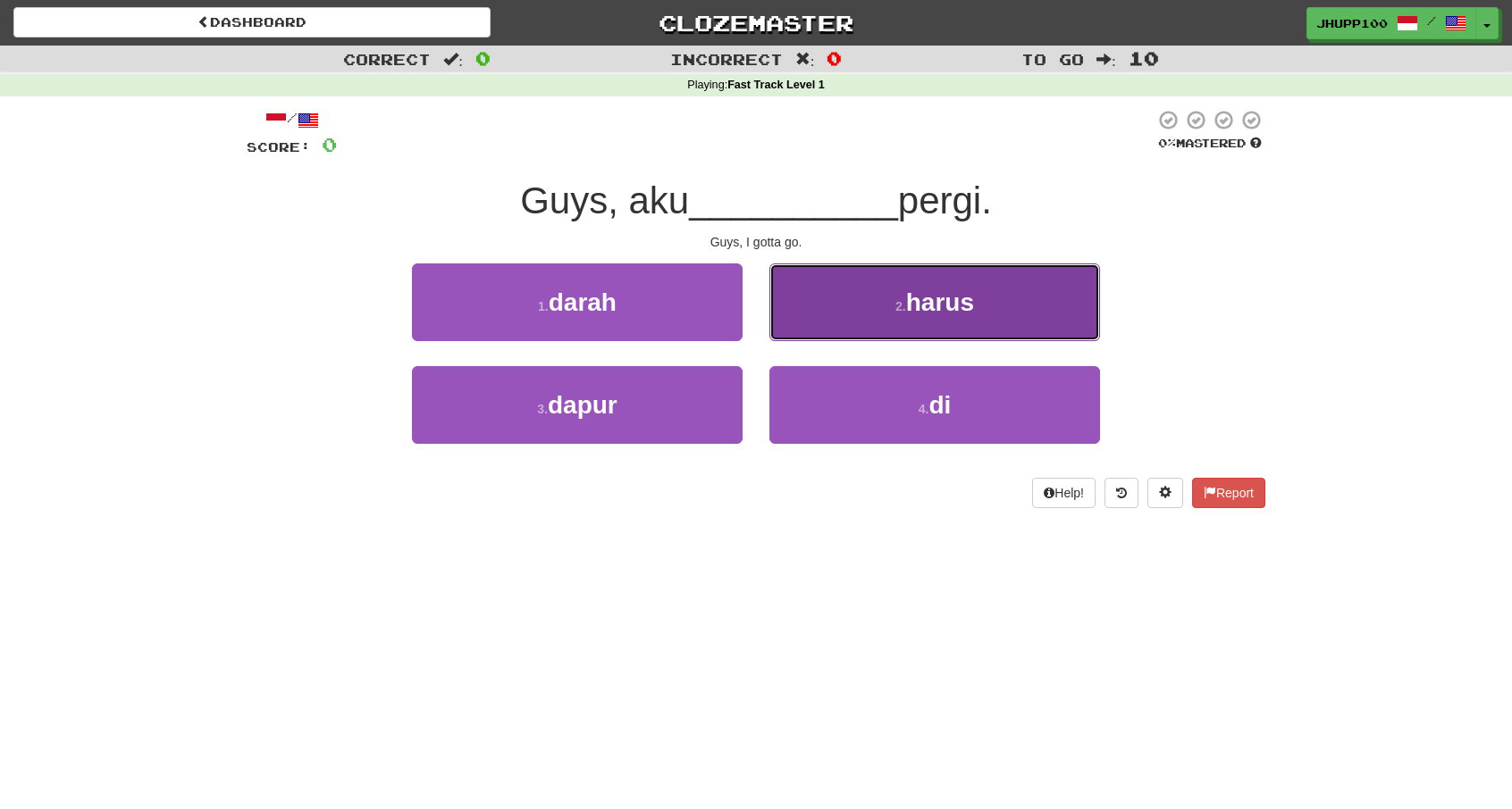
click at [934, 302] on span "harus" at bounding box center [939, 302] width 67 height 28
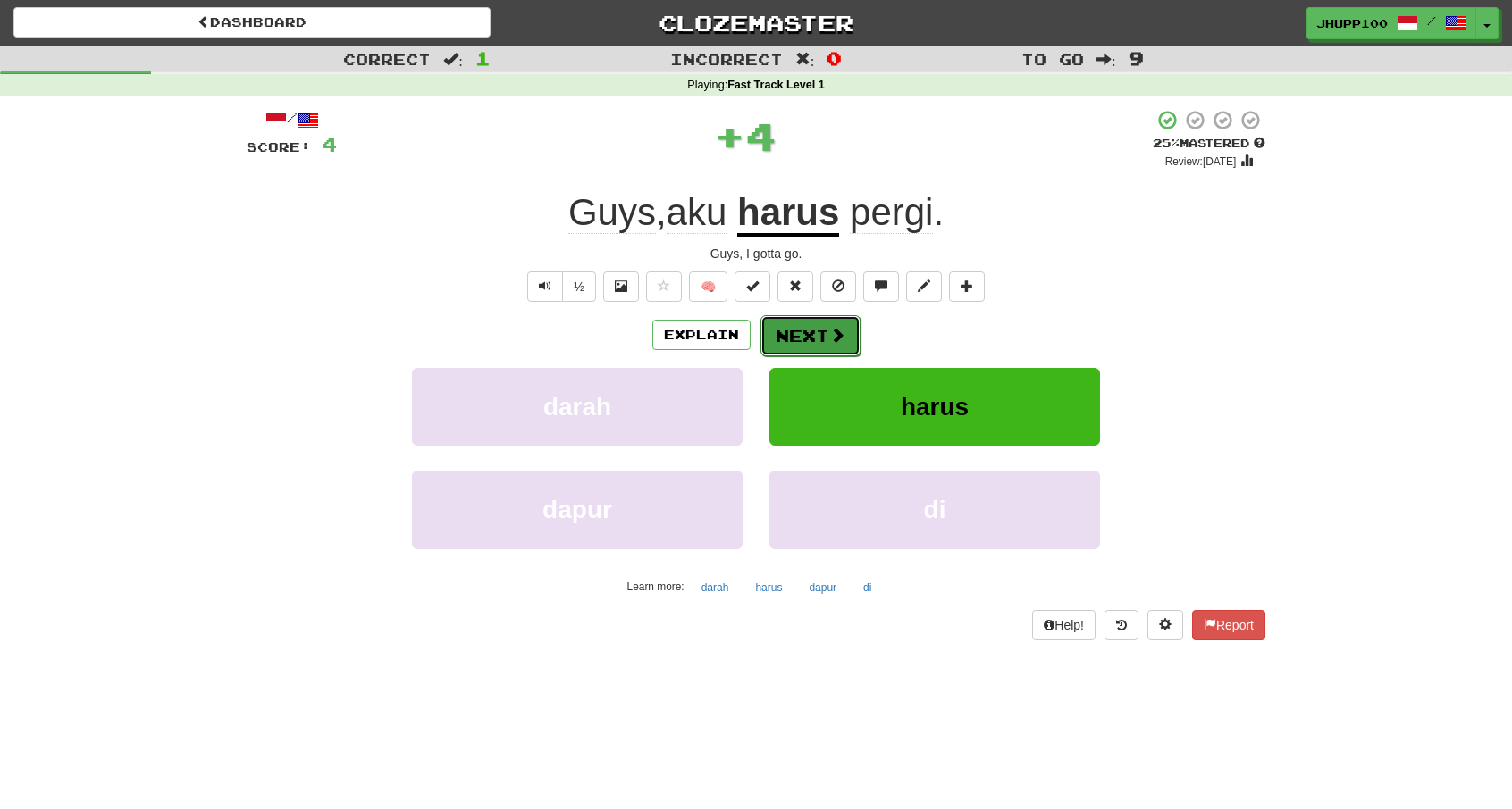
click at [835, 324] on button "Next" at bounding box center [809, 335] width 100 height 41
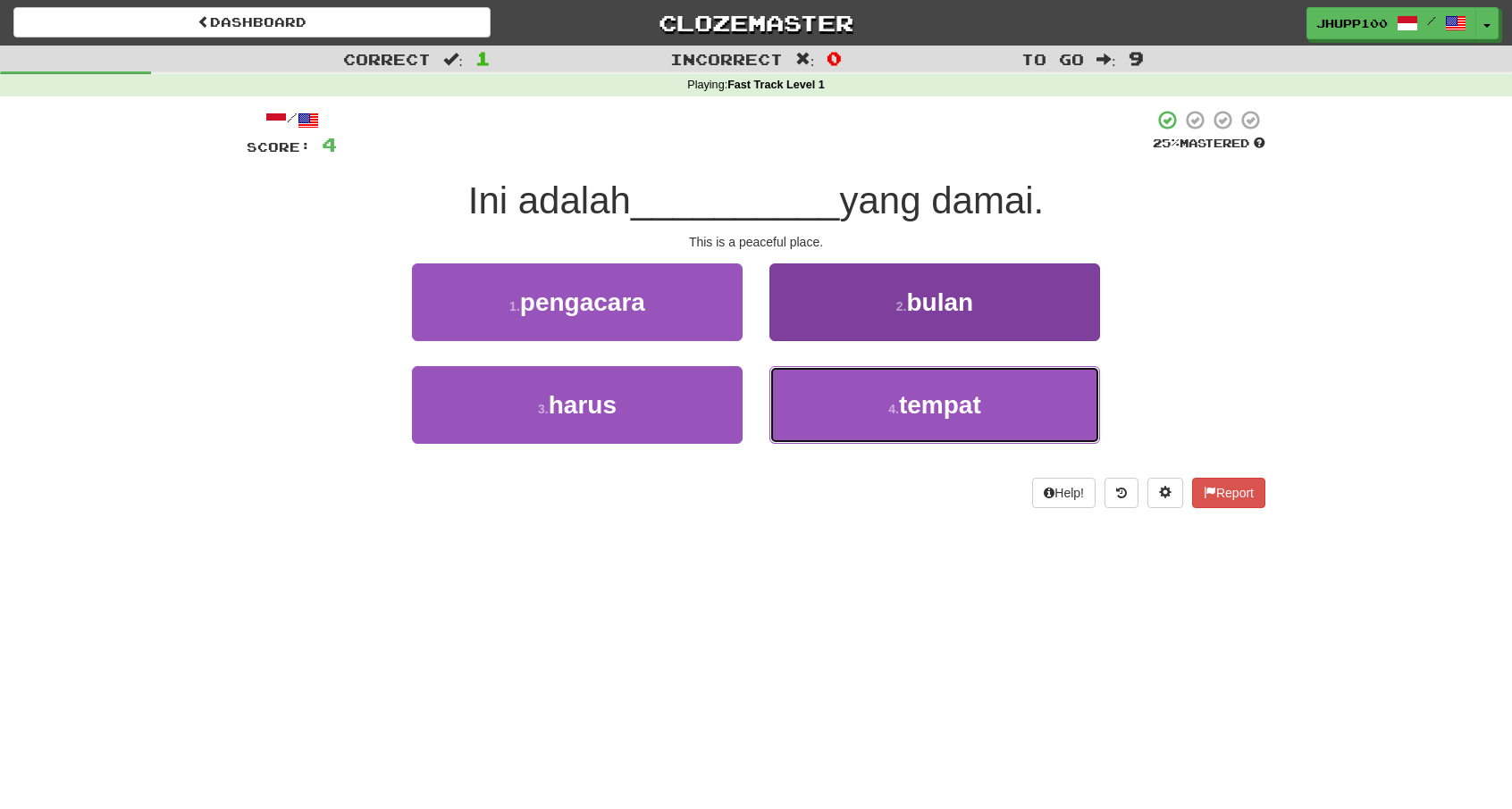
click at [925, 410] on span "tempat" at bounding box center [939, 404] width 83 height 28
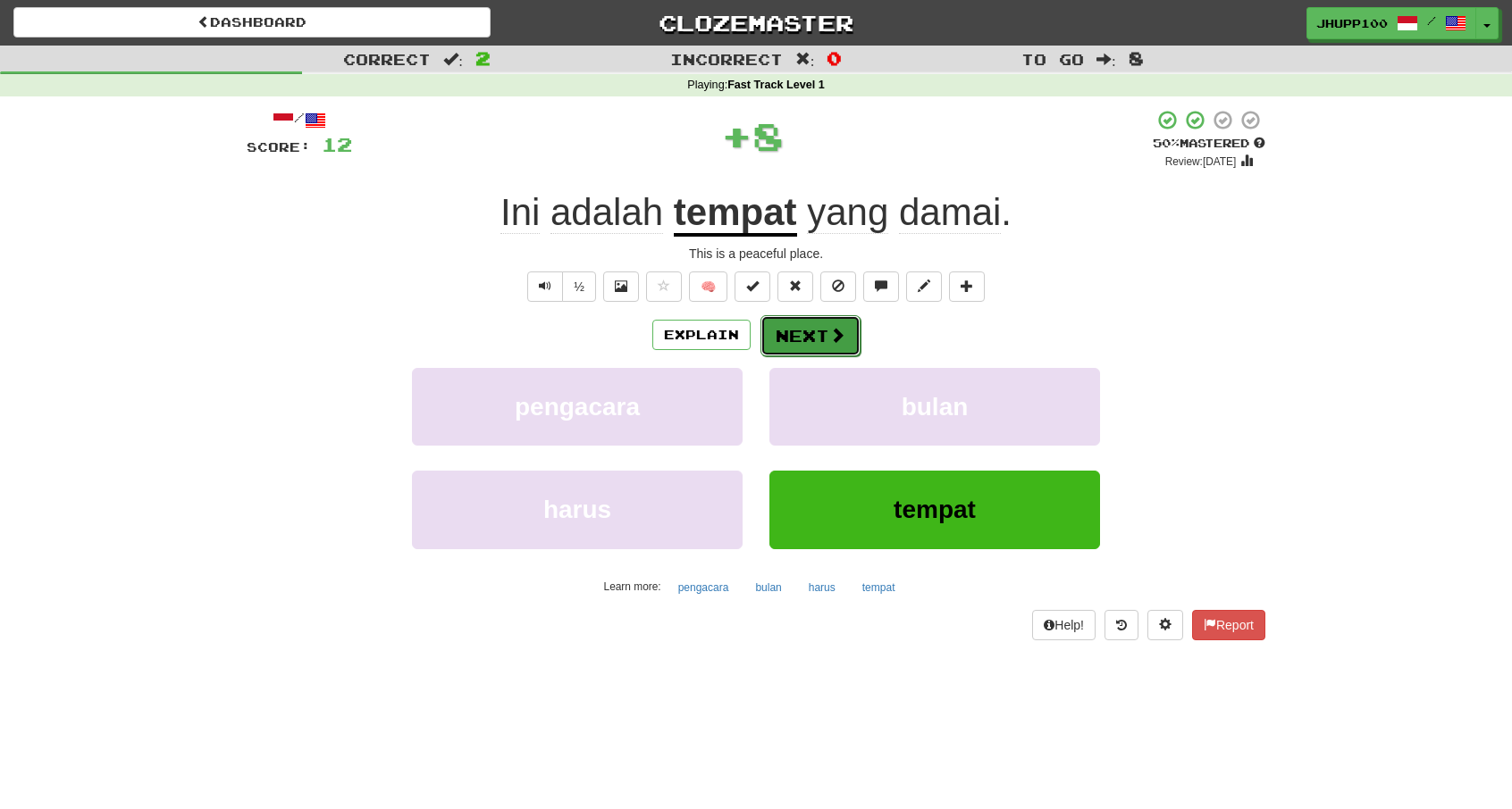
click at [819, 340] on button "Next" at bounding box center [809, 335] width 100 height 41
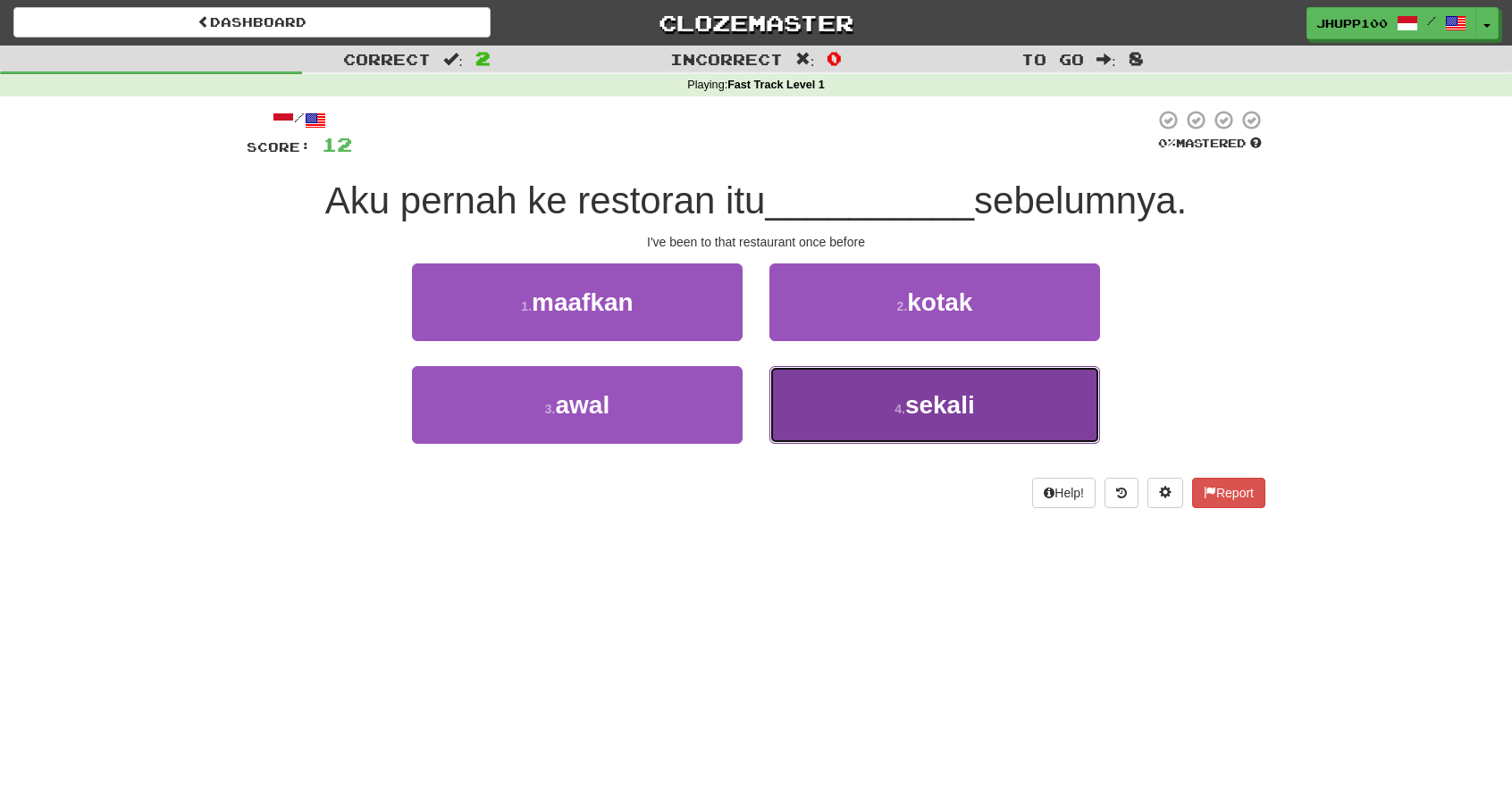
click at [964, 402] on span "sekali" at bounding box center [939, 404] width 69 height 28
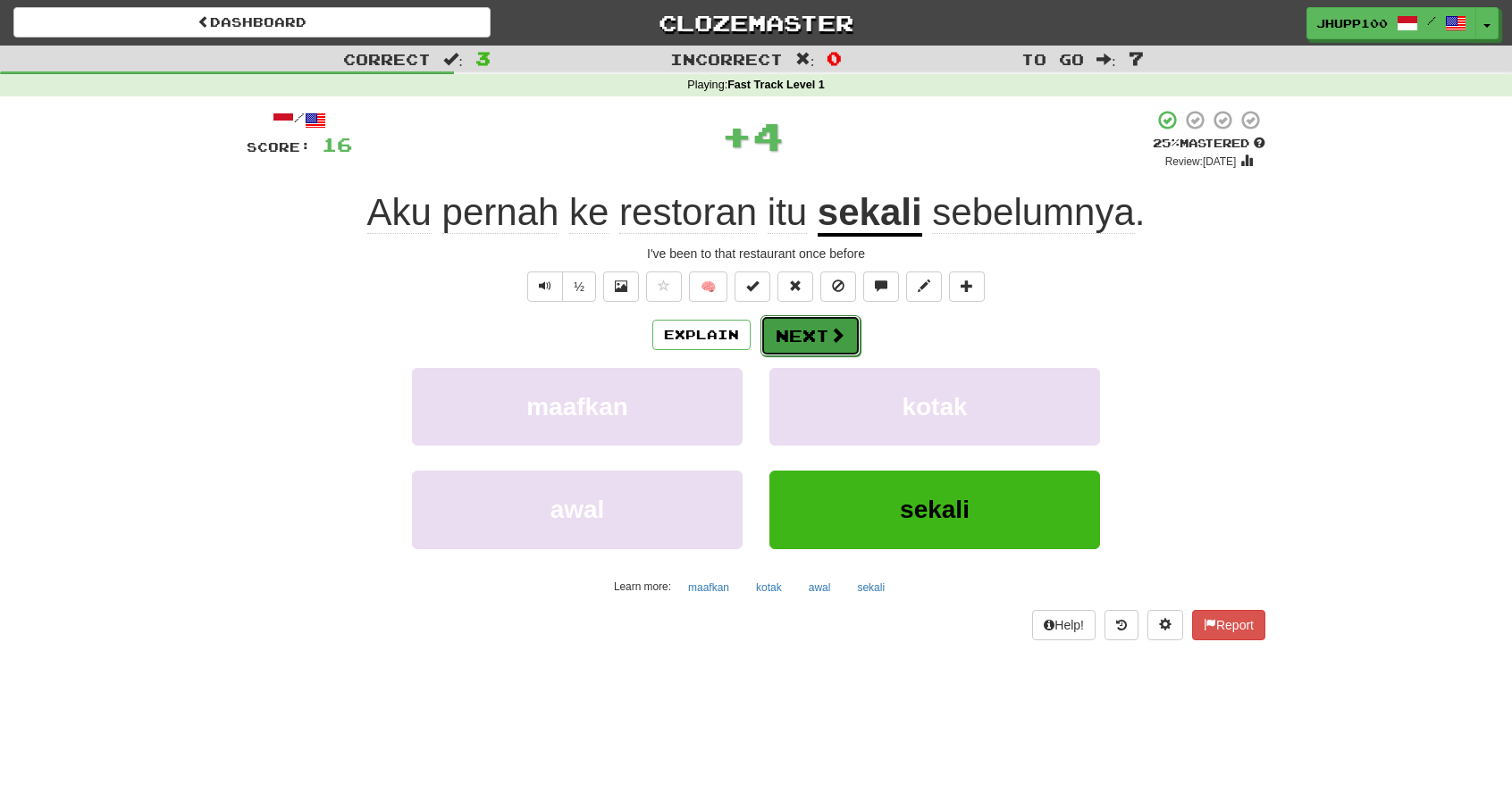
click at [829, 334] on span at bounding box center [837, 334] width 16 height 16
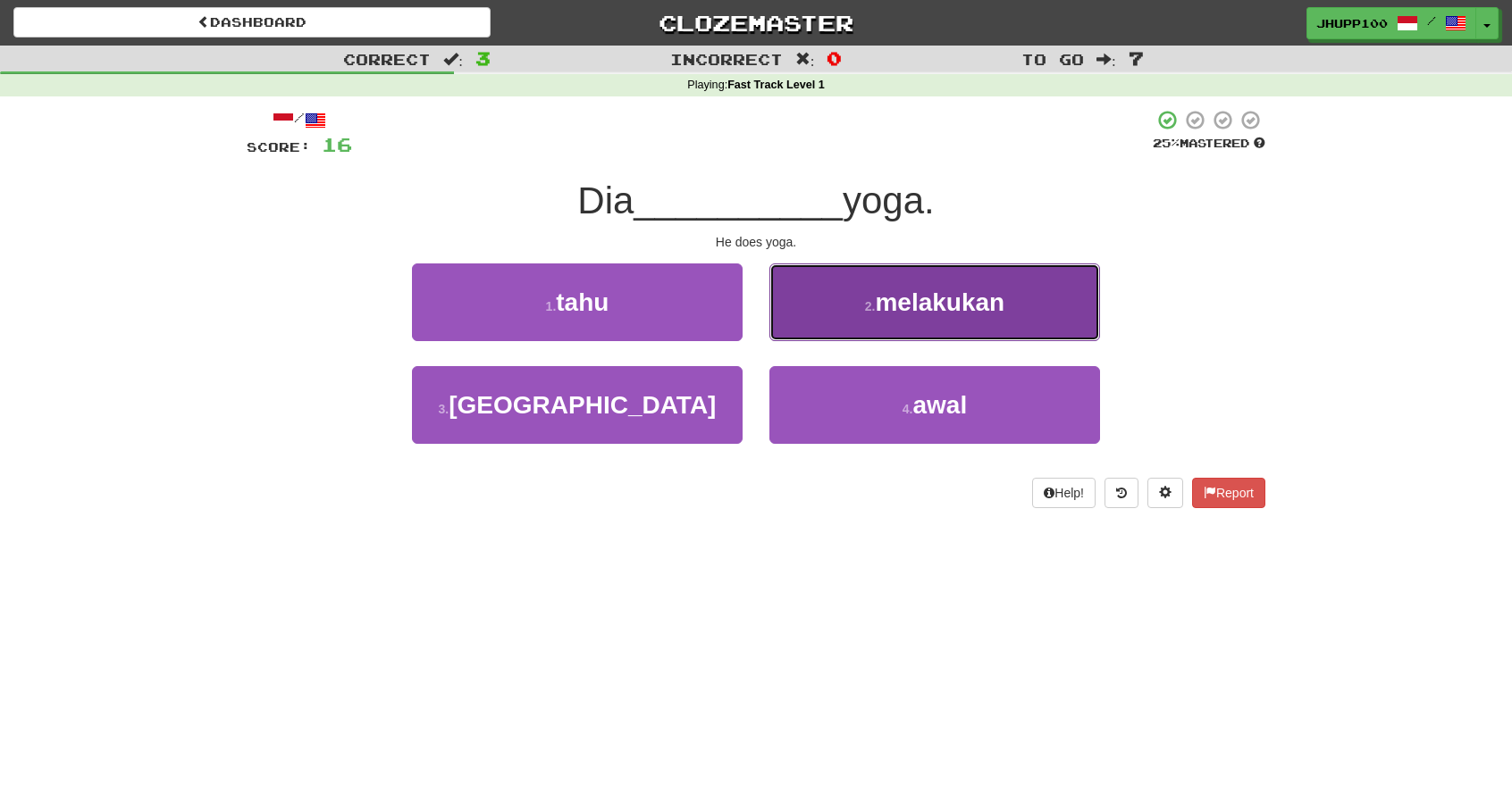
click at [975, 301] on span "melakukan" at bounding box center [939, 302] width 129 height 28
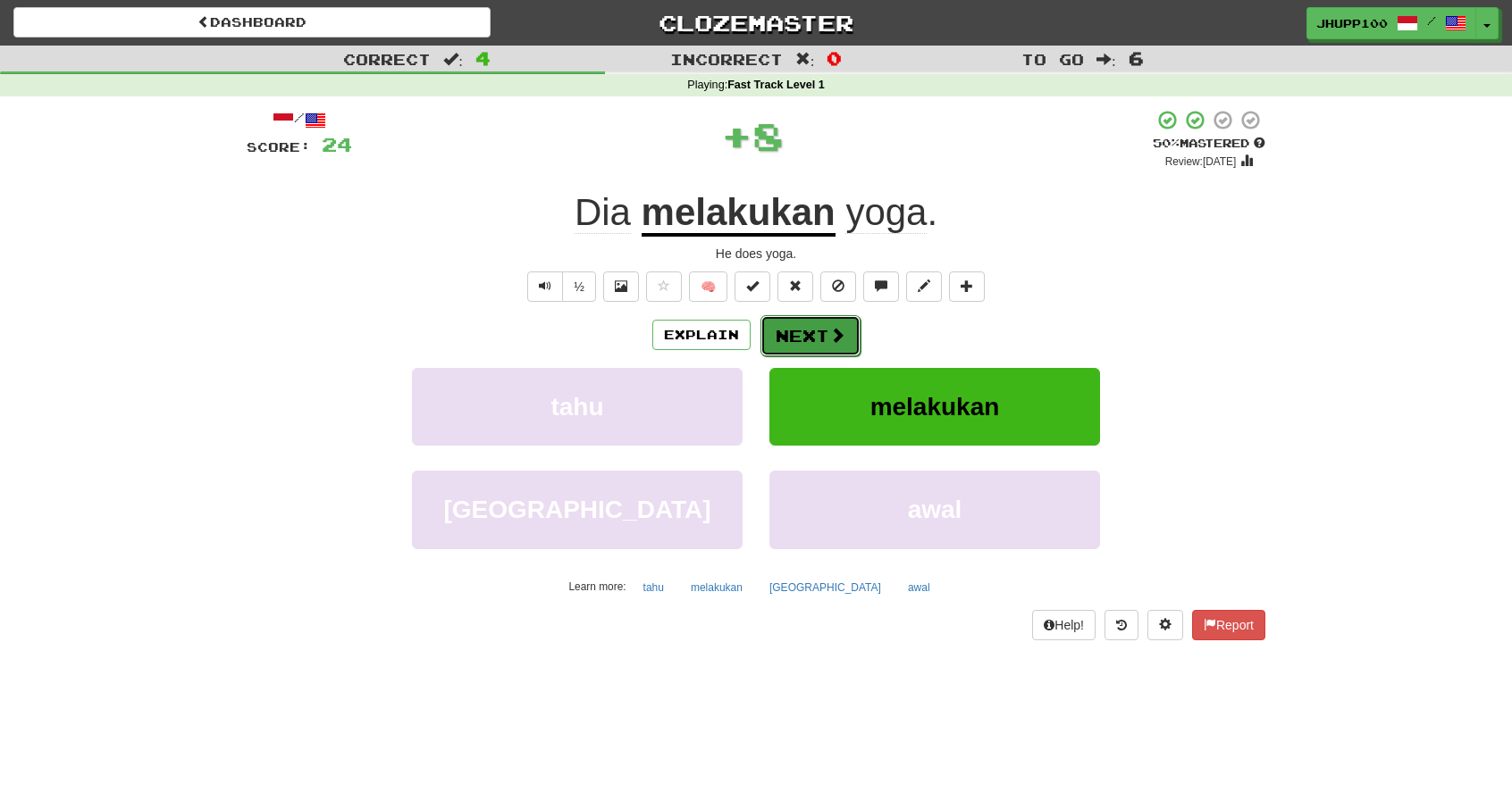
click at [847, 328] on button "Next" at bounding box center [809, 335] width 100 height 41
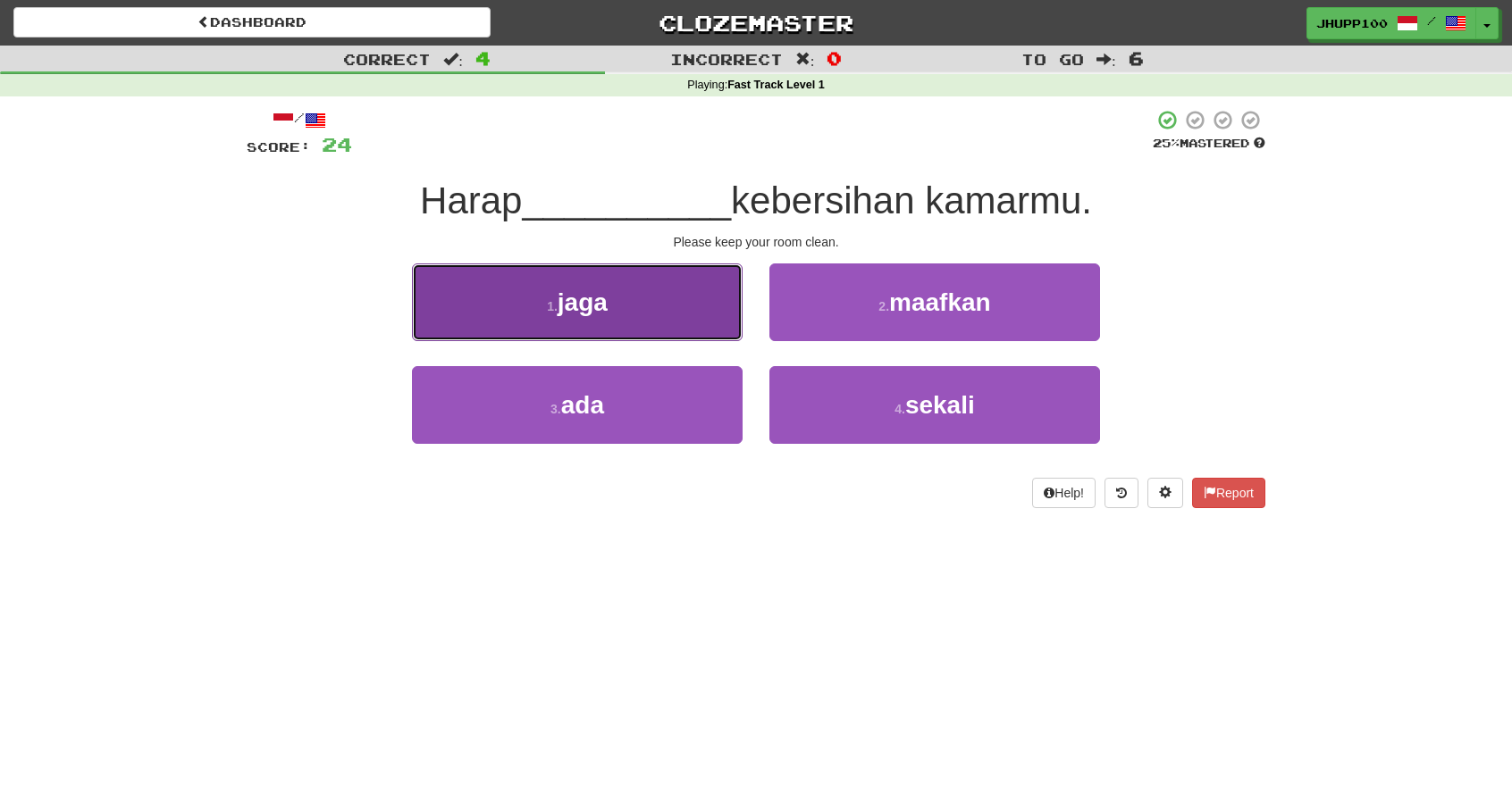
click at [645, 318] on button "1 . jaga" at bounding box center [577, 302] width 331 height 78
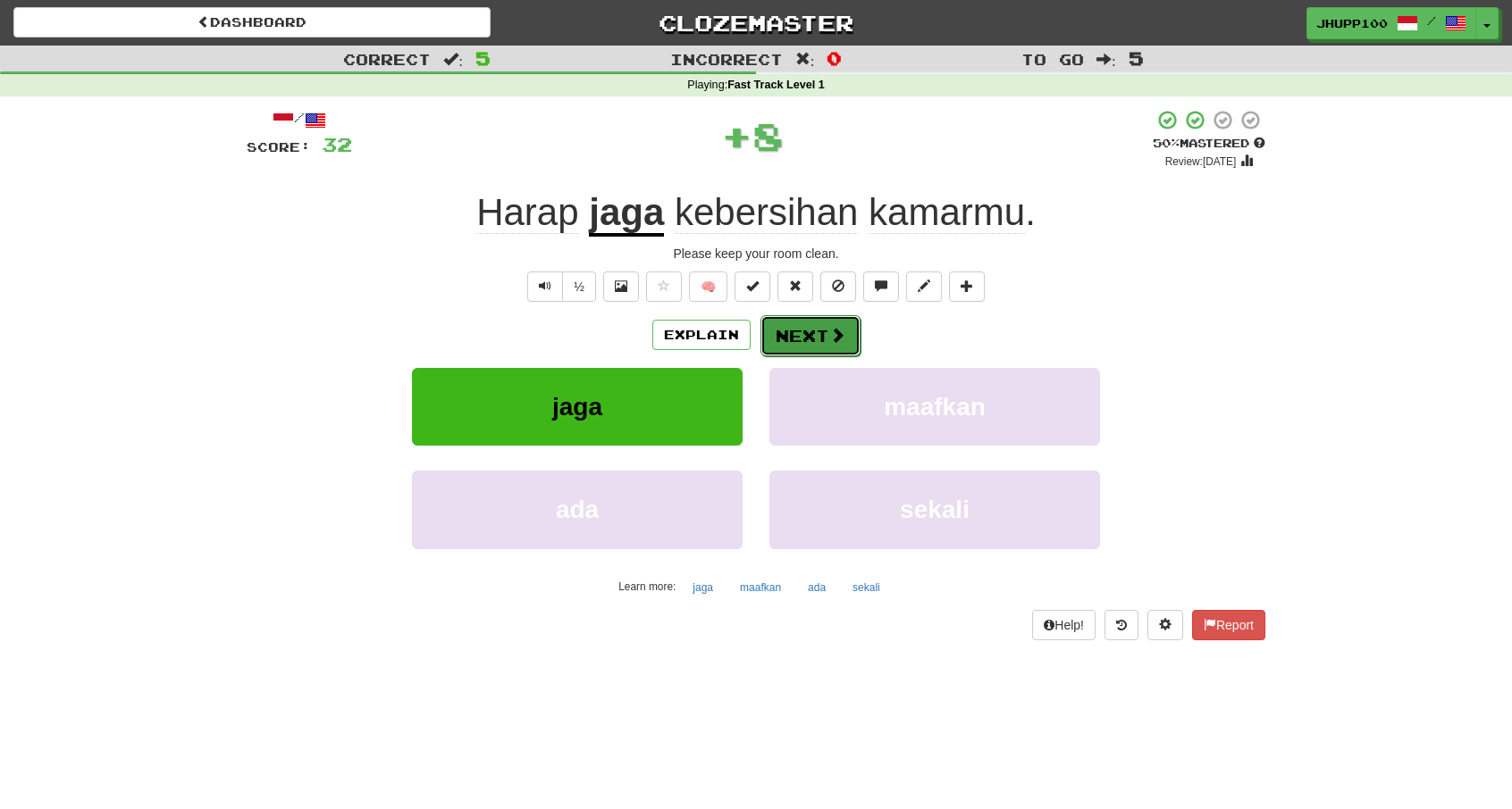
click at [835, 327] on span at bounding box center [837, 334] width 16 height 16
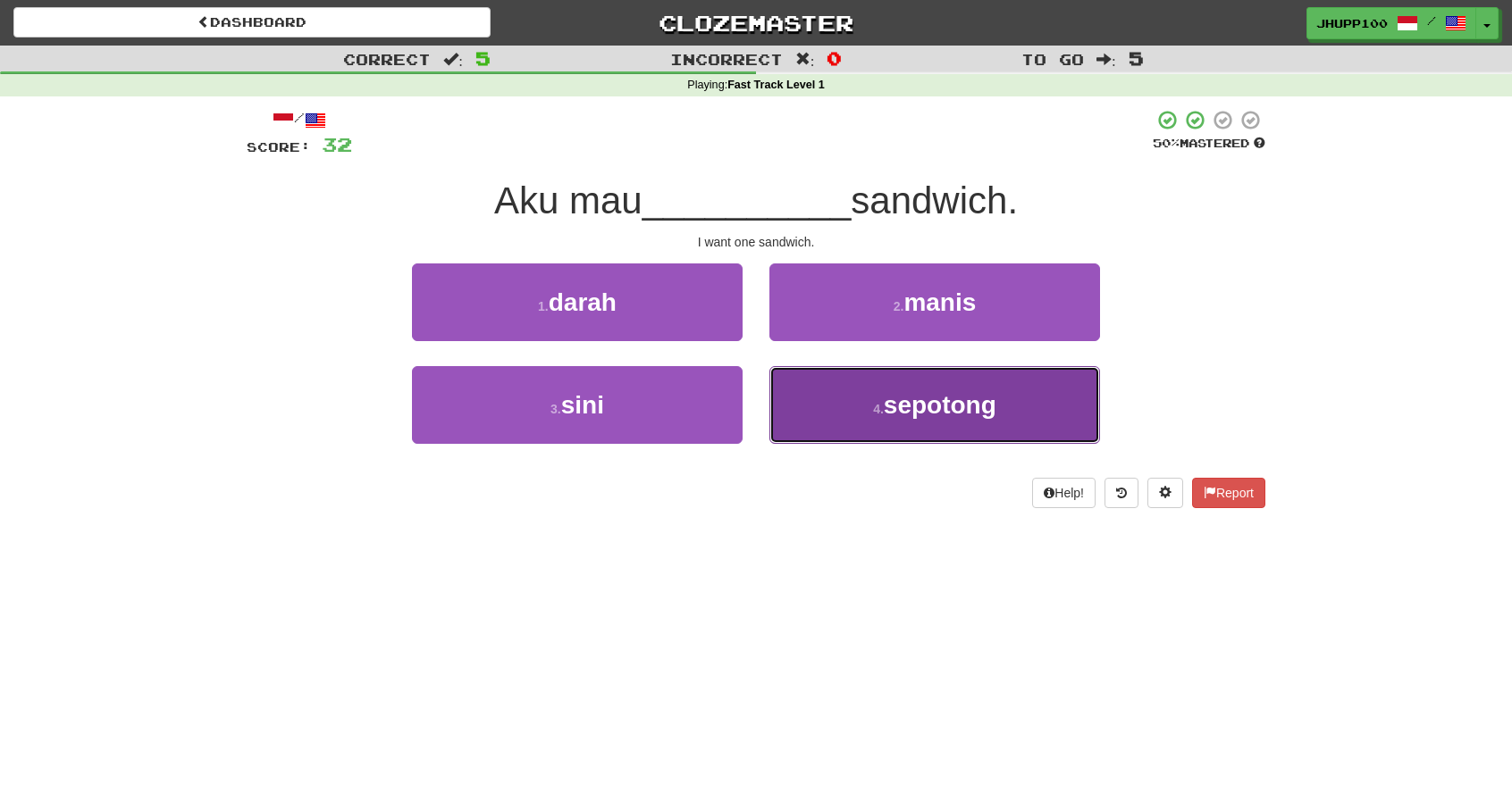
click at [862, 409] on button "4 . sepotong" at bounding box center [935, 405] width 331 height 78
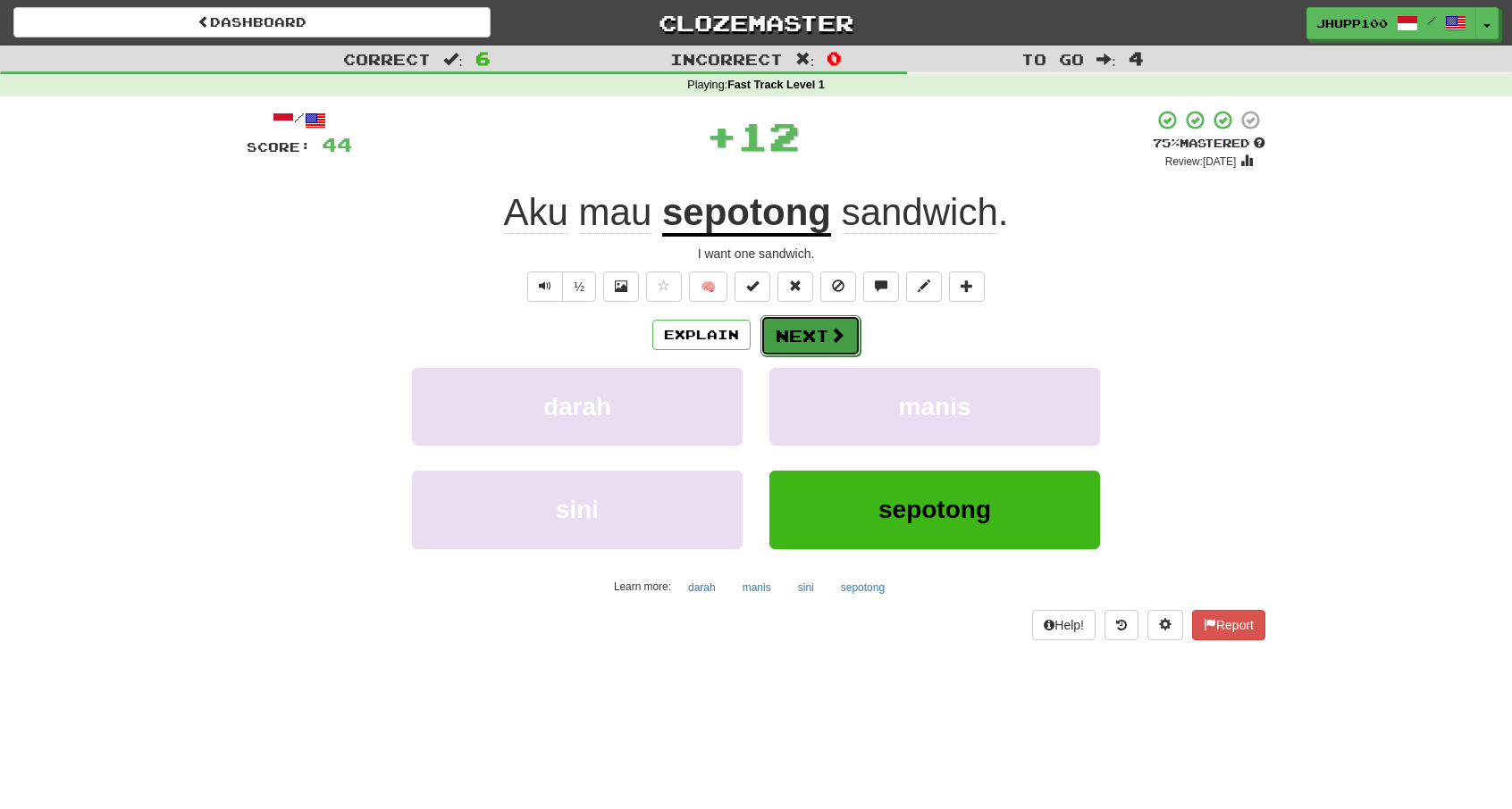
click at [817, 326] on button "Next" at bounding box center [809, 335] width 100 height 41
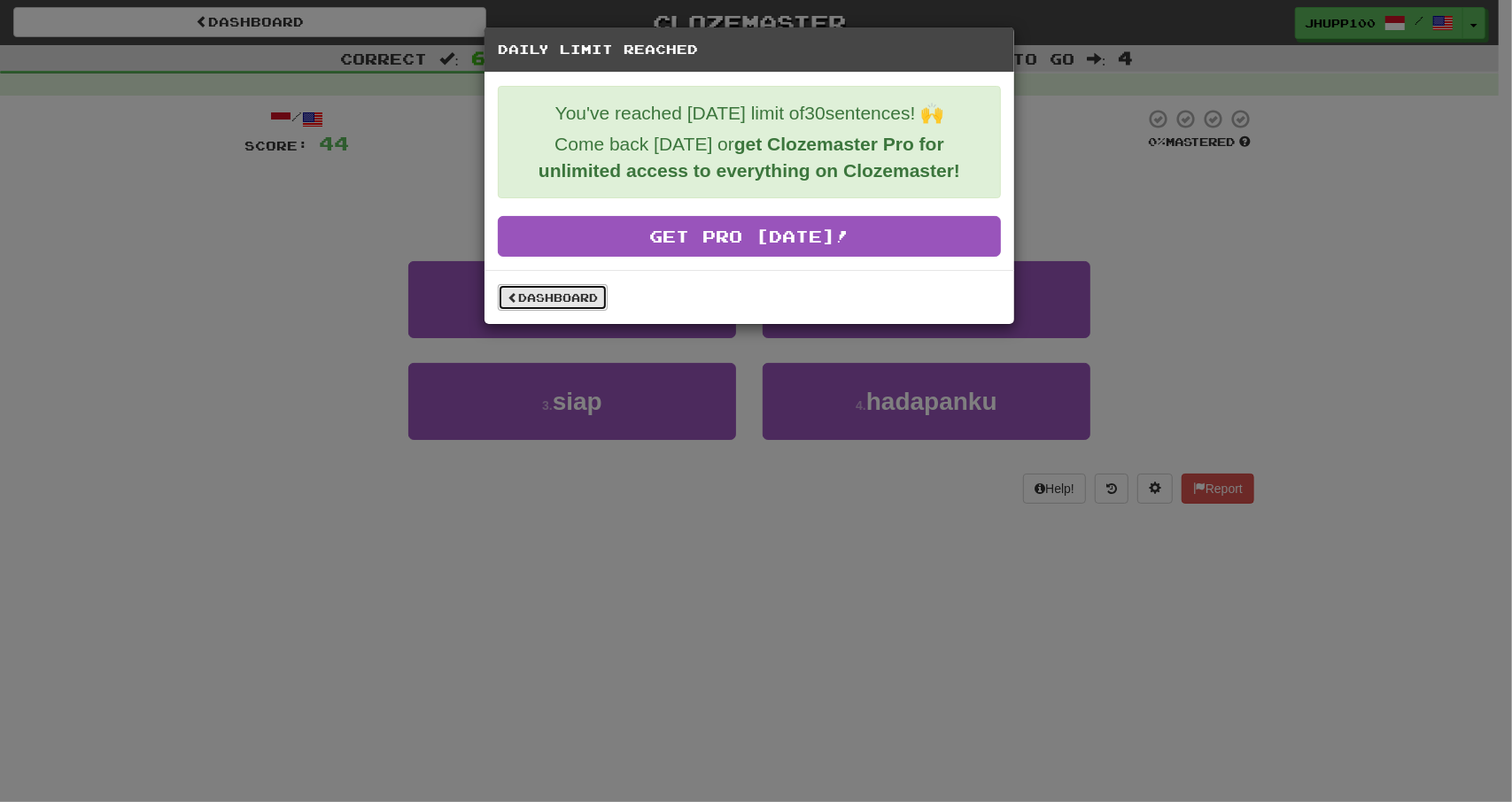
click at [566, 284] on link "Dashboard" at bounding box center [553, 297] width 110 height 26
